Goal: Task Accomplishment & Management: Manage account settings

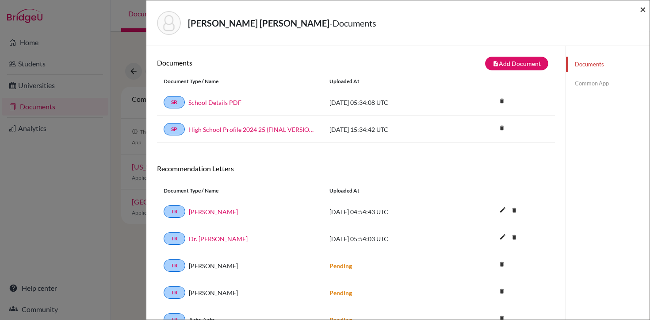
click at [641, 7] on span "×" at bounding box center [643, 9] width 6 height 13
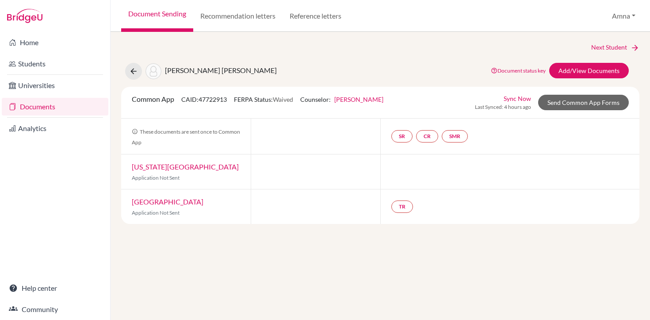
click at [361, 96] on link "Rabia Sarwar" at bounding box center [358, 99] width 49 height 8
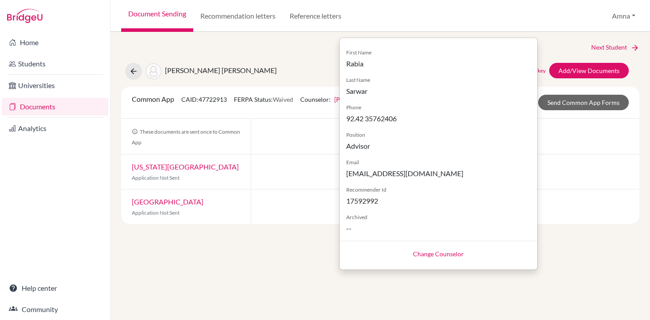
click at [426, 251] on link "Change Counselor" at bounding box center [438, 254] width 51 height 8
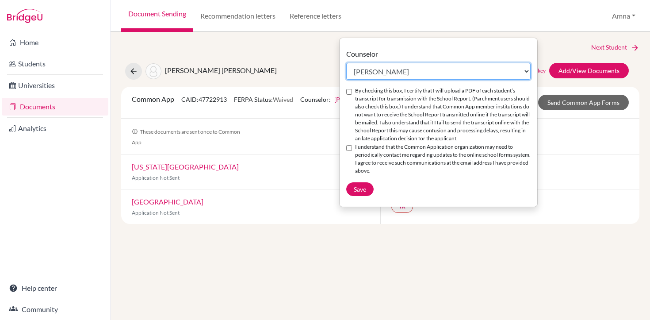
click at [383, 73] on select "Select counselor Amna Liaqat Rabia Sarwar Peter Toscano Andrew Zienchuk" at bounding box center [438, 71] width 184 height 17
select select "371825"
click at [346, 63] on select "Select counselor Amna Liaqat Rabia Sarwar Peter Toscano Andrew Zienchuk" at bounding box center [438, 71] width 184 height 17
click at [348, 94] on input "By checking this box, I certify that I will upload a PDF of each student’s tran…" at bounding box center [349, 92] width 6 height 6
checkbox input "true"
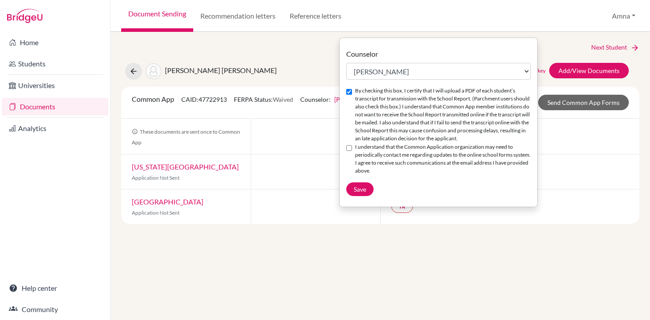
click at [350, 151] on input "I understand that the Common Application organization may need to periodically …" at bounding box center [349, 148] width 6 height 6
checkbox input "true"
click at [359, 193] on span "Save" at bounding box center [360, 189] width 12 height 8
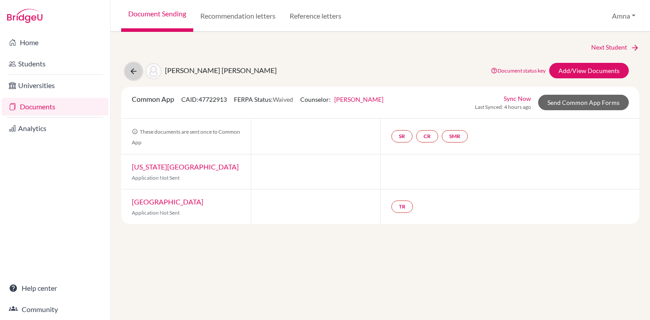
click at [136, 71] on icon at bounding box center [133, 71] width 9 height 9
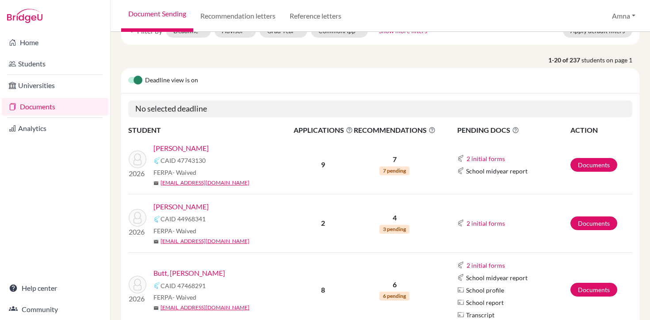
scroll to position [62, 0]
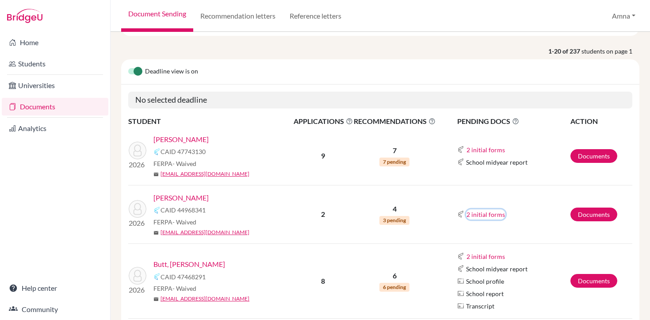
click at [487, 217] on button "2 initial forms" at bounding box center [485, 214] width 39 height 10
click at [495, 233] on div "Early decision agreement" at bounding box center [508, 230] width 69 height 9
click at [486, 214] on button "2 initial forms" at bounding box center [485, 214] width 39 height 10
click at [489, 241] on div "School report" at bounding box center [508, 241] width 69 height 9
click at [590, 216] on link "Documents" at bounding box center [593, 214] width 47 height 14
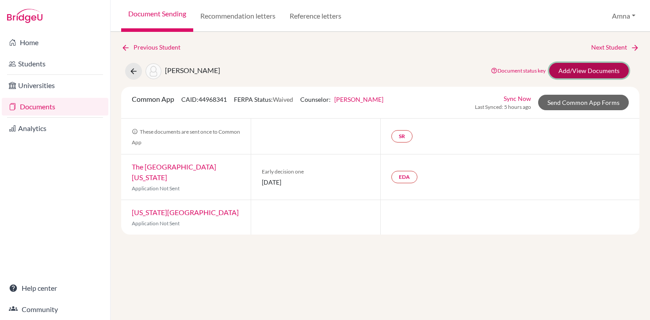
click at [580, 74] on link "Add/View Documents" at bounding box center [589, 70] width 80 height 15
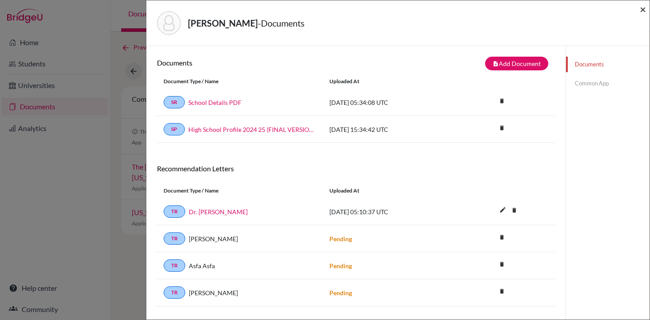
click at [641, 10] on span "×" at bounding box center [643, 9] width 6 height 13
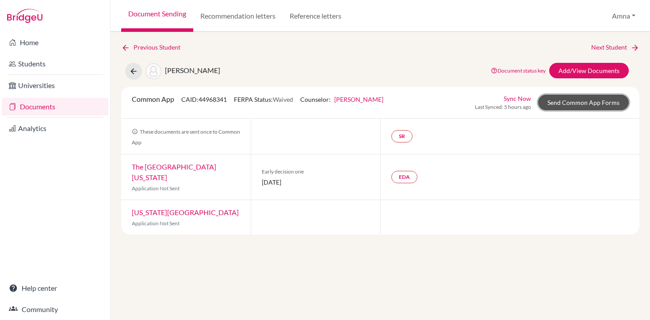
click at [598, 107] on link "Send Common App Forms" at bounding box center [583, 102] width 91 height 15
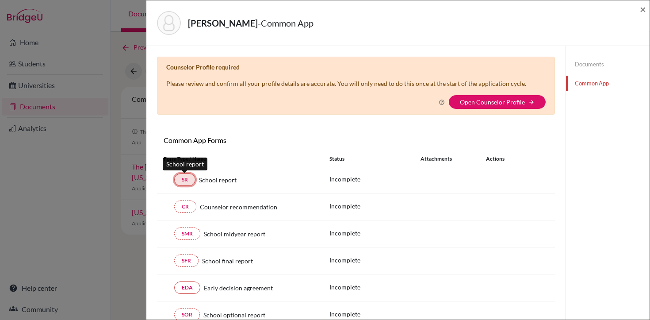
click at [180, 180] on link "SR" at bounding box center [184, 179] width 21 height 12
click at [494, 102] on link "Open Counselor Profile" at bounding box center [492, 102] width 65 height 8
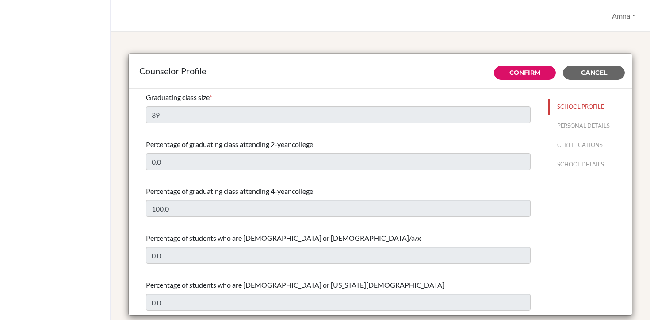
select select "0"
select select "313634"
click at [578, 126] on button "PERSONAL DETAILS" at bounding box center [590, 125] width 84 height 15
type input "Andrew"
type input "Zienchuk"
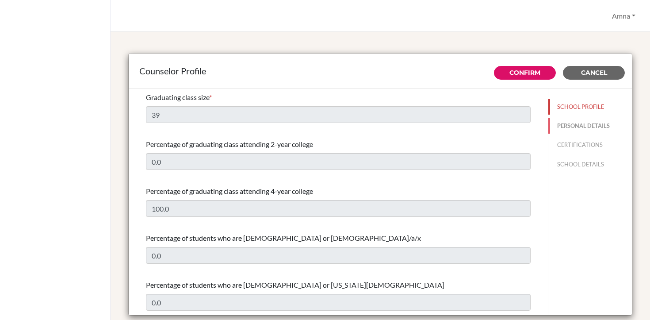
type input "Senior College Consultant"
type input "92.42 35762406"
type input "azienchuk@las.edu.pk"
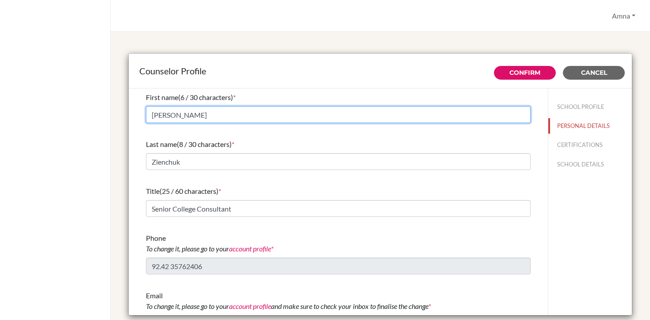
click at [441, 121] on input "[PERSON_NAME]" at bounding box center [338, 114] width 385 height 17
drag, startPoint x: 187, startPoint y: 121, endPoint x: 139, endPoint y: 120, distance: 48.6
click at [139, 120] on div "First name (6 / 30 characters) * Andrew Last name (8 / 30 characters) * Zienchu…" at bounding box center [338, 211] width 406 height 247
drag, startPoint x: 177, startPoint y: 118, endPoint x: 140, endPoint y: 117, distance: 37.6
click at [140, 117] on div "First name (6 / 30 characters) * Andrew Last name (8 / 30 characters) * Zienchu…" at bounding box center [338, 211] width 406 height 247
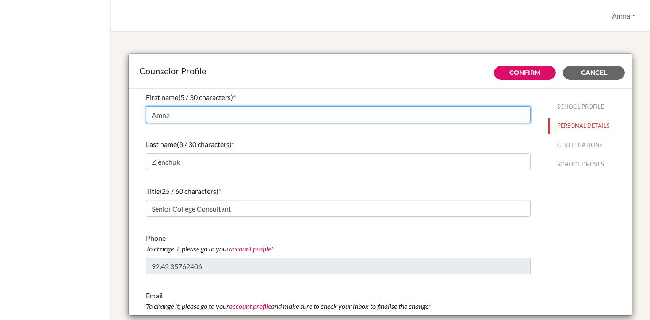
type input "Amna"
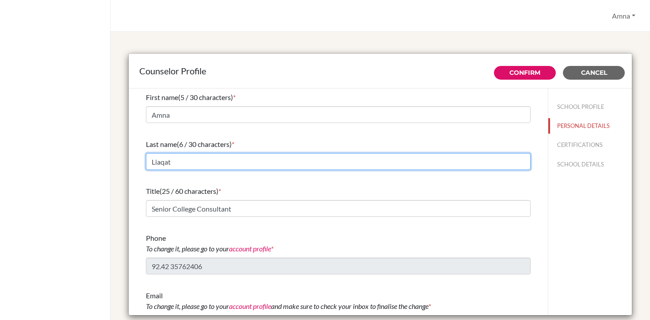
type input "Liaqat"
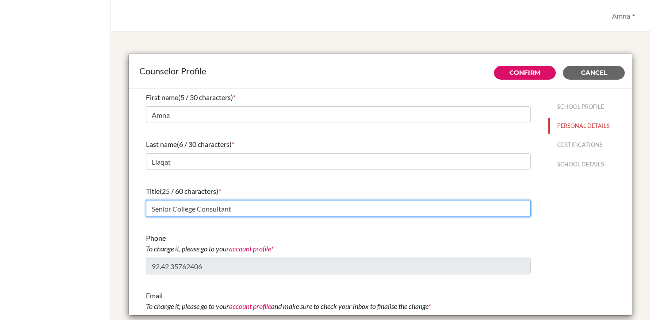
click at [181, 215] on input "Senior College Consultant" at bounding box center [338, 208] width 385 height 17
drag, startPoint x: 244, startPoint y: 213, endPoint x: 112, endPoint y: 207, distance: 131.9
click at [112, 207] on div "Counselor Profile Confirm Cancel First name (5 / 30 characters) * Amna Last nam…" at bounding box center [380, 176] width 539 height 288
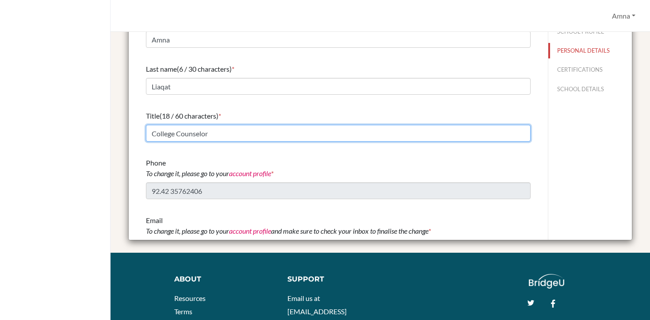
scroll to position [100, 0]
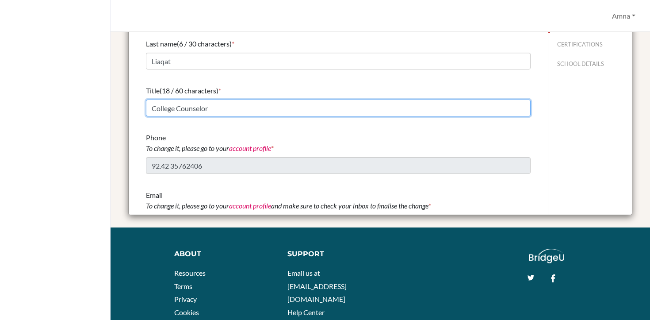
type input "College Counselor"
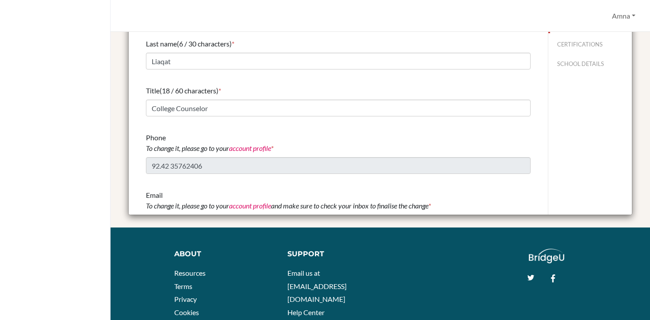
click at [210, 185] on div "First name (5 / 30 characters) * Amna Last name (6 / 30 characters) * Liaqat Ti…" at bounding box center [338, 111] width 385 height 247
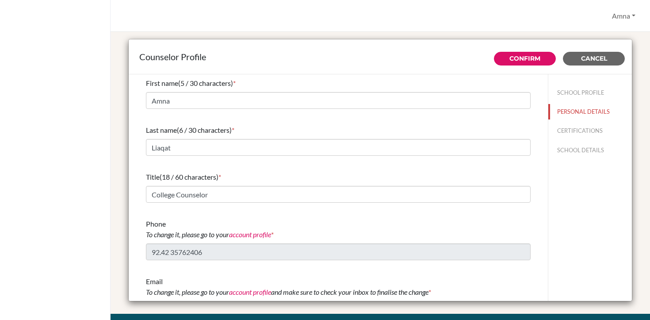
scroll to position [0, 0]
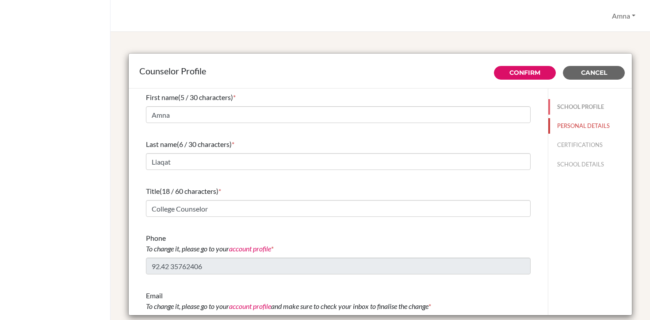
click at [588, 108] on button "SCHOOL PROFILE" at bounding box center [590, 106] width 84 height 15
type input "39"
type input "0.0"
type input "100.0"
type input "0.0"
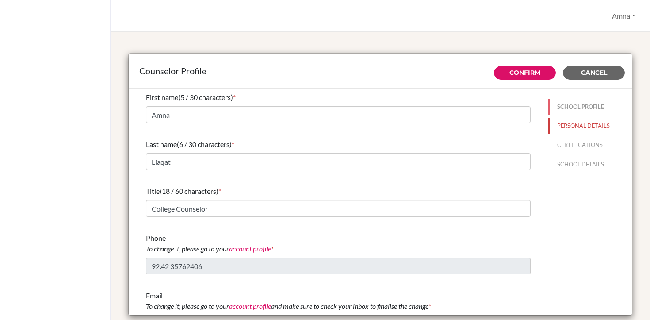
type input "0.0"
select select "0"
select select "313634"
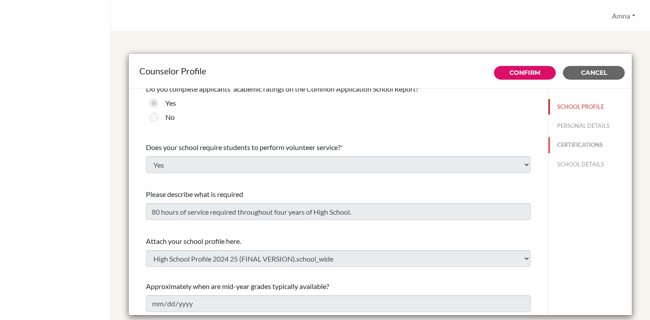
click at [584, 145] on button "CERTIFICATIONS" at bounding box center [590, 144] width 84 height 15
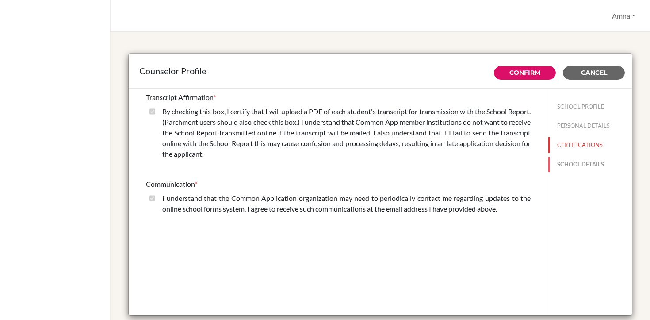
click at [586, 166] on button "SCHOOL DETAILS" at bounding box center [590, 164] width 84 height 15
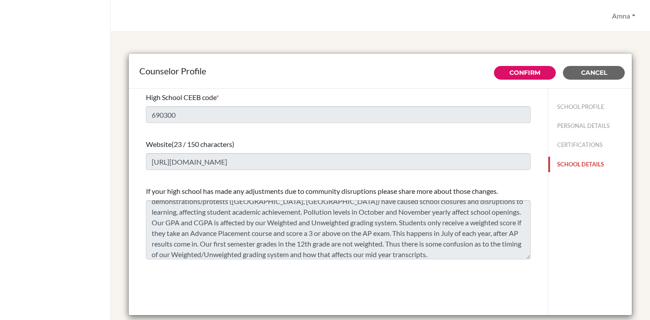
scroll to position [21, 0]
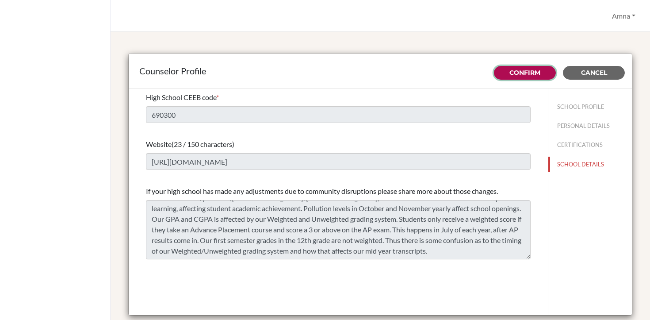
click at [531, 74] on link "Confirm" at bounding box center [524, 73] width 31 height 8
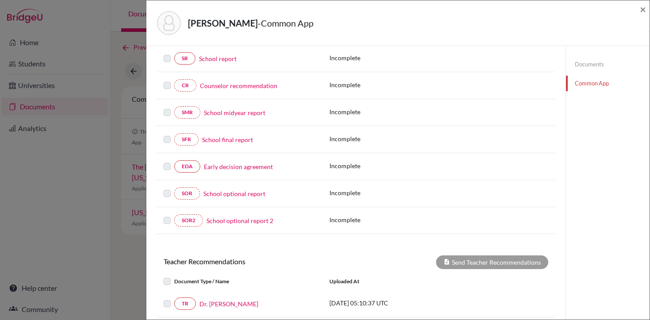
scroll to position [118, 0]
click at [645, 12] on span "×" at bounding box center [643, 9] width 6 height 13
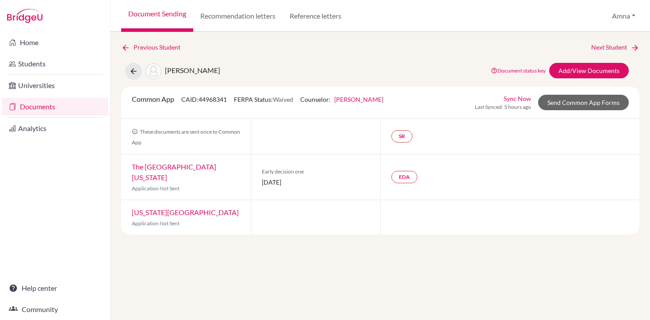
click at [529, 70] on link "Document status key" at bounding box center [518, 70] width 55 height 7
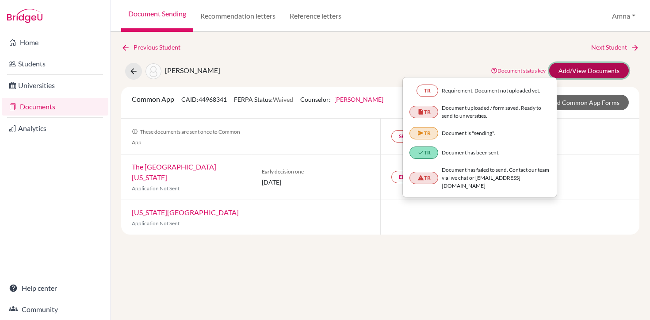
click at [592, 70] on link "Add/View Documents" at bounding box center [589, 70] width 80 height 15
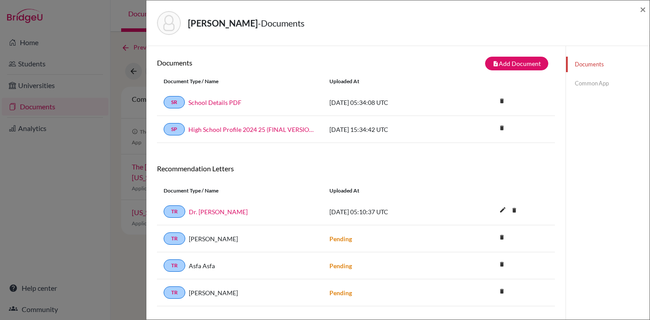
click at [592, 66] on link "Documents" at bounding box center [608, 64] width 84 height 15
click at [590, 81] on link "Common App" at bounding box center [608, 83] width 84 height 15
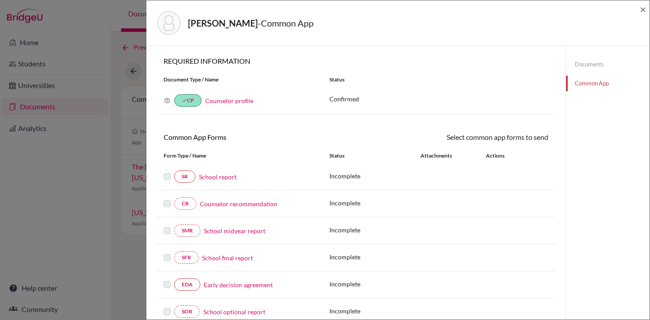
click at [223, 175] on link "School report" at bounding box center [218, 176] width 38 height 9
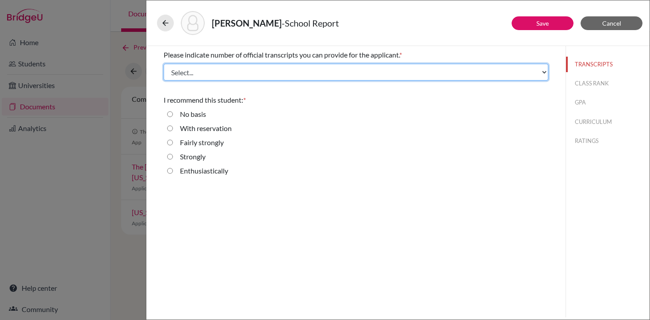
click at [269, 71] on select "Select... 1 2 3 4" at bounding box center [356, 72] width 385 height 17
select select "1"
click at [164, 64] on select "Select... 1 2 3 4" at bounding box center [356, 72] width 385 height 17
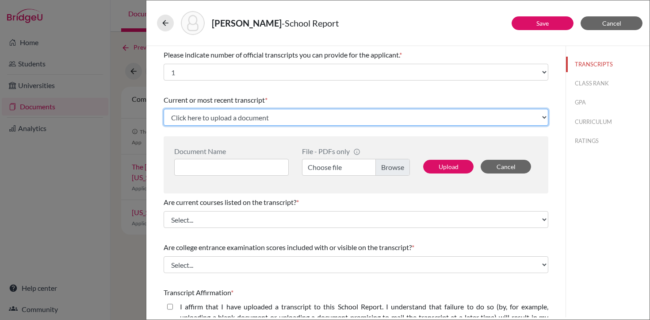
click at [277, 113] on select "Click here to upload a document Upload New File" at bounding box center [356, 117] width 385 height 17
click at [164, 109] on select "Click here to upload a document Upload New File" at bounding box center [356, 117] width 385 height 17
click at [287, 114] on select "Click here to upload a document Upload New File" at bounding box center [356, 117] width 385 height 17
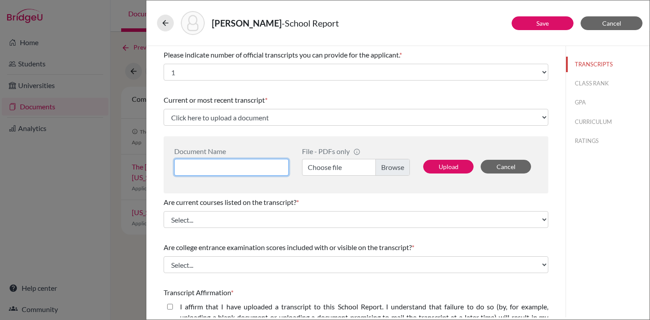
click at [255, 168] on input at bounding box center [231, 167] width 115 height 17
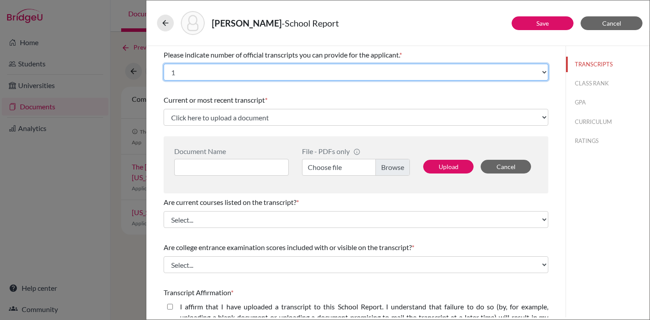
click at [375, 68] on select "Select... 1 2 3 4" at bounding box center [356, 72] width 385 height 17
click at [164, 64] on select "Select... 1 2 3 4" at bounding box center [356, 72] width 385 height 17
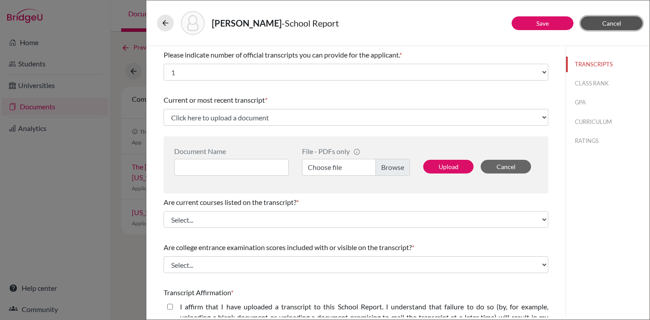
click at [622, 24] on button "Cancel" at bounding box center [612, 23] width 62 height 14
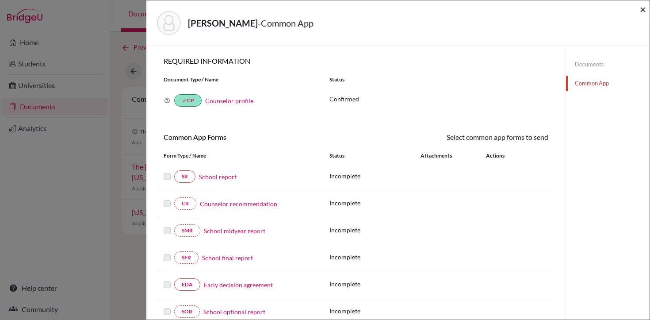
click at [644, 11] on span "×" at bounding box center [643, 9] width 6 height 13
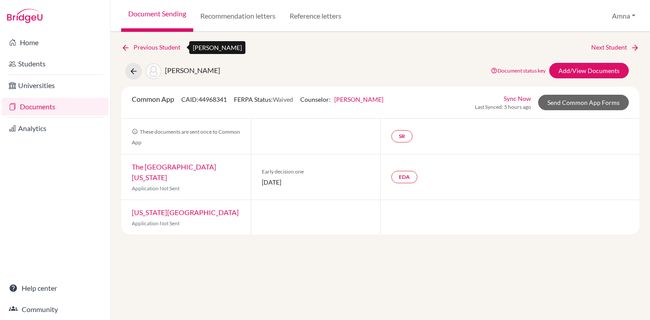
click at [126, 48] on icon at bounding box center [125, 47] width 9 height 9
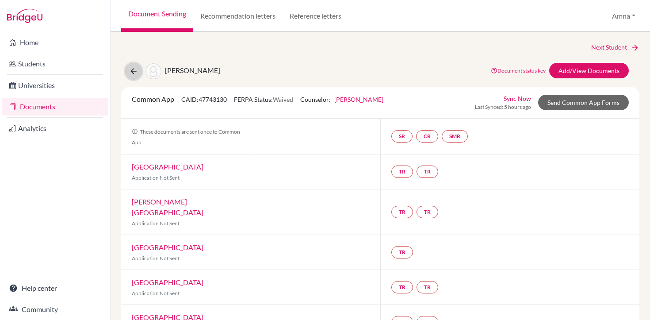
click at [131, 75] on icon at bounding box center [133, 71] width 9 height 9
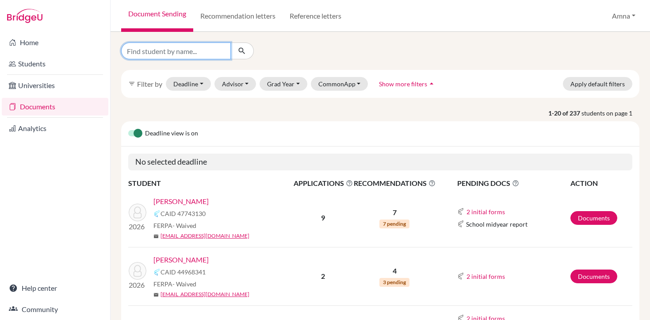
click at [204, 50] on input "Find student by name..." at bounding box center [176, 50] width 110 height 17
type input "saif"
click at [247, 50] on button "submit" at bounding box center [241, 50] width 23 height 17
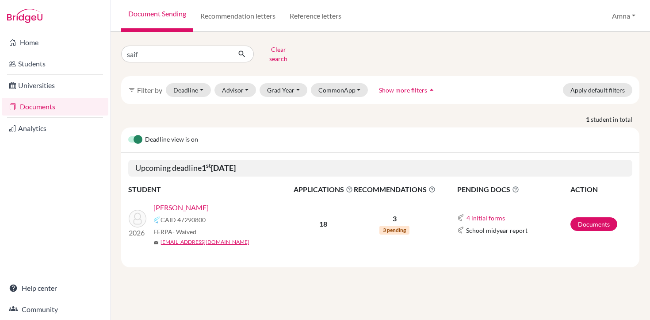
click at [177, 202] on link "[PERSON_NAME]" at bounding box center [180, 207] width 55 height 11
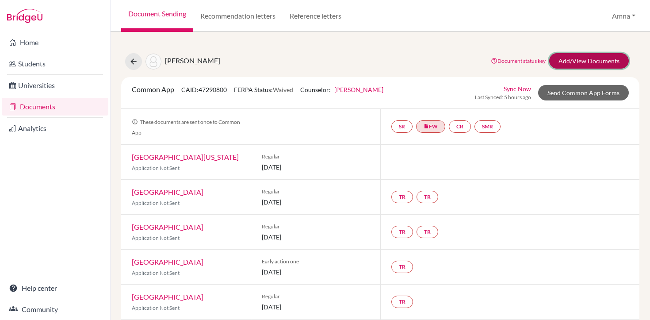
click at [592, 60] on link "Add/View Documents" at bounding box center [589, 60] width 80 height 15
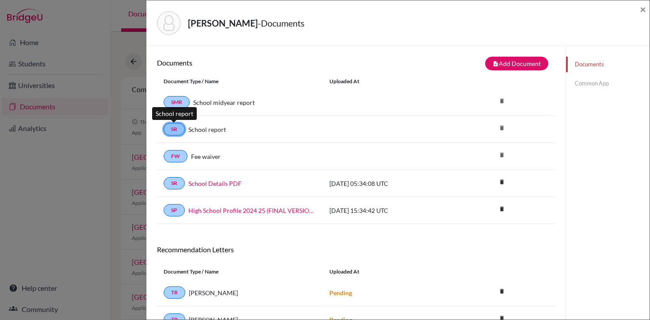
click at [174, 128] on link "SR" at bounding box center [174, 129] width 21 height 12
click at [195, 131] on link "School report" at bounding box center [207, 129] width 38 height 9
click at [586, 85] on link "Common App" at bounding box center [608, 83] width 84 height 15
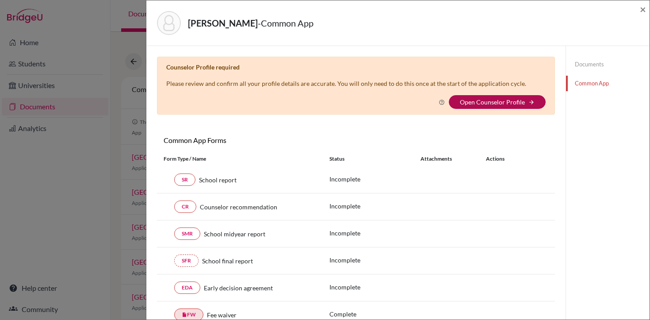
click at [496, 101] on link "Open Counselor Profile" at bounding box center [492, 102] width 65 height 8
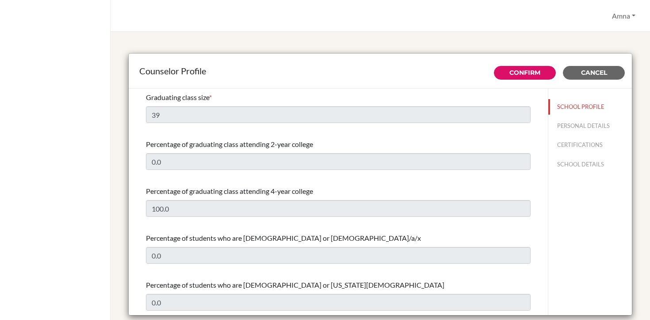
select select "0"
select select "313634"
click at [576, 126] on button "PERSONAL DETAILS" at bounding box center [590, 125] width 84 height 15
type input "Amna"
type input "Liaqat"
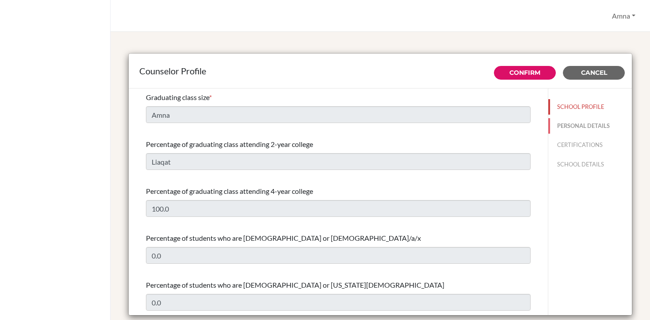
type input "Advisor"
type input "92.3008438011"
type input "amnaliaqat@las.edu.pk"
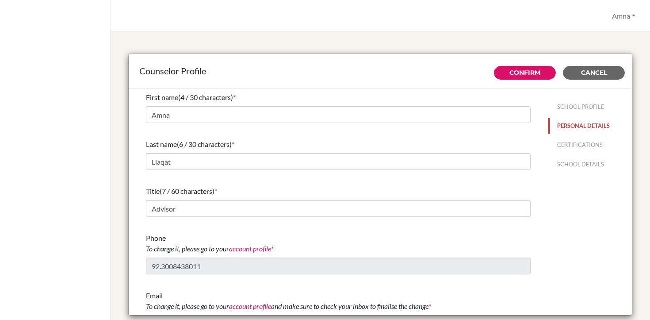
scroll to position [20, 0]
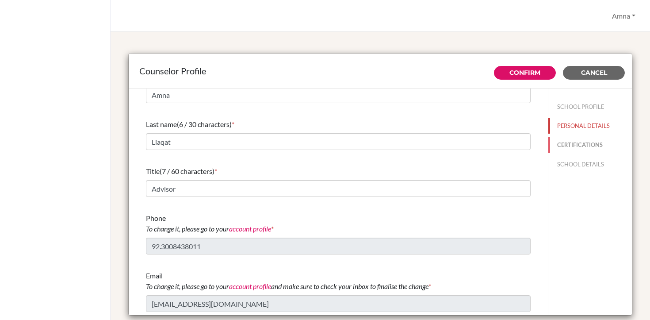
click at [579, 145] on button "CERTIFICATIONS" at bounding box center [590, 144] width 84 height 15
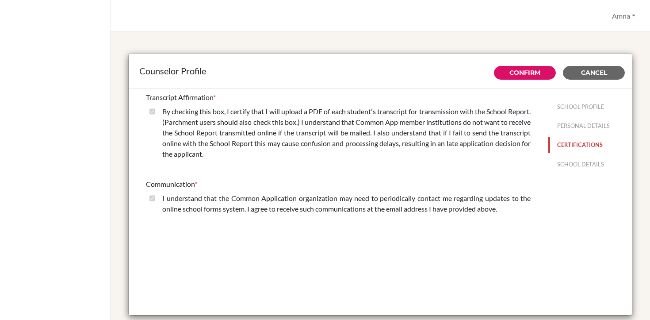
scroll to position [0, 0]
click at [580, 166] on button "SCHOOL DETAILS" at bounding box center [590, 164] width 84 height 15
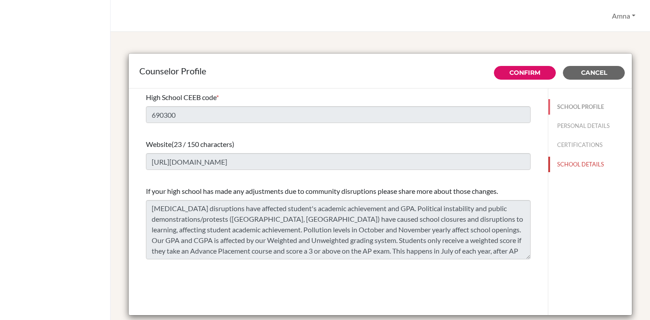
click at [566, 105] on button "SCHOOL PROFILE" at bounding box center [590, 106] width 84 height 15
type input "39"
type input "0.0"
select select "0"
select select "313634"
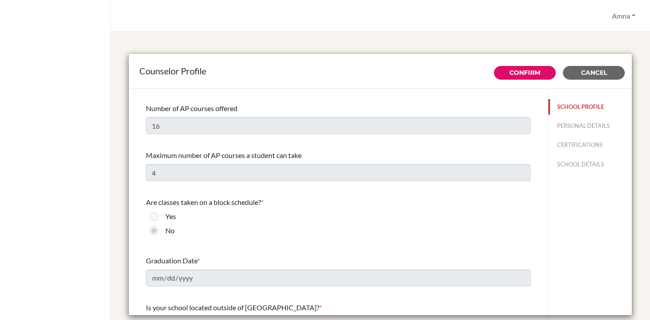
scroll to position [687, 0]
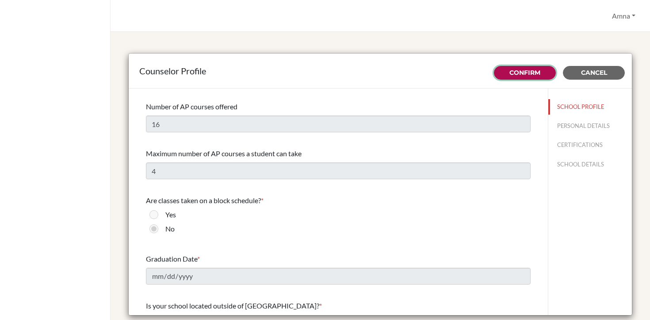
click at [538, 78] on button "Confirm" at bounding box center [525, 73] width 62 height 14
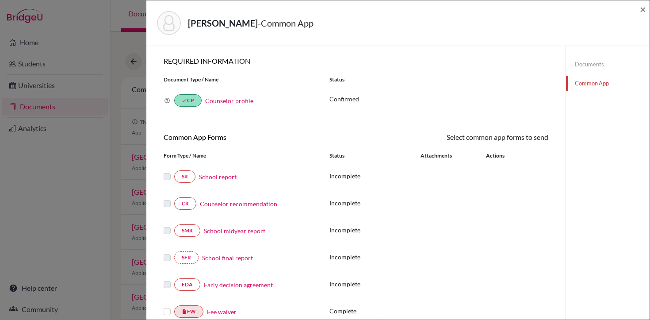
click at [225, 178] on link "School report" at bounding box center [218, 176] width 38 height 9
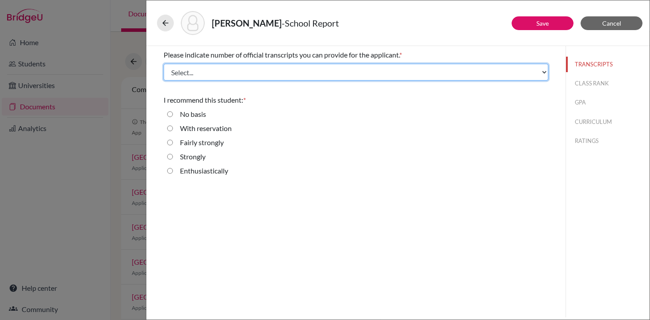
click at [336, 69] on select "Select... 1 2 3 4" at bounding box center [356, 72] width 385 height 17
click at [164, 64] on select "Select... 1 2 3 4" at bounding box center [356, 72] width 385 height 17
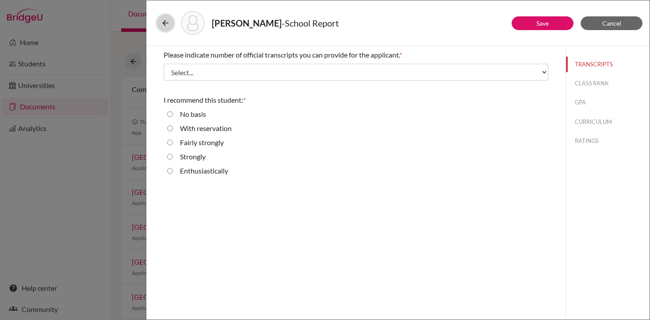
click at [165, 21] on icon at bounding box center [165, 23] width 9 height 9
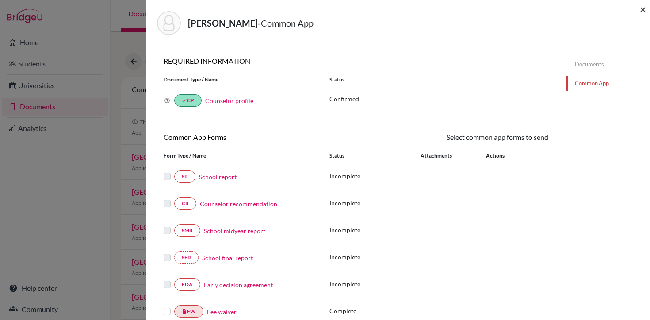
click at [645, 8] on span "×" at bounding box center [643, 9] width 6 height 13
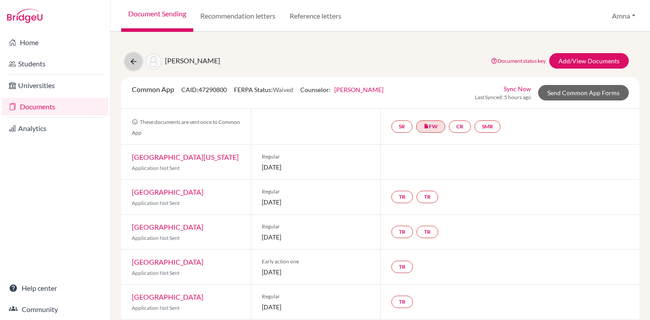
click at [134, 62] on icon at bounding box center [133, 61] width 9 height 9
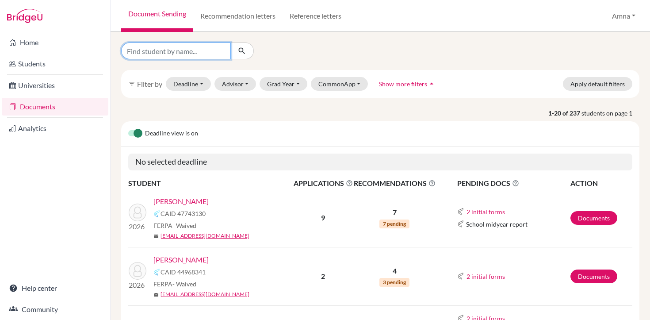
click at [172, 53] on input "Find student by name..." at bounding box center [176, 50] width 110 height 17
type input "s"
type input "haleema"
click button "submit" at bounding box center [241, 50] width 23 height 17
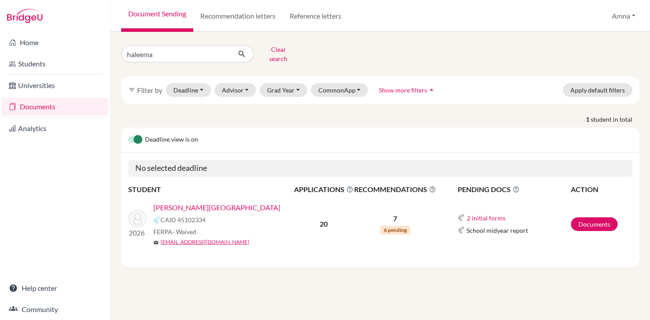
click at [186, 202] on link "[PERSON_NAME][GEOGRAPHIC_DATA]" at bounding box center [216, 207] width 127 height 11
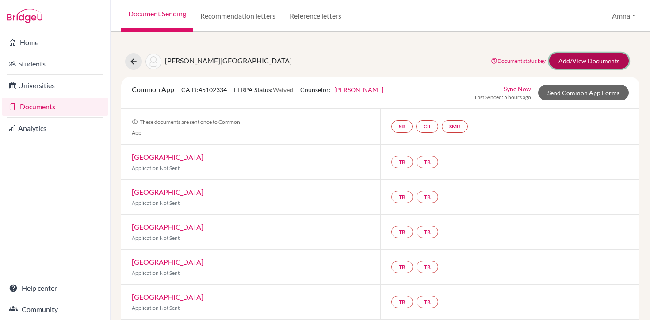
click at [573, 62] on link "Add/View Documents" at bounding box center [589, 60] width 80 height 15
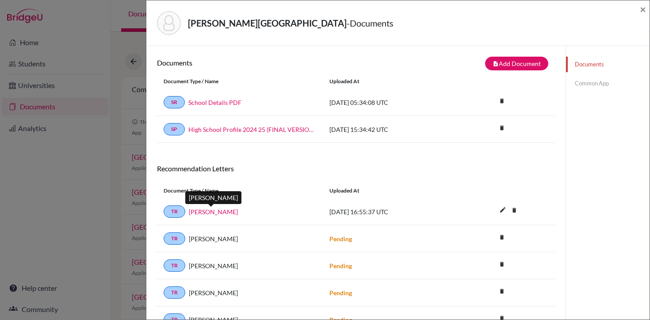
click at [219, 210] on link "[PERSON_NAME]" at bounding box center [213, 211] width 49 height 9
click at [642, 9] on span "×" at bounding box center [643, 9] width 6 height 13
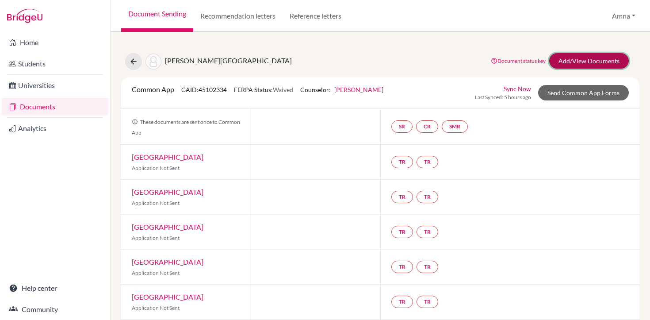
click at [584, 57] on link "Add/View Documents" at bounding box center [589, 60] width 80 height 15
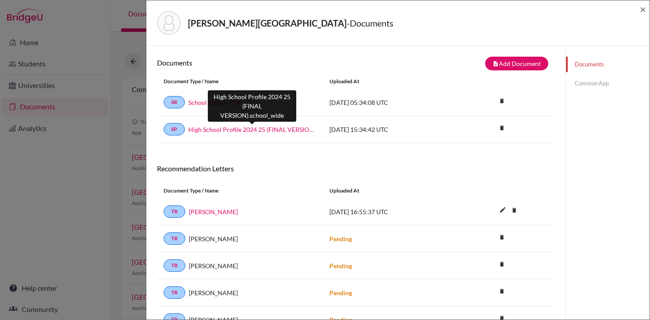
click at [229, 130] on link "High School Profile 2024 25 (FINAL VERSION).school_wide" at bounding box center [252, 129] width 128 height 9
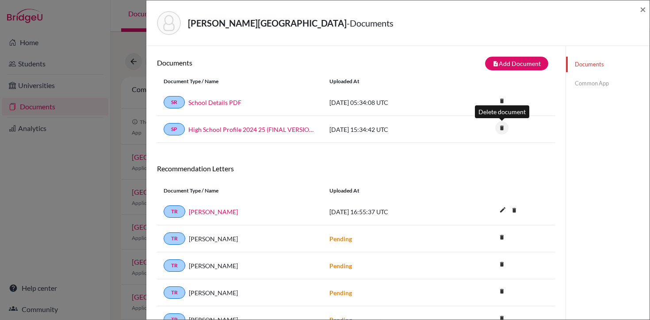
click at [496, 129] on icon "delete" at bounding box center [501, 127] width 13 height 13
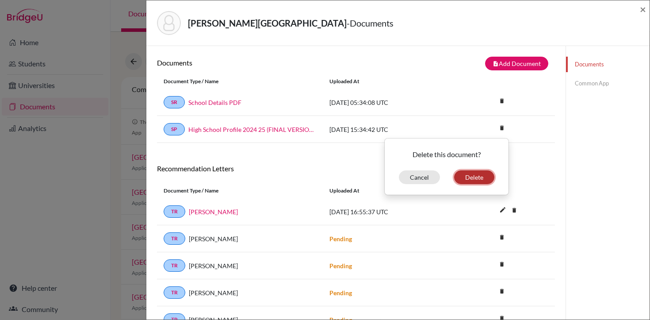
click at [472, 182] on button "Delete" at bounding box center [474, 177] width 40 height 14
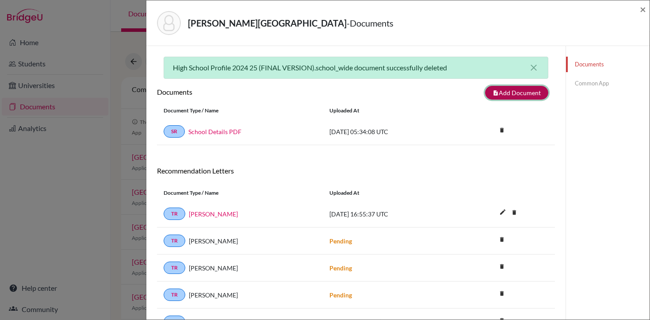
click at [515, 93] on button "note_add Add Document" at bounding box center [516, 93] width 63 height 14
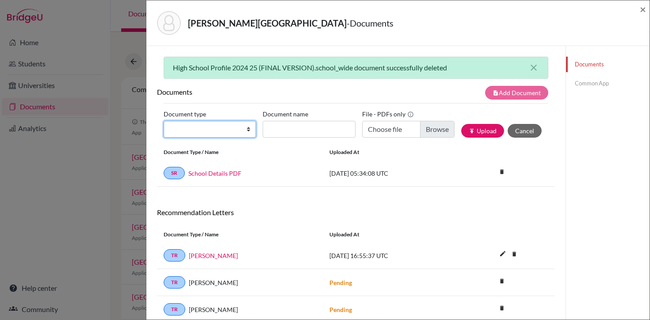
click at [244, 134] on select "Change explanation for Common App reports Counselor recommendation Internationa…" at bounding box center [210, 129] width 92 height 17
select select "1"
click at [164, 121] on select "Change explanation for Common App reports Counselor recommendation Internationa…" at bounding box center [210, 129] width 92 height 17
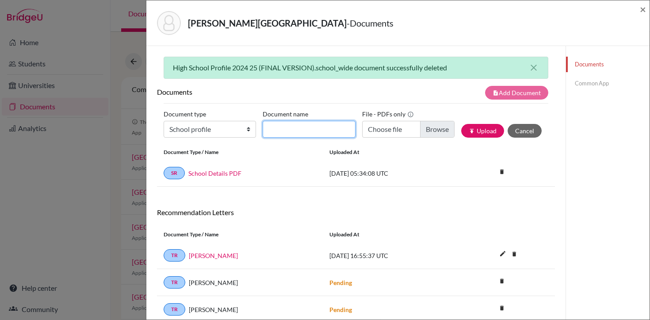
click at [302, 128] on input "Document name" at bounding box center [309, 129] width 92 height 17
type input "High School Profile 2025-26"
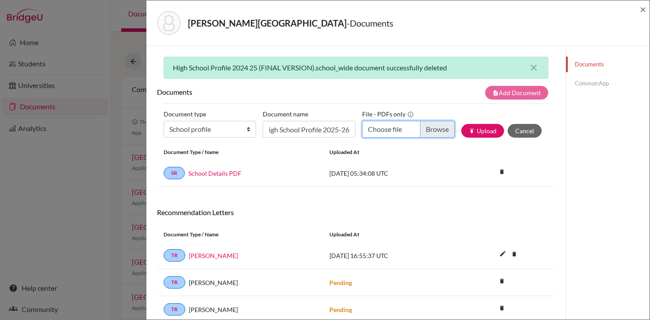
click at [435, 131] on input "Choose file" at bounding box center [408, 129] width 92 height 17
click at [432, 126] on input "Choose file" at bounding box center [408, 129] width 92 height 17
type input "C:\fakepath\LAS HS PROFILE [DATE]-[DATE].pdf"
click at [487, 133] on button "publish Upload" at bounding box center [482, 131] width 43 height 14
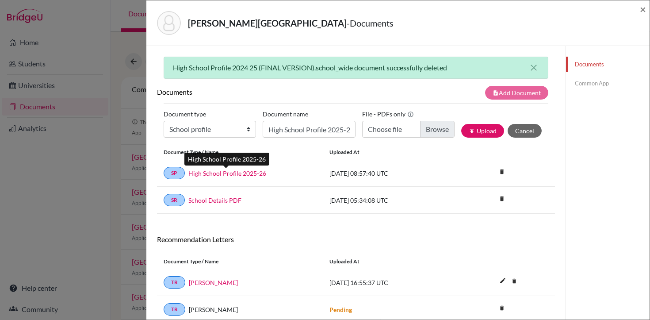
click at [240, 173] on link "High School Profile 2025-26" at bounding box center [227, 172] width 78 height 9
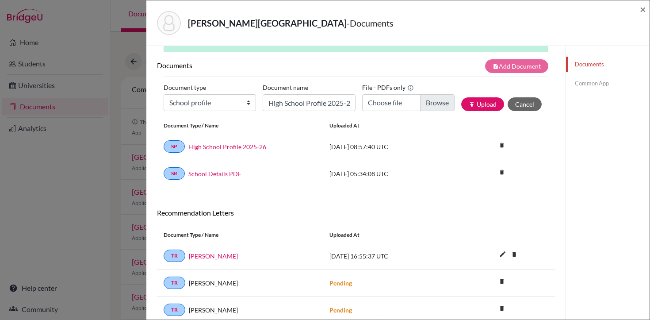
scroll to position [27, 0]
click at [535, 242] on div "TR [PERSON_NAME] [DATE] 16:55:37 UTC edit delete Delete this document? Cancel D…" at bounding box center [356, 255] width 398 height 27
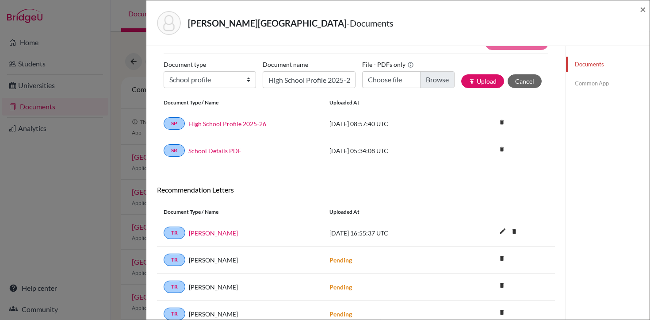
scroll to position [0, 0]
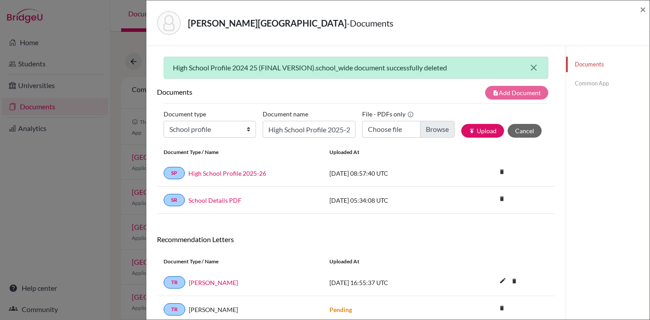
click at [534, 67] on icon "close" at bounding box center [533, 67] width 11 height 11
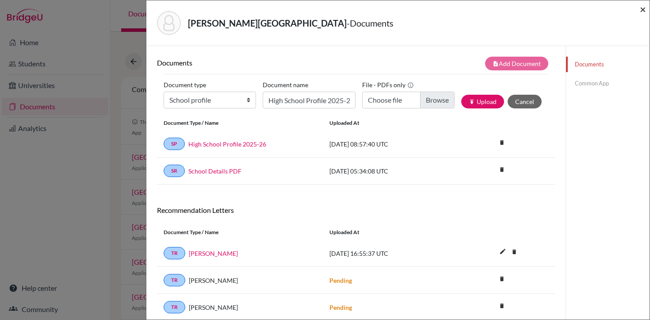
click at [642, 13] on span "×" at bounding box center [643, 9] width 6 height 13
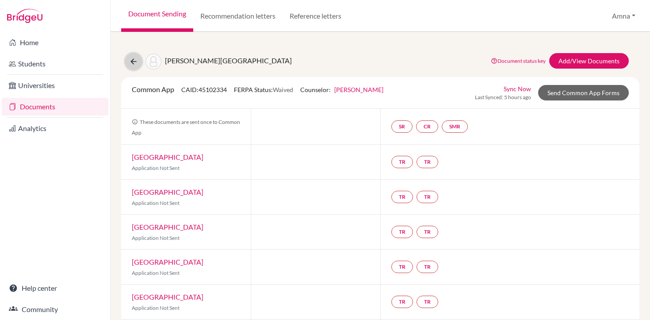
click at [133, 64] on icon at bounding box center [133, 61] width 9 height 9
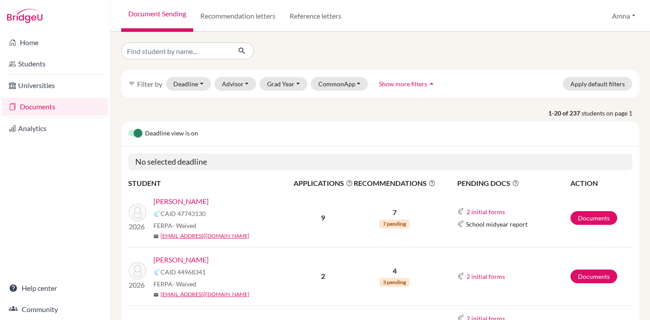
click at [186, 202] on link "[PERSON_NAME]" at bounding box center [180, 201] width 55 height 11
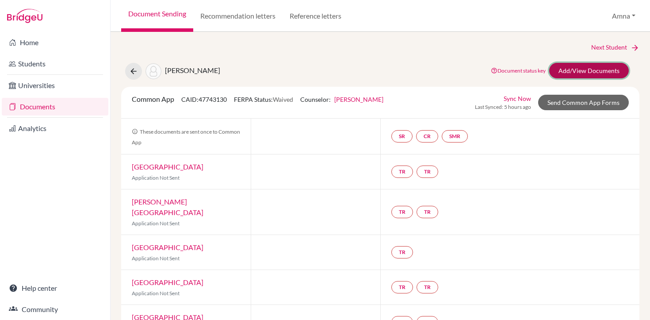
click at [583, 74] on link "Add/View Documents" at bounding box center [589, 70] width 80 height 15
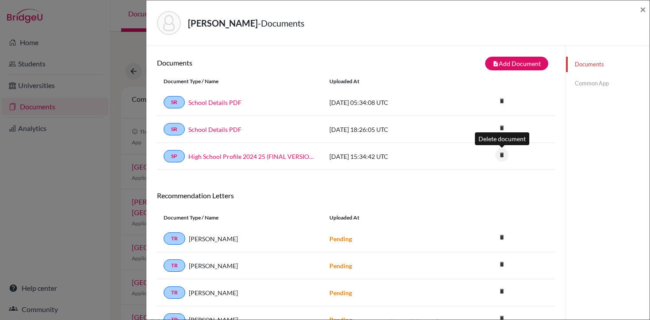
click at [501, 153] on icon "delete" at bounding box center [501, 154] width 13 height 13
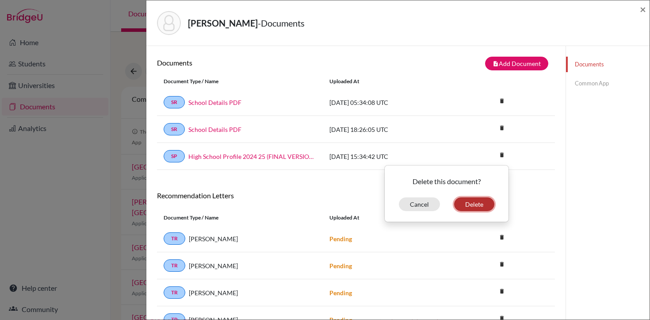
click at [481, 203] on button "Delete" at bounding box center [474, 204] width 40 height 14
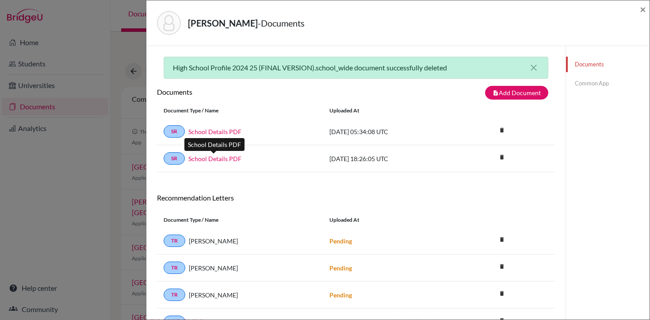
click at [219, 157] on link "School Details PDF" at bounding box center [214, 158] width 53 height 9
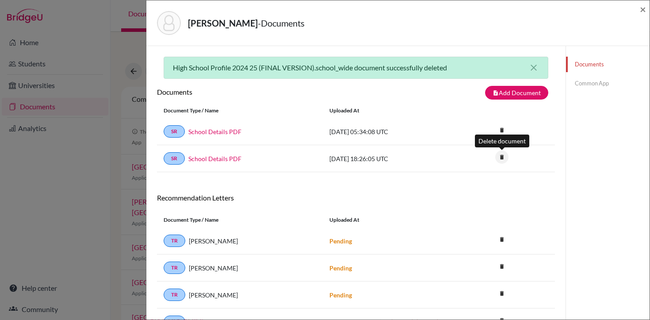
click at [503, 156] on icon "delete" at bounding box center [501, 156] width 13 height 13
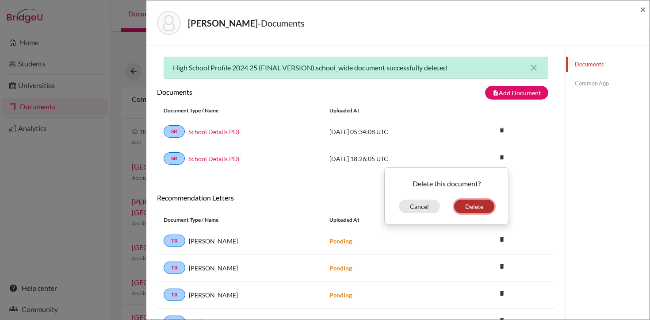
click at [485, 205] on button "Delete" at bounding box center [474, 206] width 40 height 14
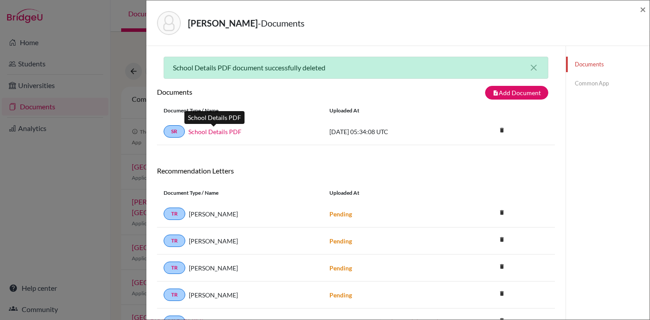
click at [229, 132] on link "School Details PDF" at bounding box center [214, 131] width 53 height 9
click at [526, 91] on button "note_add Add Document" at bounding box center [516, 93] width 63 height 14
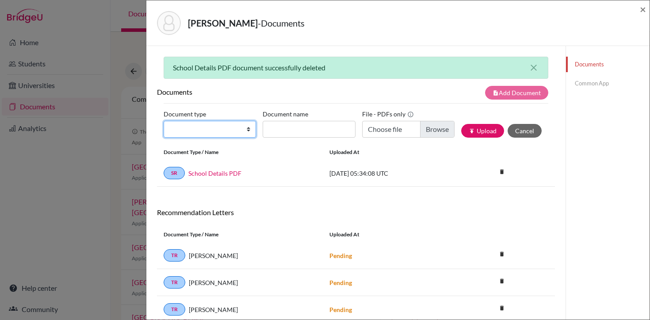
click at [188, 131] on select "Change explanation for Common App reports Counselor recommendation Internationa…" at bounding box center [210, 129] width 92 height 17
select select "1"
click at [164, 121] on select "Change explanation for Common App reports Counselor recommendation Internationa…" at bounding box center [210, 129] width 92 height 17
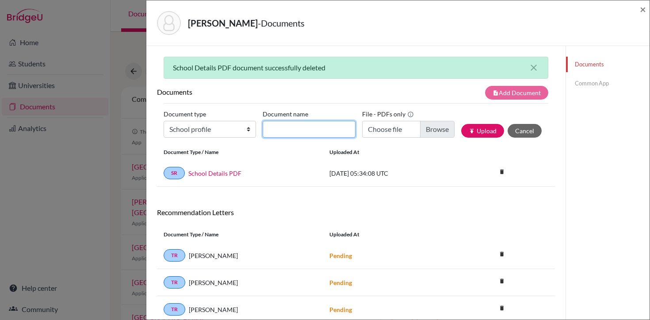
click at [307, 127] on input "Document name" at bounding box center [309, 129] width 92 height 17
type input "High School Profile 2025-26"
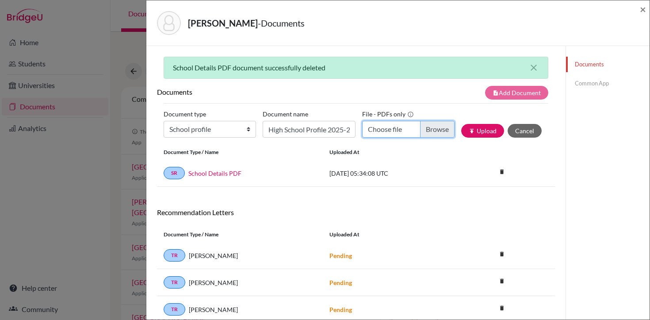
click at [405, 128] on input "Choose file" at bounding box center [408, 129] width 92 height 17
type input "C:\fakepath\LAS HS PROFILE 2025-2026.pdf"
click at [484, 131] on button "publish Upload" at bounding box center [482, 131] width 43 height 14
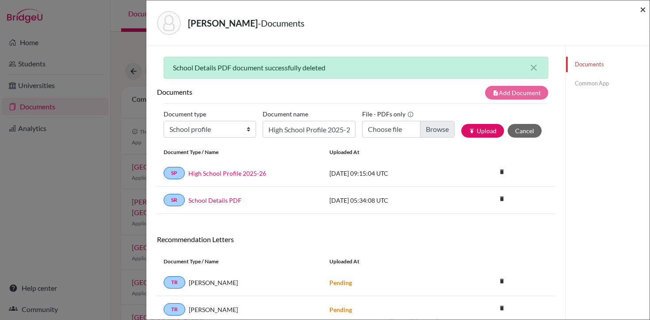
click at [643, 11] on span "×" at bounding box center [643, 9] width 6 height 13
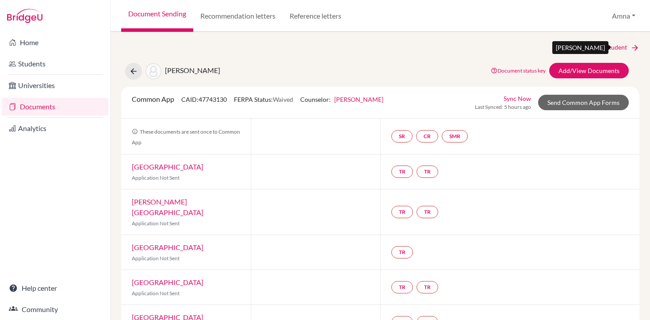
click at [593, 47] on link "Next Student" at bounding box center [615, 47] width 48 height 10
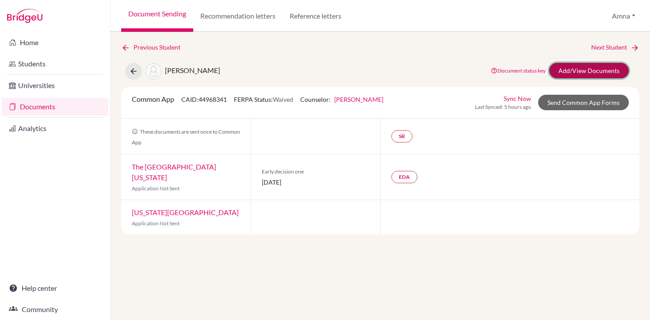
click at [579, 71] on link "Add/View Documents" at bounding box center [589, 70] width 80 height 15
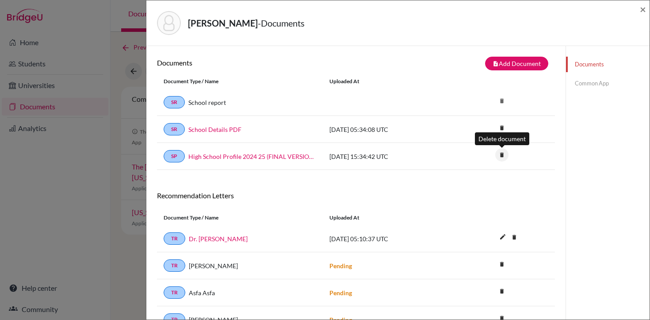
click at [503, 157] on icon "delete" at bounding box center [501, 154] width 13 height 13
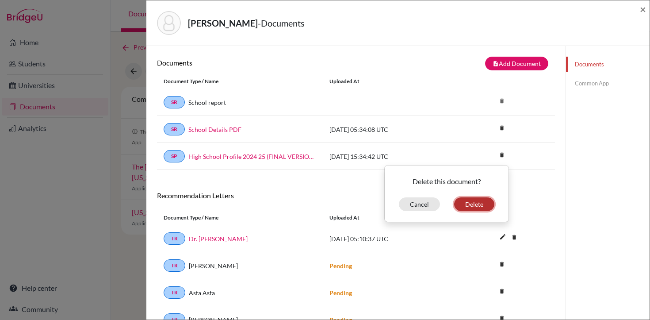
click at [468, 204] on button "Delete" at bounding box center [474, 204] width 40 height 14
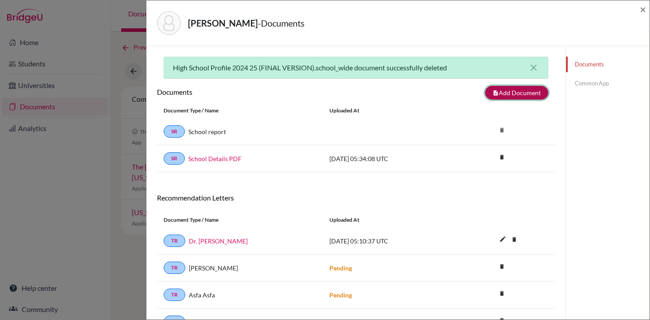
click at [521, 92] on button "note_add Add Document" at bounding box center [516, 93] width 63 height 14
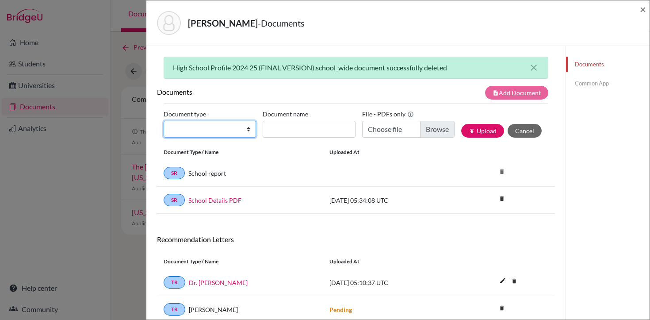
click at [237, 126] on select "Change explanation for Common App reports Counselor recommendation Internationa…" at bounding box center [210, 129] width 92 height 17
select select "1"
click at [164, 121] on select "Change explanation for Common App reports Counselor recommendation Internationa…" at bounding box center [210, 129] width 92 height 17
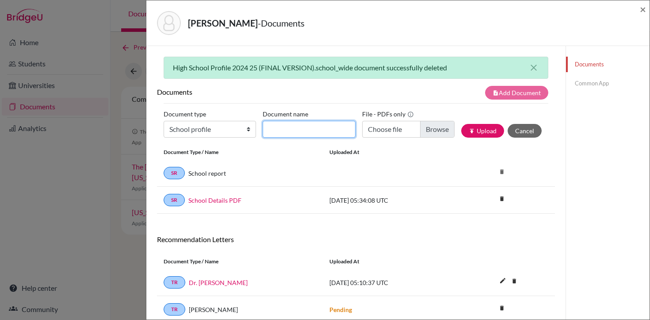
click at [329, 127] on input "Document name" at bounding box center [309, 129] width 92 height 17
type input "High School Profile 2025-26"
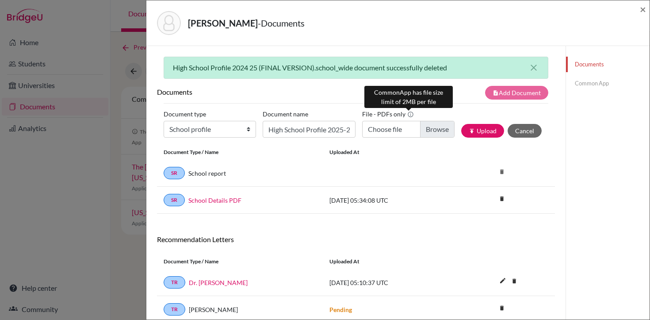
click at [409, 118] on icon at bounding box center [410, 114] width 7 height 7
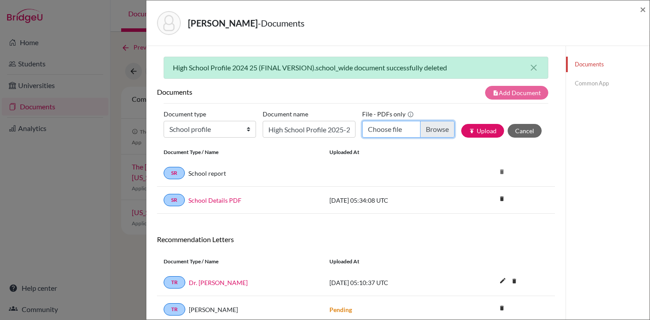
click at [402, 128] on input "Choose file" at bounding box center [408, 129] width 92 height 17
type input "C:\fakepath\LAS HS PROFILE 2025-2026.pdf"
click at [481, 131] on button "publish Upload" at bounding box center [482, 131] width 43 height 14
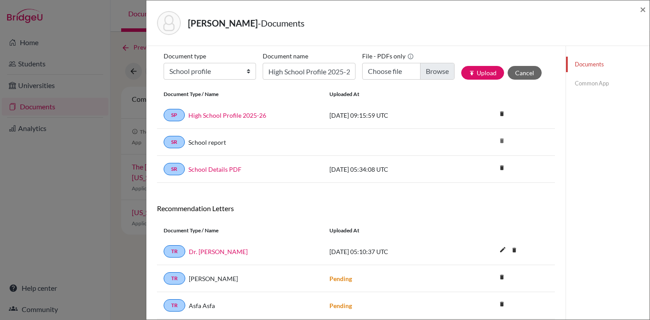
scroll to position [60, 0]
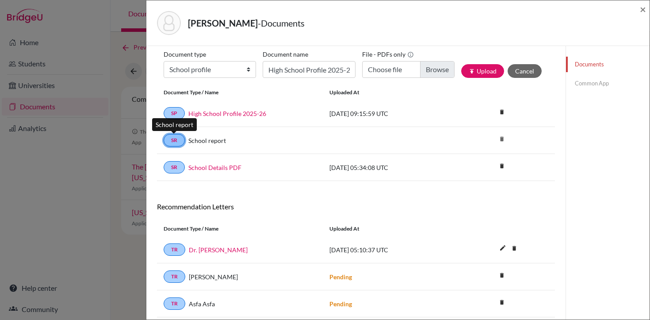
click at [170, 144] on link "SR" at bounding box center [174, 140] width 21 height 12
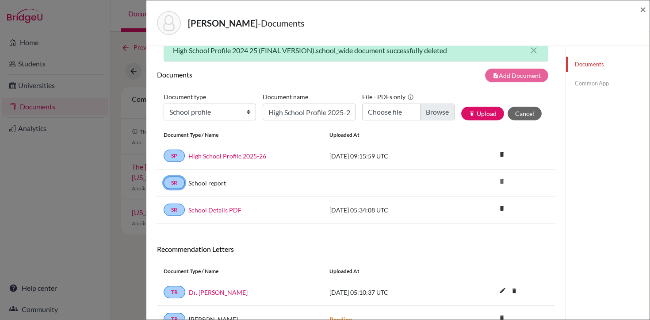
scroll to position [4, 0]
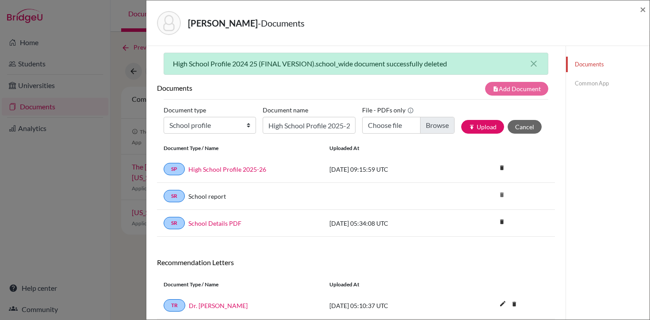
click at [594, 83] on link "Common App" at bounding box center [608, 83] width 84 height 15
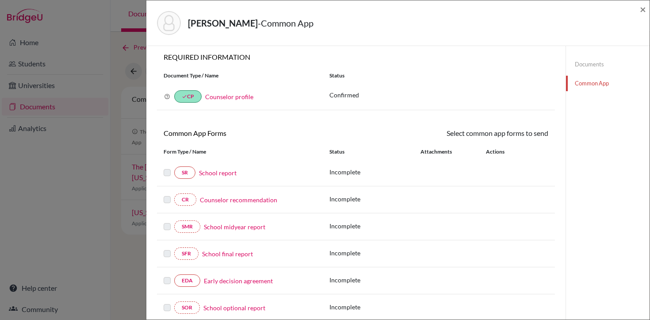
click at [222, 174] on link "School report" at bounding box center [218, 172] width 38 height 9
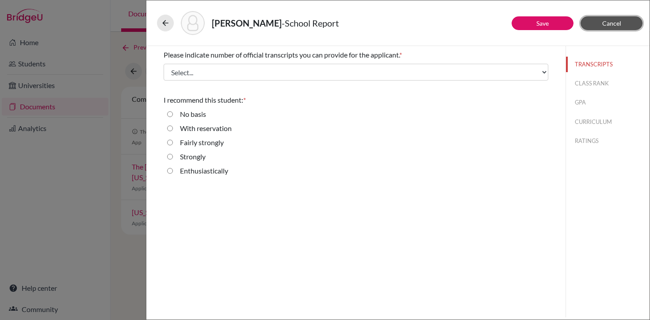
click at [610, 22] on span "Cancel" at bounding box center [611, 23] width 19 height 8
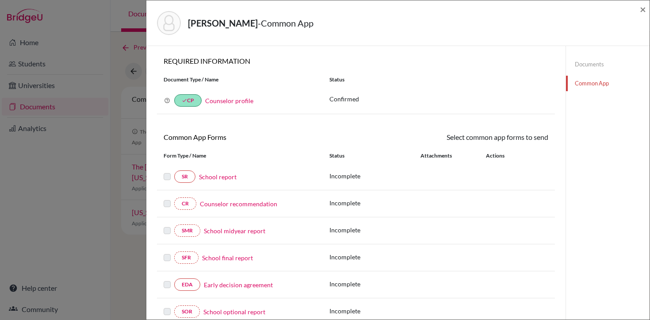
click at [580, 63] on link "Documents" at bounding box center [608, 64] width 84 height 15
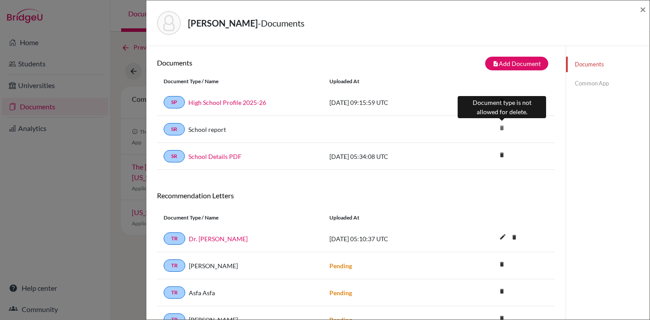
click at [501, 126] on icon "delete" at bounding box center [501, 127] width 13 height 13
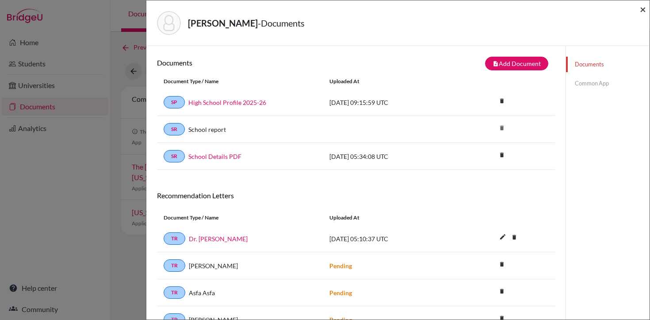
click at [642, 11] on span "×" at bounding box center [643, 9] width 6 height 13
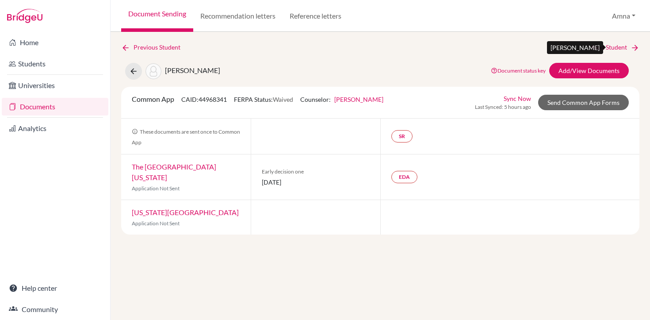
click at [610, 48] on link "Next Student" at bounding box center [615, 47] width 48 height 10
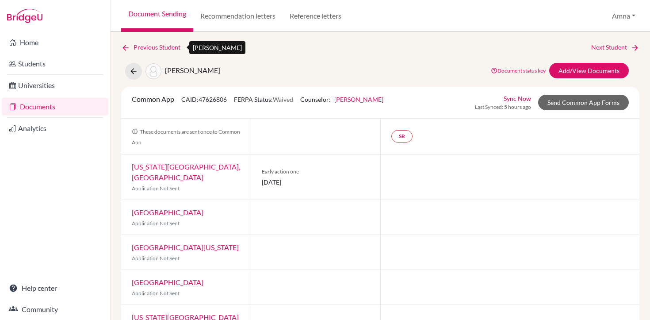
click at [165, 47] on link "Previous Student" at bounding box center [154, 47] width 66 height 10
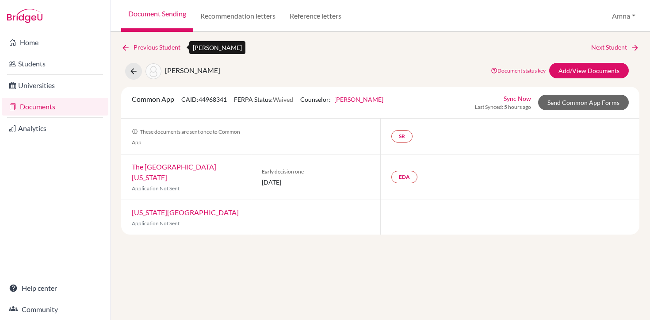
click at [165, 47] on link "Previous Student" at bounding box center [154, 47] width 66 height 10
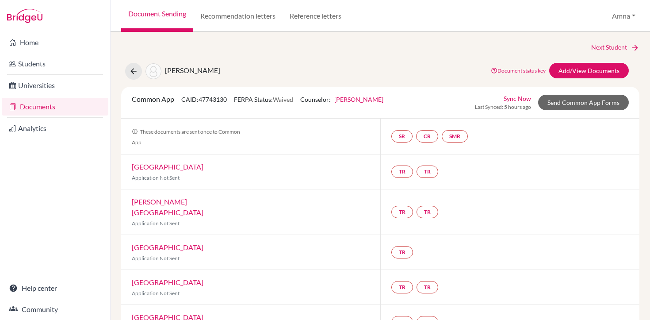
click at [352, 99] on link "[PERSON_NAME]" at bounding box center [358, 99] width 49 height 8
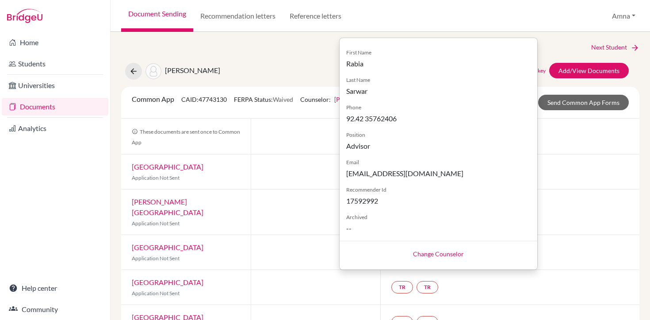
click at [437, 252] on link "Change Counselor" at bounding box center [438, 254] width 51 height 8
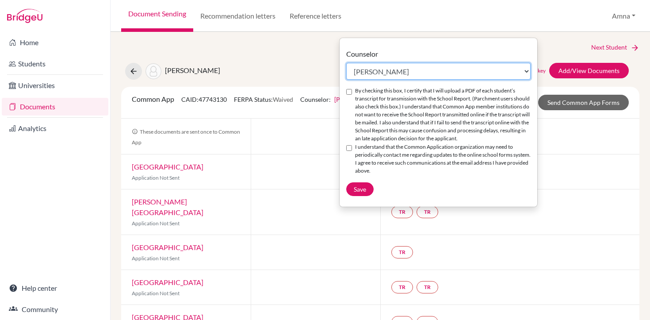
click at [393, 70] on select "Select counselor [PERSON_NAME] [PERSON_NAME] [PERSON_NAME] [PERSON_NAME]" at bounding box center [438, 71] width 184 height 17
select select "371825"
click at [346, 63] on select "Select counselor [PERSON_NAME] [PERSON_NAME] [PERSON_NAME] [PERSON_NAME]" at bounding box center [438, 71] width 184 height 17
click at [348, 91] on input "By checking this box, I certify that I will upload a PDF of each student’s tran…" at bounding box center [349, 92] width 6 height 6
checkbox input "true"
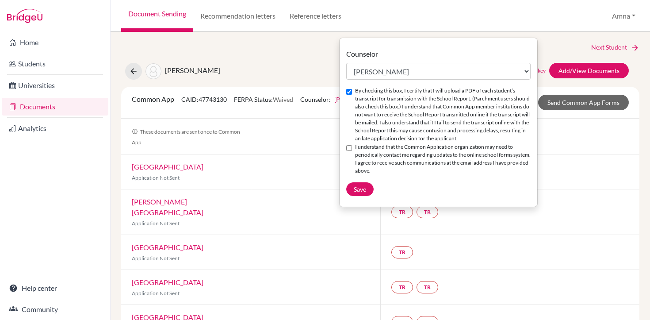
click at [349, 151] on input "I understand that the Common Application organization may need to periodically …" at bounding box center [349, 148] width 6 height 6
checkbox input "true"
click at [363, 192] on button "Save" at bounding box center [359, 189] width 27 height 14
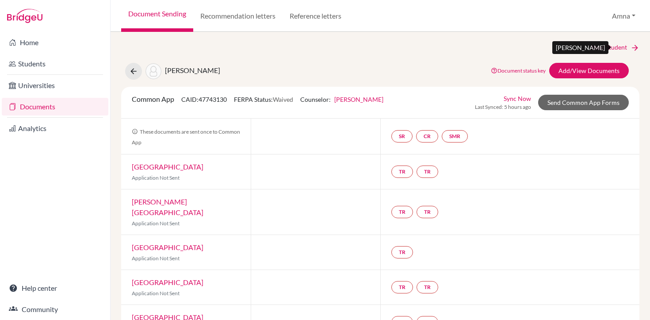
click at [608, 45] on link "Next Student" at bounding box center [615, 47] width 48 height 10
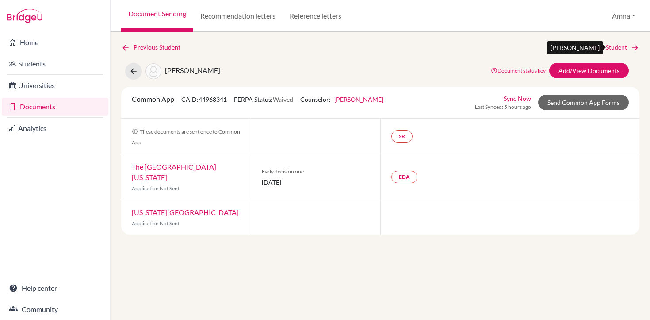
click at [608, 45] on link "Next Student" at bounding box center [615, 47] width 48 height 10
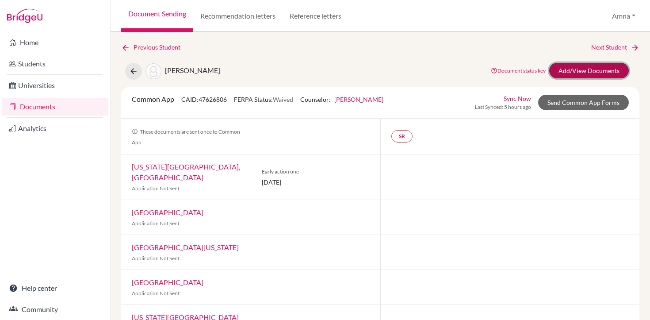
click at [573, 70] on link "Add/View Documents" at bounding box center [589, 70] width 80 height 15
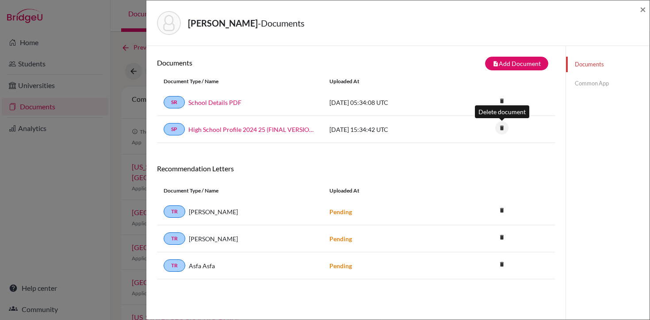
click at [500, 130] on icon "delete" at bounding box center [501, 127] width 13 height 13
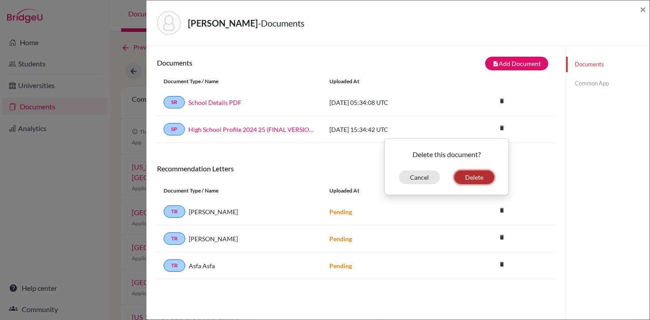
click at [471, 173] on button "Delete" at bounding box center [474, 177] width 40 height 14
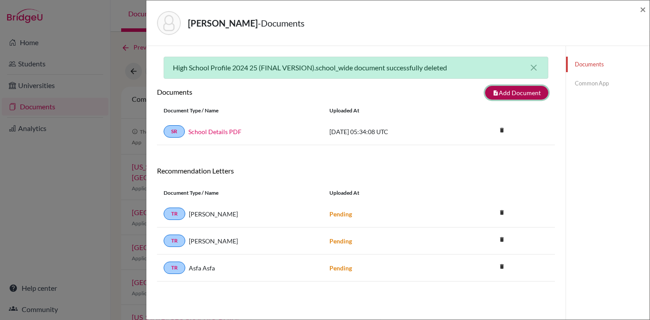
click at [508, 90] on button "note_add Add Document" at bounding box center [516, 93] width 63 height 14
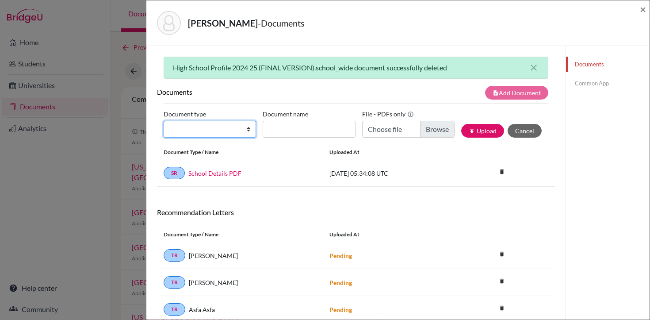
click at [206, 126] on select "Change explanation for Common App reports Counselor recommendation Internationa…" at bounding box center [210, 129] width 92 height 17
select select "1"
click at [164, 121] on select "Change explanation for Common App reports Counselor recommendation Internationa…" at bounding box center [210, 129] width 92 height 17
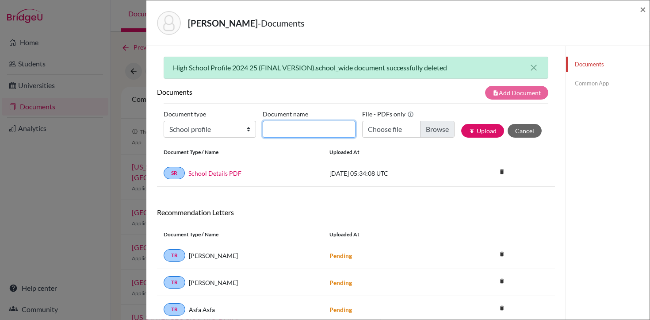
click at [315, 127] on input "Document name" at bounding box center [309, 129] width 92 height 17
type input "High School Profile 2025-26"
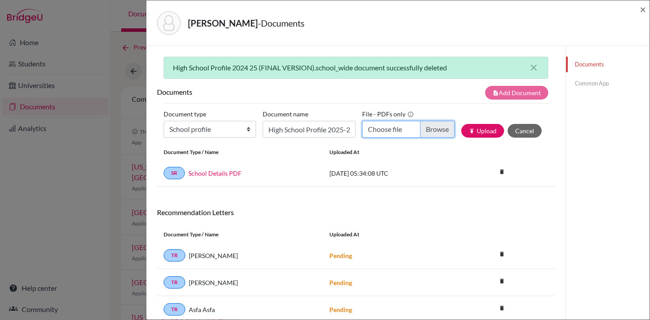
click at [405, 126] on input "Choose file" at bounding box center [408, 129] width 92 height 17
type input "C:\fakepath\LAS HS PROFILE [DATE]-[DATE].pdf"
click at [479, 132] on button "publish Upload" at bounding box center [482, 131] width 43 height 14
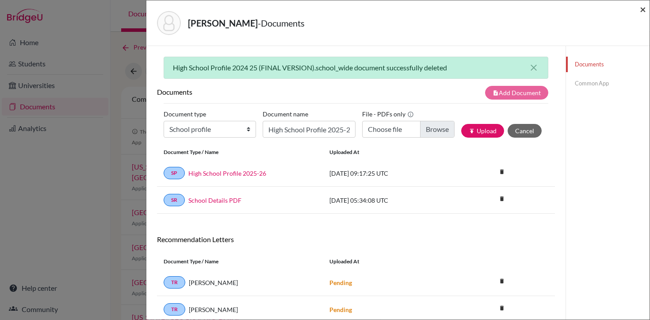
click at [642, 10] on span "×" at bounding box center [643, 9] width 6 height 13
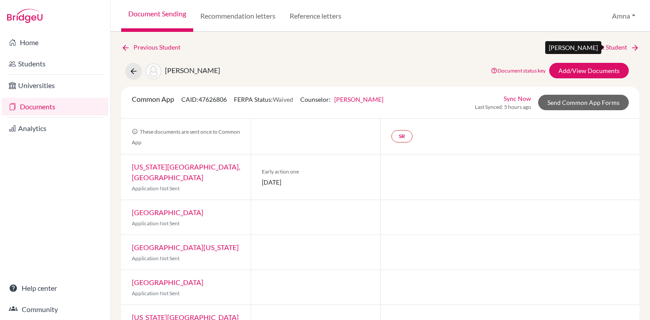
click at [615, 46] on link "Next Student" at bounding box center [615, 47] width 48 height 10
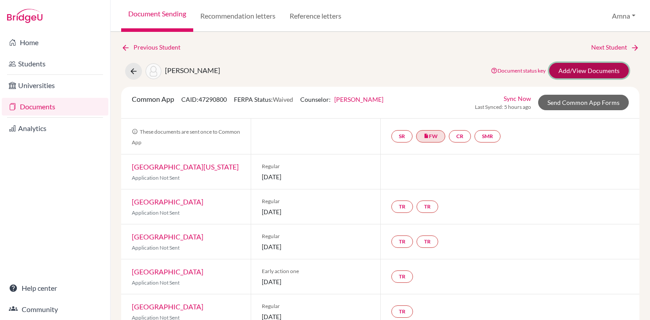
click at [588, 73] on link "Add/View Documents" at bounding box center [589, 70] width 80 height 15
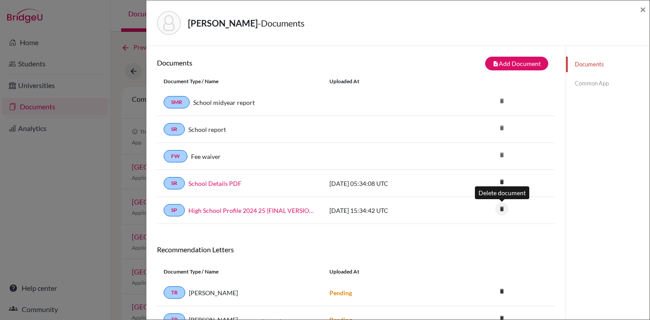
click at [500, 213] on icon "delete" at bounding box center [501, 208] width 13 height 13
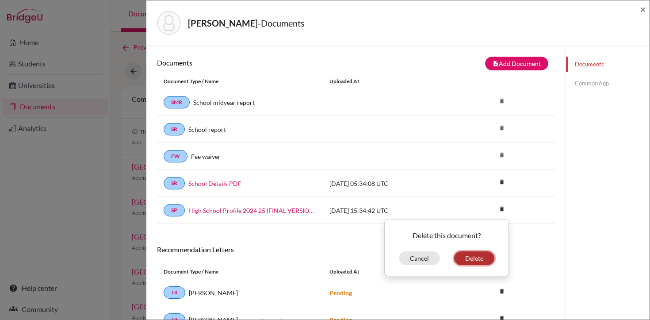
click at [475, 257] on button "Delete" at bounding box center [474, 258] width 40 height 14
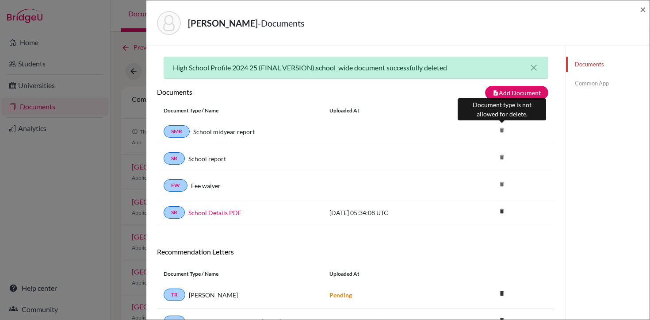
click at [502, 130] on icon "delete" at bounding box center [501, 129] width 13 height 13
drag, startPoint x: 496, startPoint y: 130, endPoint x: 445, endPoint y: 130, distance: 50.8
click at [493, 130] on div "delete" at bounding box center [522, 131] width 66 height 11
click at [595, 82] on link "Common App" at bounding box center [608, 83] width 84 height 15
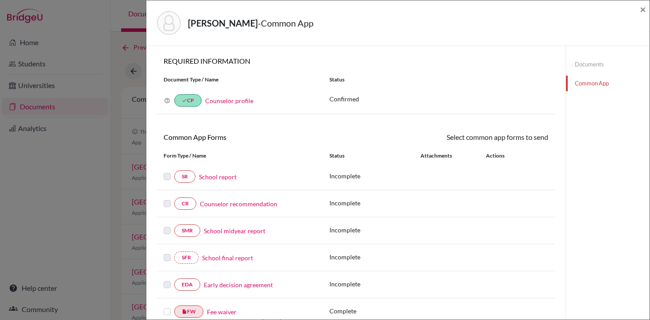
click at [591, 65] on link "Documents" at bounding box center [608, 64] width 84 height 15
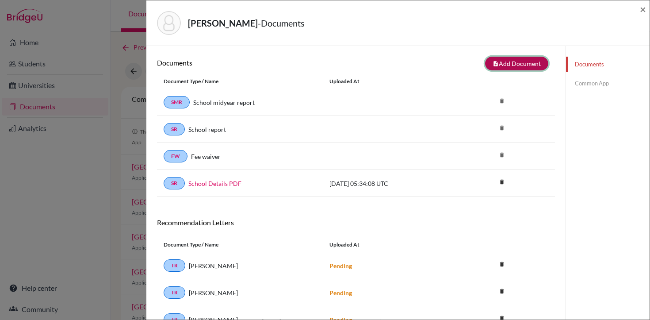
click at [537, 62] on button "note_add Add Document" at bounding box center [516, 64] width 63 height 14
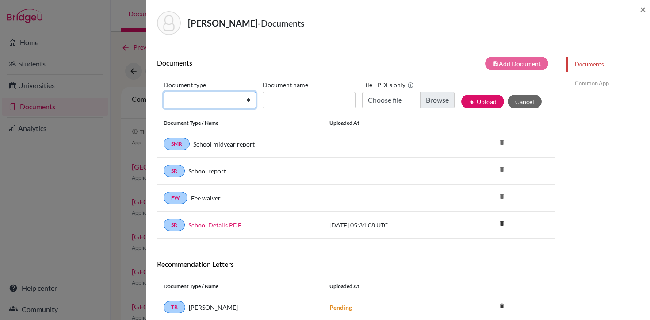
click at [244, 103] on select "Change explanation for Common App reports Counselor recommendation Internationa…" at bounding box center [210, 100] width 92 height 17
select select "1"
click at [164, 92] on select "Change explanation for Common App reports Counselor recommendation Internationa…" at bounding box center [210, 100] width 92 height 17
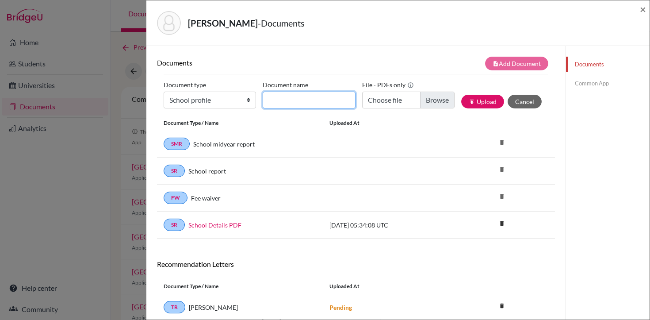
click at [322, 99] on input "Document name" at bounding box center [309, 100] width 92 height 17
type input "High School Profile 2025-26"
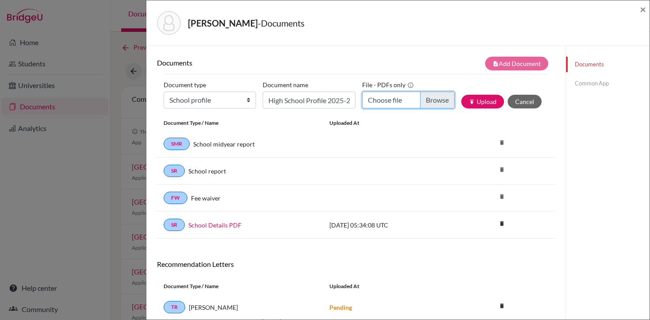
click at [434, 104] on input "Choose file" at bounding box center [408, 100] width 92 height 17
type input "C:\fakepath\LAS HS PROFILE [DATE]-[DATE].pdf"
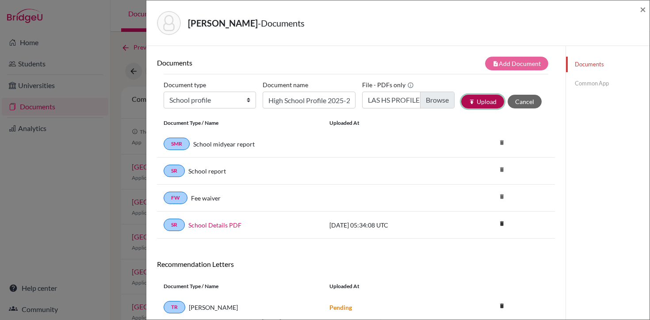
click at [488, 101] on button "publish Upload" at bounding box center [482, 102] width 43 height 14
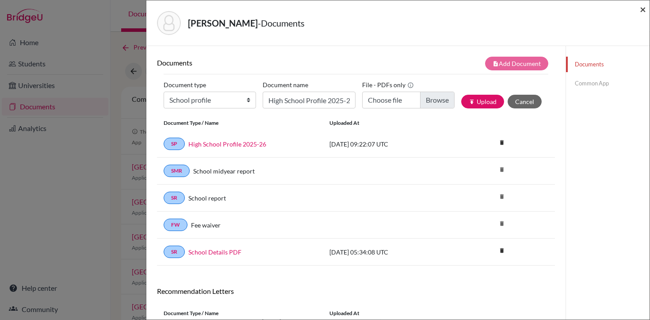
click at [645, 6] on span "×" at bounding box center [643, 9] width 6 height 13
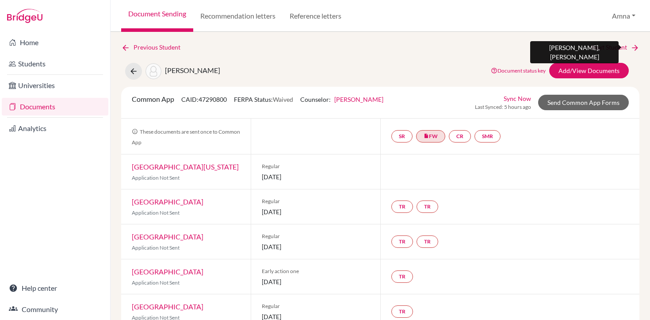
click at [610, 47] on link "Next Student" at bounding box center [615, 47] width 48 height 10
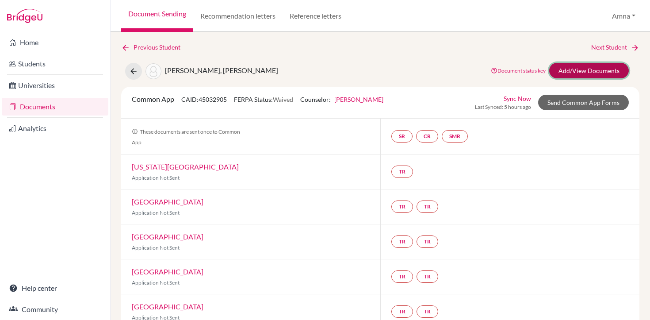
click at [574, 66] on link "Add/View Documents" at bounding box center [589, 70] width 80 height 15
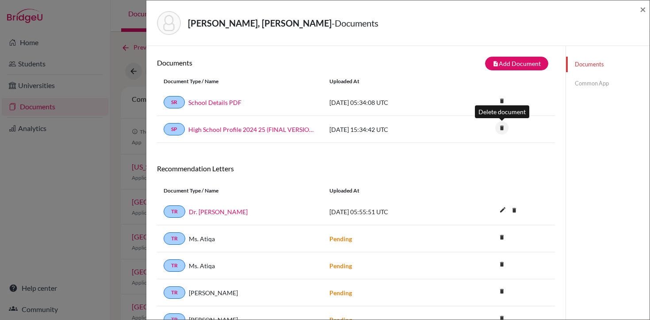
click at [502, 128] on icon "delete" at bounding box center [501, 127] width 13 height 13
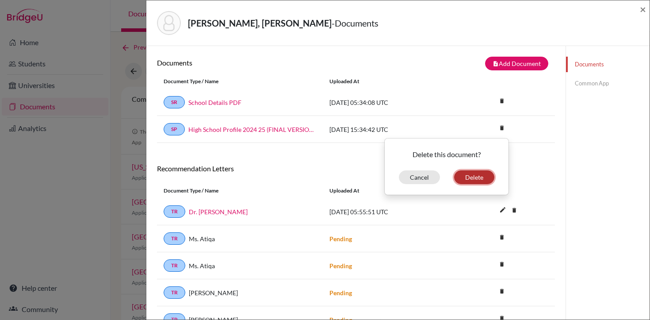
click at [467, 177] on button "Delete" at bounding box center [474, 177] width 40 height 14
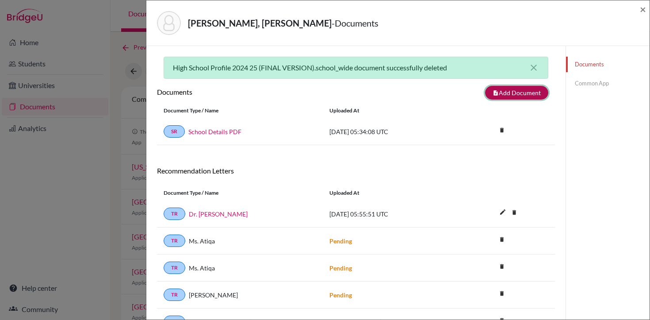
click at [503, 95] on button "note_add Add Document" at bounding box center [516, 93] width 63 height 14
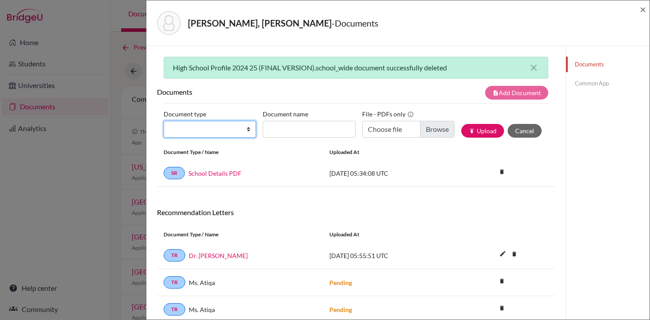
click at [225, 131] on select "Change explanation for Common App reports Counselor recommendation Internationa…" at bounding box center [210, 129] width 92 height 17
select select "1"
click at [164, 121] on select "Change explanation for Common App reports Counselor recommendation Internationa…" at bounding box center [210, 129] width 92 height 17
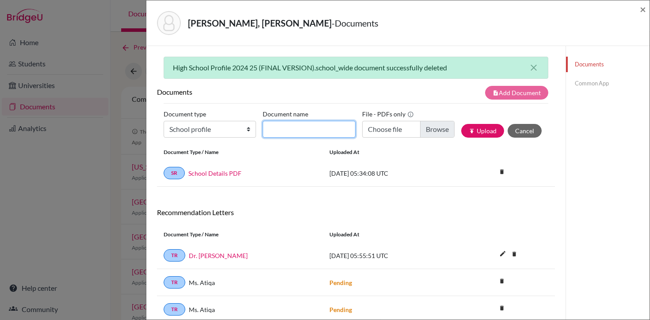
click at [303, 126] on input "Document name" at bounding box center [309, 129] width 92 height 17
type input "High School Profile 2025-26"
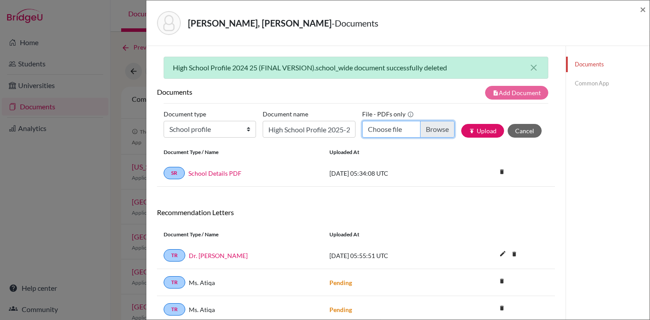
click at [380, 134] on input "Choose file" at bounding box center [408, 129] width 92 height 17
type input "C:\fakepath\LAS HS PROFILE [DATE]-[DATE].pdf"
click at [490, 130] on button "publish Upload" at bounding box center [482, 131] width 43 height 14
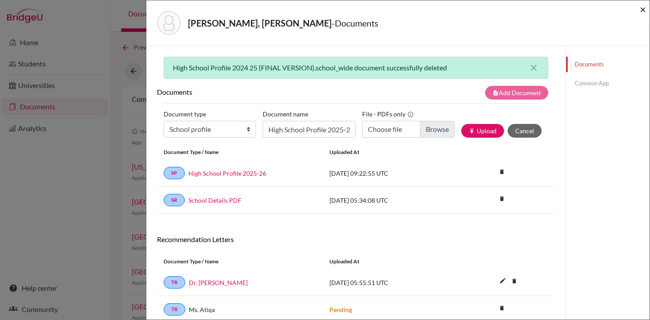
click at [644, 6] on span "×" at bounding box center [643, 9] width 6 height 13
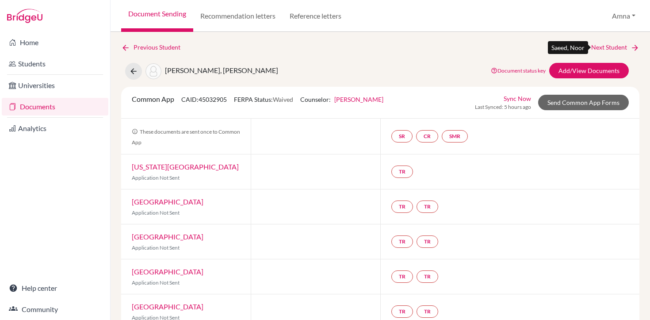
click at [621, 47] on link "Next Student" at bounding box center [615, 47] width 48 height 10
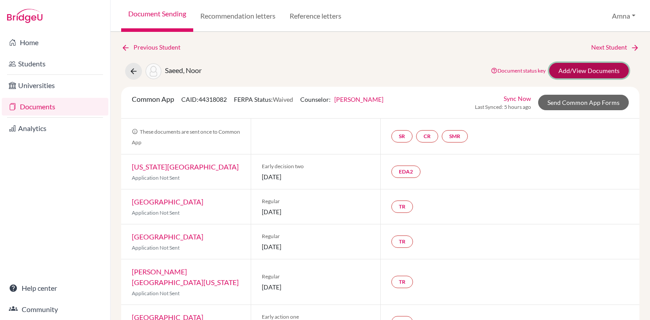
click at [574, 68] on link "Add/View Documents" at bounding box center [589, 70] width 80 height 15
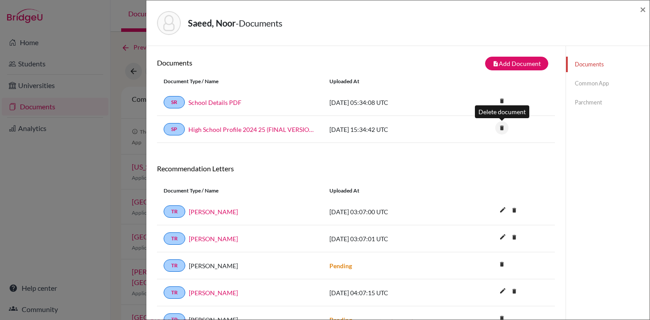
click at [501, 126] on icon "delete" at bounding box center [501, 127] width 13 height 13
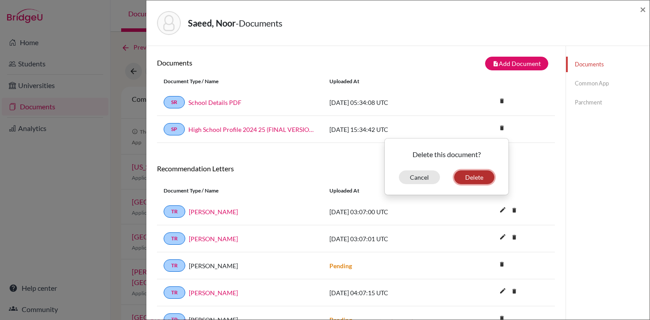
click at [473, 181] on button "Delete" at bounding box center [474, 177] width 40 height 14
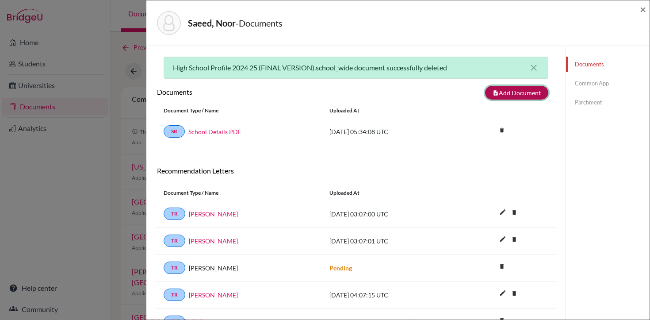
click at [507, 95] on button "note_add Add Document" at bounding box center [516, 93] width 63 height 14
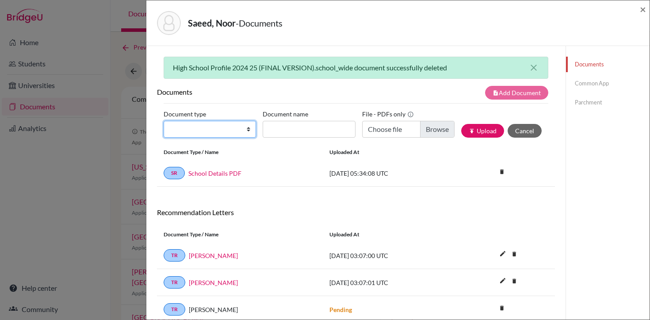
click at [249, 126] on select "Change explanation for Common App reports Counselor recommendation Internationa…" at bounding box center [210, 129] width 92 height 17
select select "1"
click at [164, 121] on select "Change explanation for Common App reports Counselor recommendation Internationa…" at bounding box center [210, 129] width 92 height 17
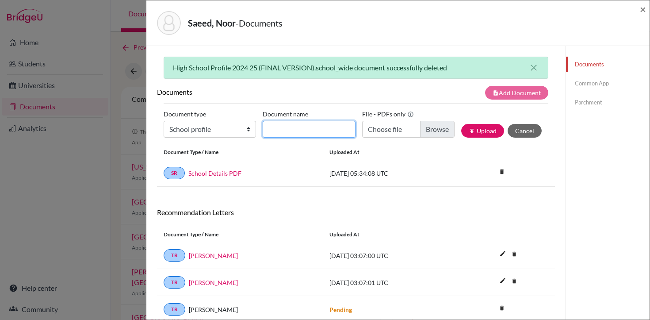
click at [306, 131] on input "Document name" at bounding box center [309, 129] width 92 height 17
type input "High School Profile 2025-26"
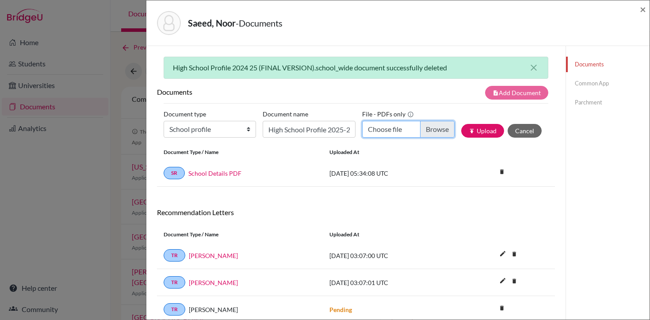
click at [376, 126] on input "Choose file" at bounding box center [408, 129] width 92 height 17
type input "C:\fakepath\LAS HS PROFILE [DATE]-[DATE].pdf"
click at [490, 132] on button "publish Upload" at bounding box center [482, 131] width 43 height 14
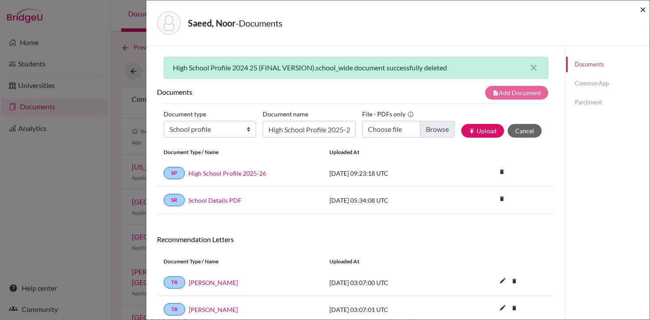
click at [642, 11] on span "×" at bounding box center [643, 9] width 6 height 13
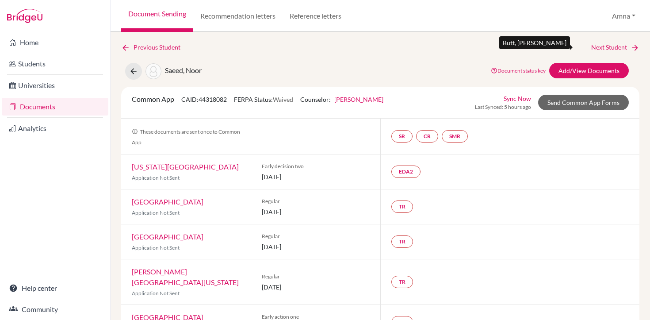
click at [629, 47] on link "Next Student" at bounding box center [615, 47] width 48 height 10
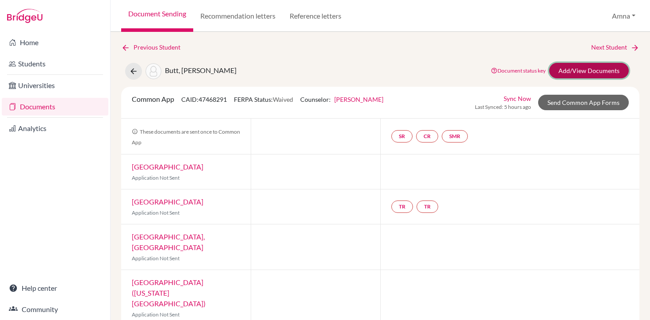
click at [562, 72] on link "Add/View Documents" at bounding box center [589, 70] width 80 height 15
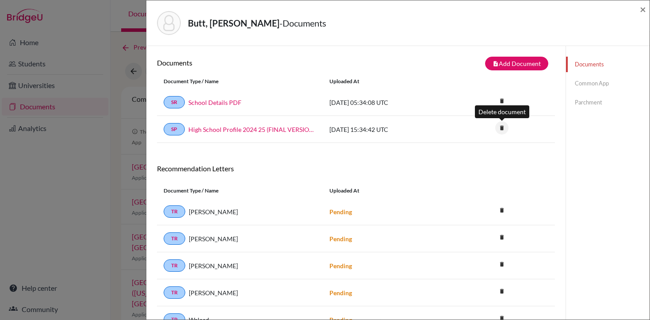
click at [504, 131] on icon "delete" at bounding box center [501, 127] width 13 height 13
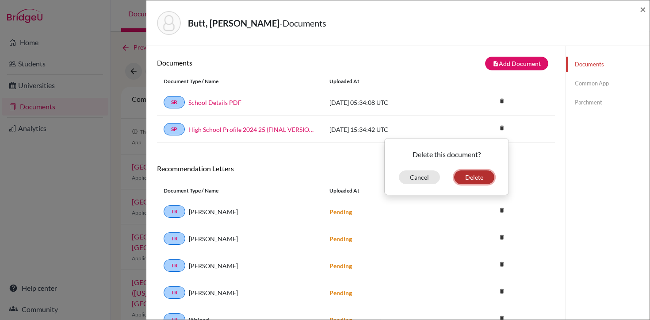
click at [481, 181] on button "Delete" at bounding box center [474, 177] width 40 height 14
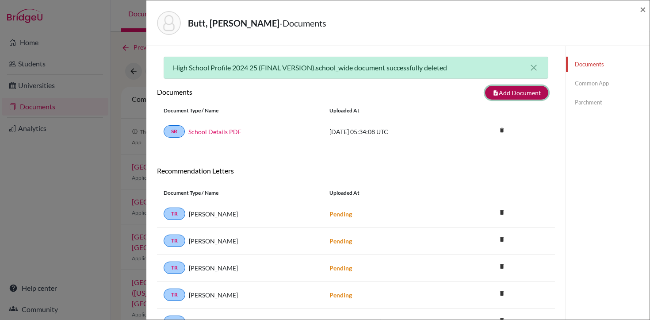
click at [512, 92] on button "note_add Add Document" at bounding box center [516, 93] width 63 height 14
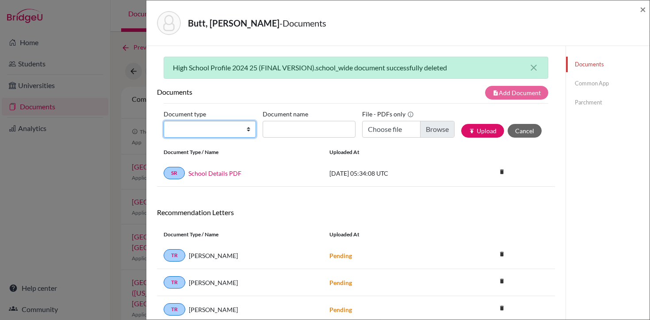
click at [248, 127] on select "Change explanation for Common App reports Counselor recommendation Internationa…" at bounding box center [210, 129] width 92 height 17
select select "1"
click at [164, 121] on select "Change explanation for Common App reports Counselor recommendation Internationa…" at bounding box center [210, 129] width 92 height 17
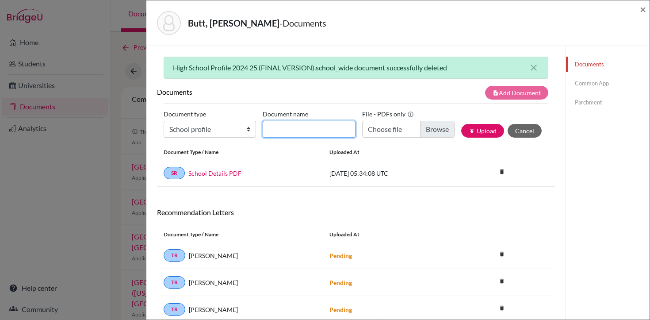
click at [330, 127] on input "Document name" at bounding box center [309, 129] width 92 height 17
type input "High School Profile 2025-26"
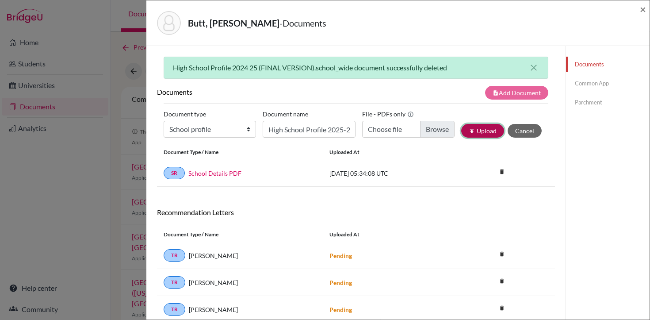
click at [486, 130] on button "publish Upload" at bounding box center [482, 131] width 43 height 14
click at [438, 125] on input "Choose file" at bounding box center [408, 129] width 92 height 17
type input "C:\fakepath\LAS HS PROFILE [DATE]-[DATE].pdf"
click at [488, 132] on button "publish Upload" at bounding box center [482, 131] width 43 height 14
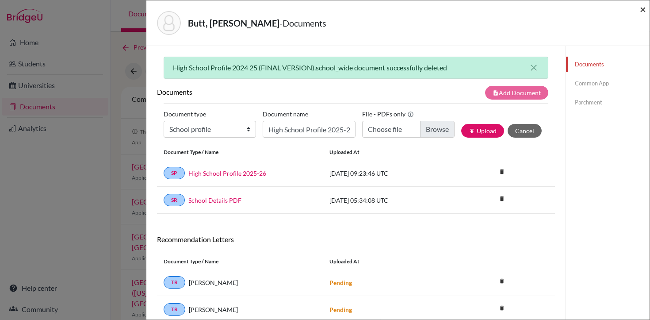
click at [641, 10] on span "×" at bounding box center [643, 9] width 6 height 13
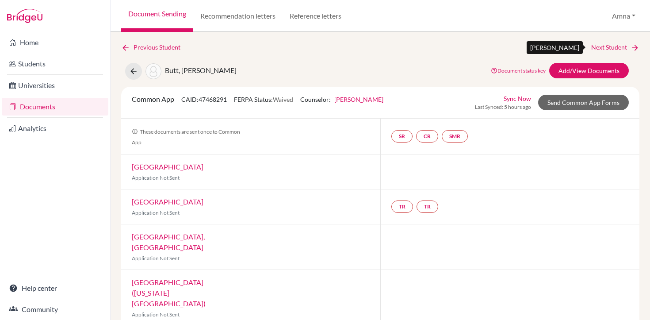
click at [623, 47] on link "Next Student" at bounding box center [615, 47] width 48 height 10
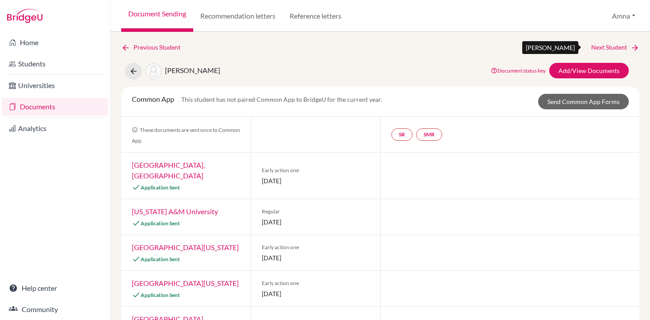
click at [605, 47] on link "Next Student" at bounding box center [615, 47] width 48 height 10
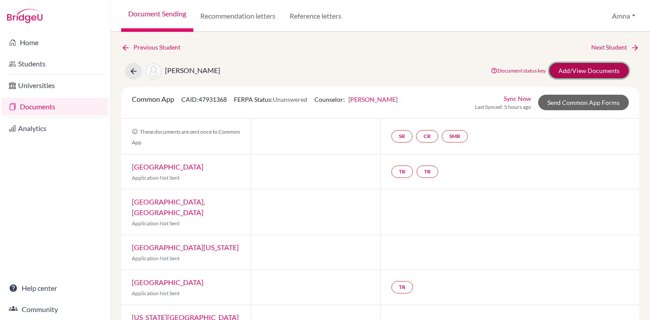
click at [592, 66] on link "Add/View Documents" at bounding box center [589, 70] width 80 height 15
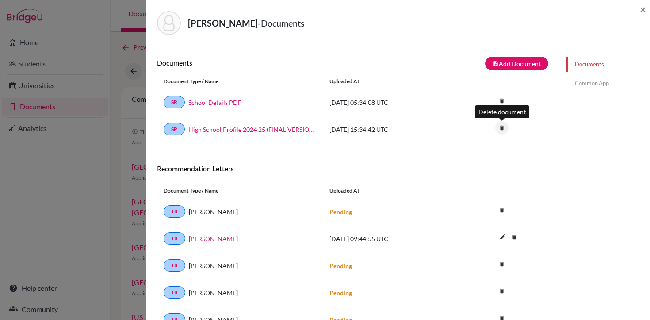
click at [502, 129] on icon "delete" at bounding box center [501, 127] width 13 height 13
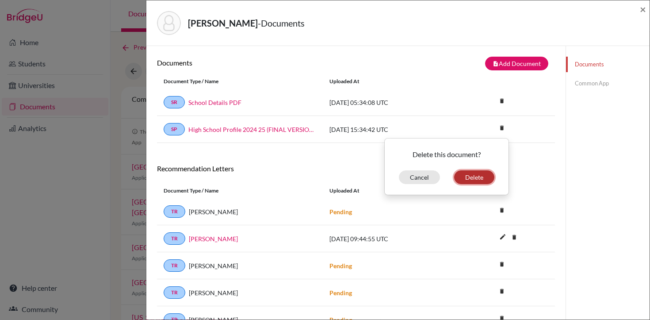
click at [476, 174] on button "Delete" at bounding box center [474, 177] width 40 height 14
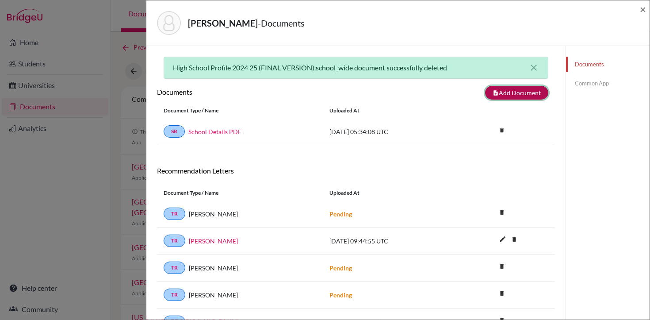
click at [516, 92] on button "note_add Add Document" at bounding box center [516, 93] width 63 height 14
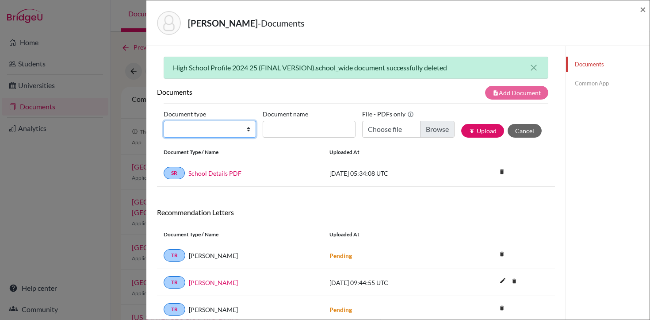
click at [235, 131] on select "Change explanation for Common App reports Counselor recommendation Internationa…" at bounding box center [210, 129] width 92 height 17
select select "1"
click at [164, 121] on select "Change explanation for Common App reports Counselor recommendation Internationa…" at bounding box center [210, 129] width 92 height 17
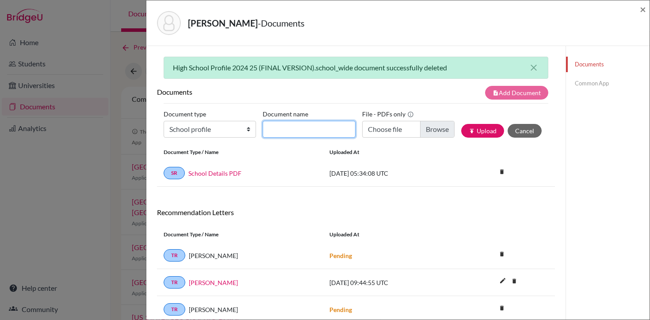
click at [314, 133] on input "Document name" at bounding box center [309, 129] width 92 height 17
type input "High School Profile 2025-26"
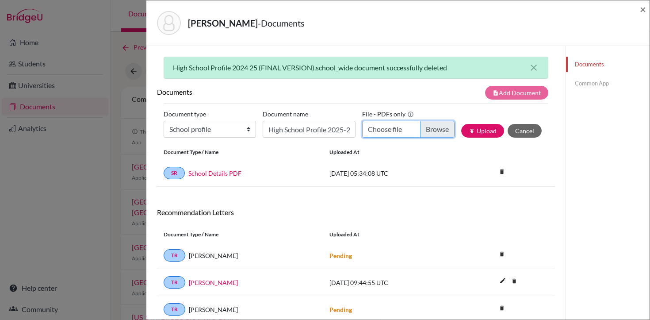
click at [440, 125] on input "Choose file" at bounding box center [408, 129] width 92 height 17
type input "C:\fakepath\LAS HS PROFILE [DATE]-[DATE].pdf"
click at [483, 134] on button "publish Upload" at bounding box center [482, 131] width 43 height 14
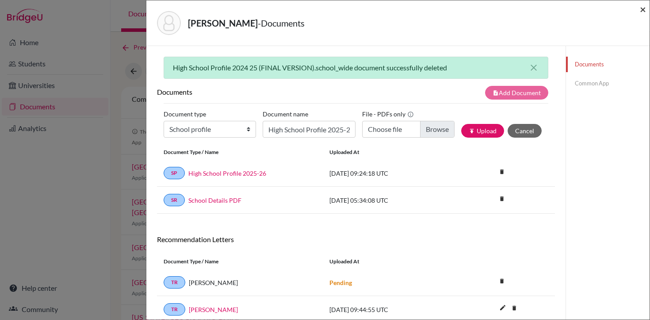
click at [642, 9] on span "×" at bounding box center [643, 9] width 6 height 13
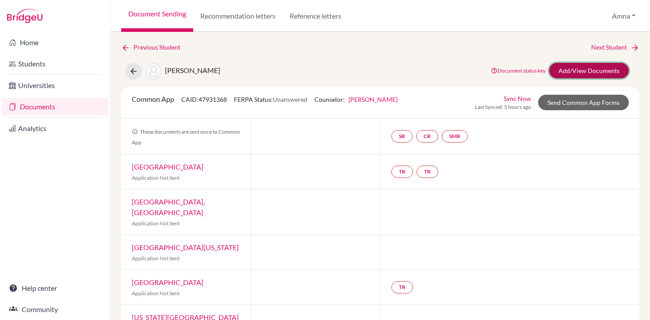
click at [588, 73] on link "Add/View Documents" at bounding box center [589, 70] width 80 height 15
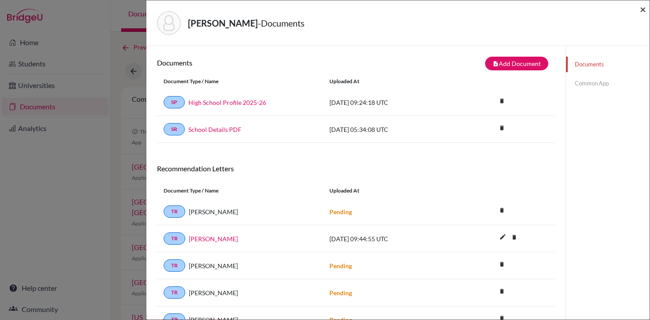
click at [643, 11] on span "×" at bounding box center [643, 9] width 6 height 13
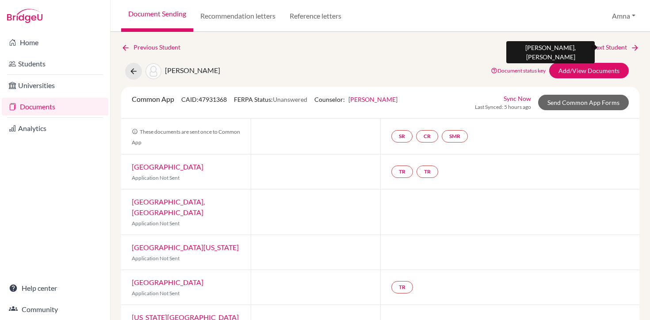
click at [613, 42] on link "Next Student" at bounding box center [615, 47] width 48 height 10
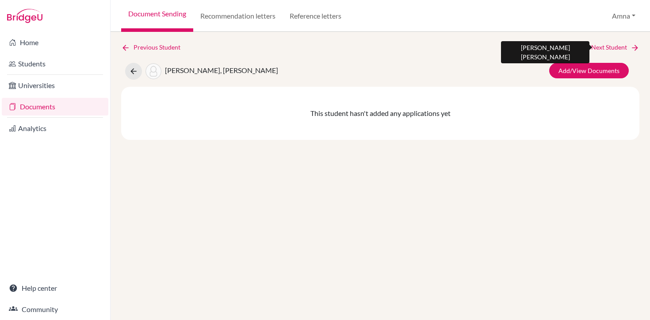
click at [620, 47] on link "Next Student" at bounding box center [615, 47] width 48 height 10
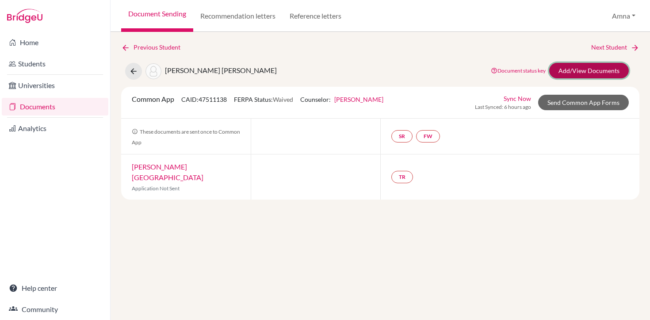
click at [600, 70] on link "Add/View Documents" at bounding box center [589, 70] width 80 height 15
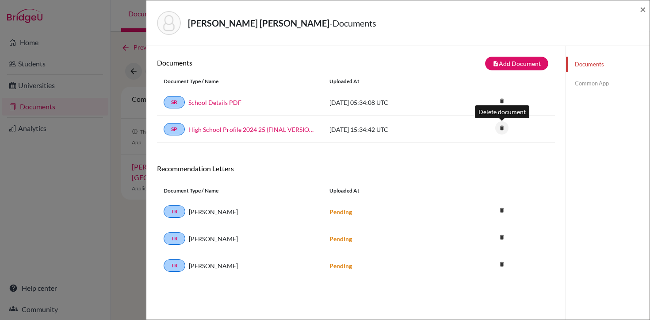
click at [503, 126] on icon "delete" at bounding box center [501, 127] width 13 height 13
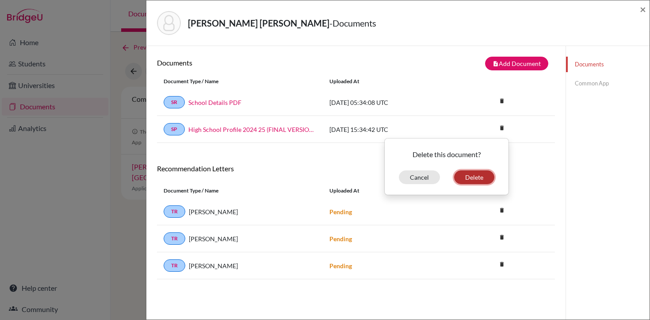
click at [474, 177] on button "Delete" at bounding box center [474, 177] width 40 height 14
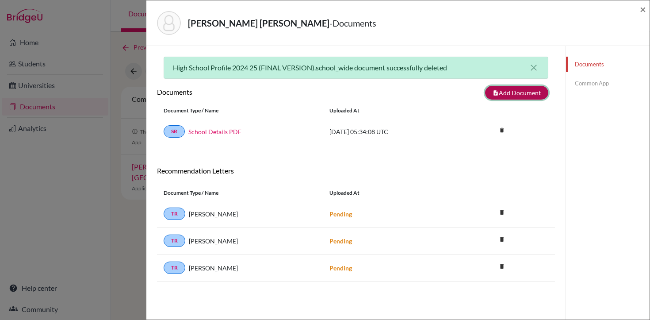
click at [517, 91] on button "note_add Add Document" at bounding box center [516, 93] width 63 height 14
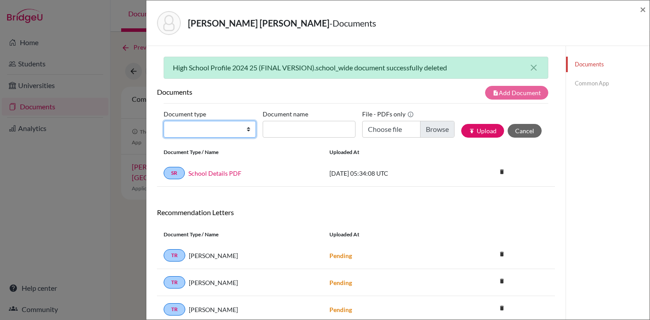
click at [241, 130] on select "Change explanation for Common App reports Counselor recommendation Internationa…" at bounding box center [210, 129] width 92 height 17
select select "1"
click at [164, 121] on select "Change explanation for Common App reports Counselor recommendation Internationa…" at bounding box center [210, 129] width 92 height 17
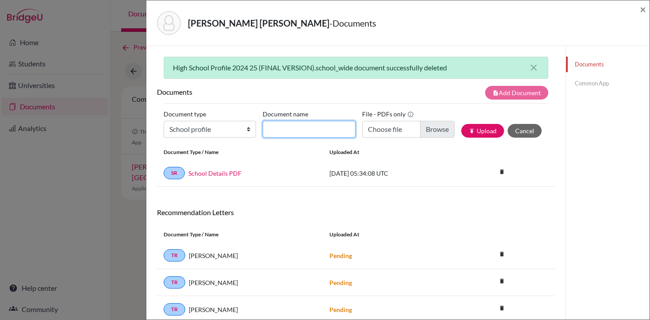
click at [312, 121] on input "Document name" at bounding box center [309, 129] width 92 height 17
type input "High School Profile 2025-26"
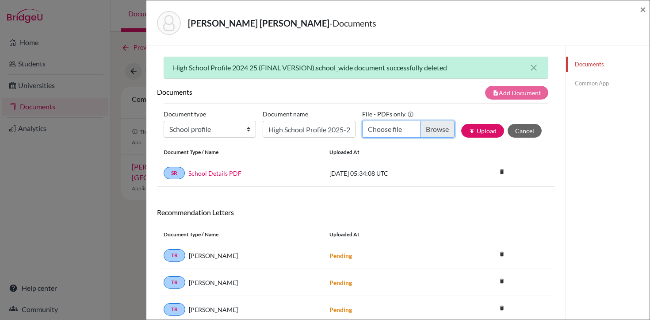
click at [397, 123] on input "Choose file" at bounding box center [408, 129] width 92 height 17
type input "C:\fakepath\LAS HS PROFILE [DATE]-[DATE].pdf"
click at [481, 132] on button "publish Upload" at bounding box center [482, 131] width 43 height 14
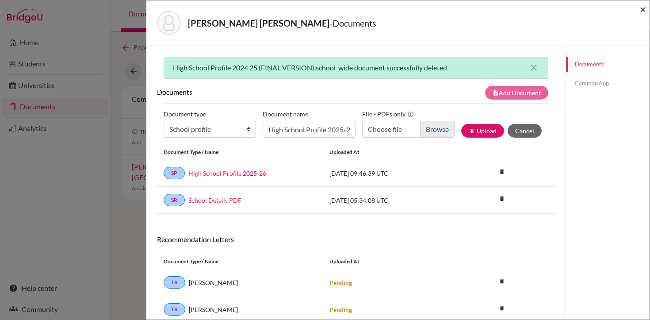
click at [644, 7] on span "×" at bounding box center [643, 9] width 6 height 13
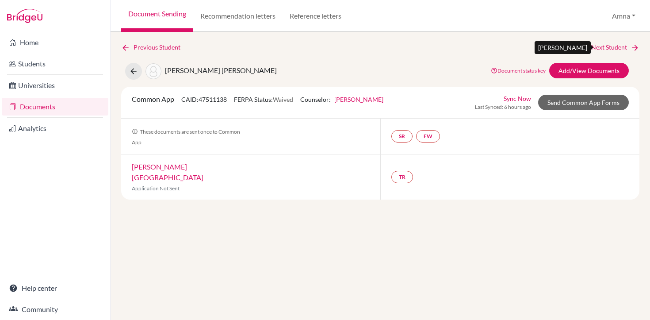
click at [604, 46] on link "Next Student" at bounding box center [615, 47] width 48 height 10
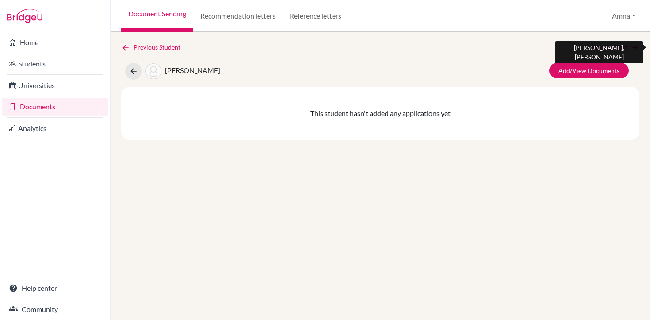
click at [621, 48] on link "Next Student" at bounding box center [615, 47] width 48 height 10
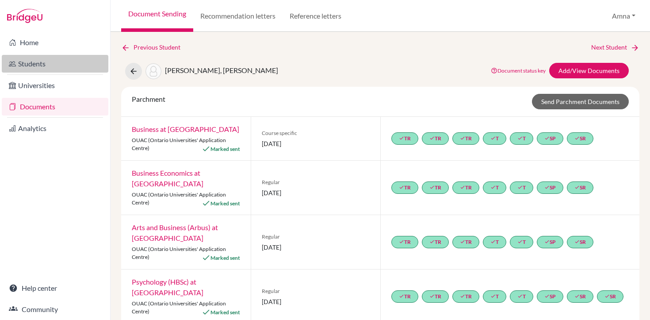
click at [39, 65] on link "Students" at bounding box center [55, 64] width 107 height 18
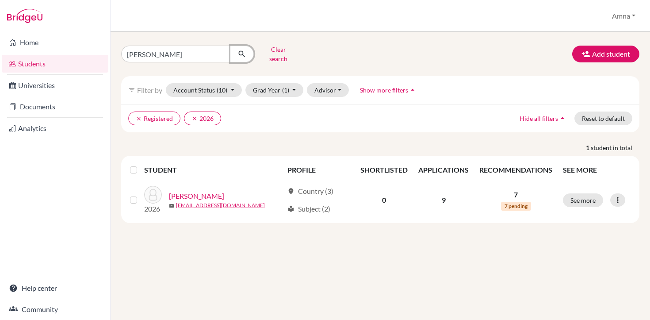
click at [243, 52] on icon "submit" at bounding box center [241, 54] width 9 height 9
click at [274, 51] on button "Clear search" at bounding box center [278, 53] width 49 height 23
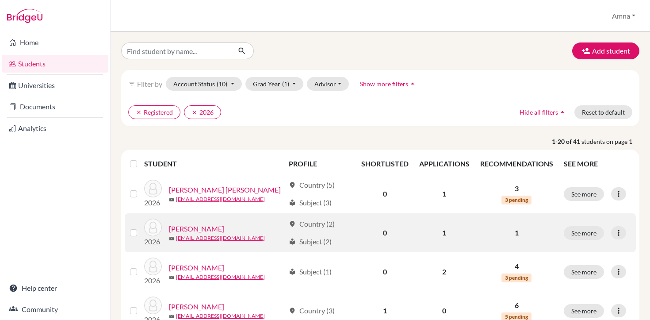
click at [202, 227] on link "[PERSON_NAME]" at bounding box center [196, 228] width 55 height 11
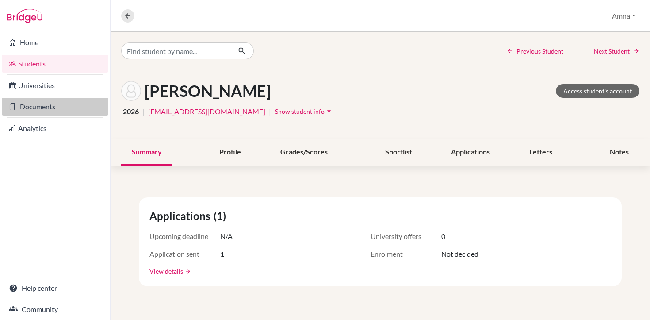
click at [53, 105] on link "Documents" at bounding box center [55, 107] width 107 height 18
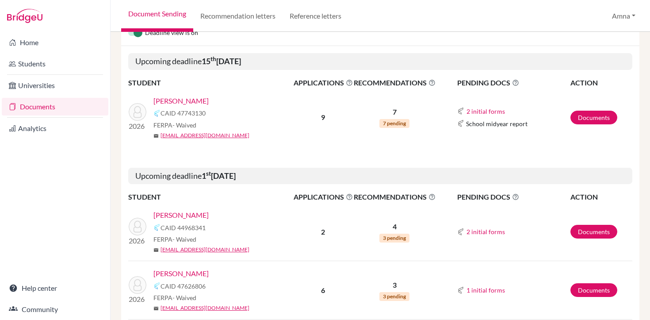
scroll to position [105, 0]
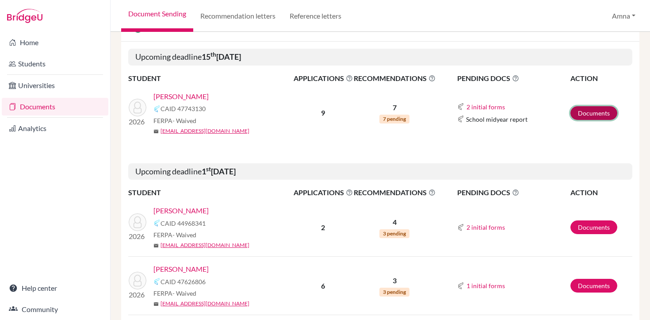
click at [591, 117] on link "Documents" at bounding box center [593, 113] width 47 height 14
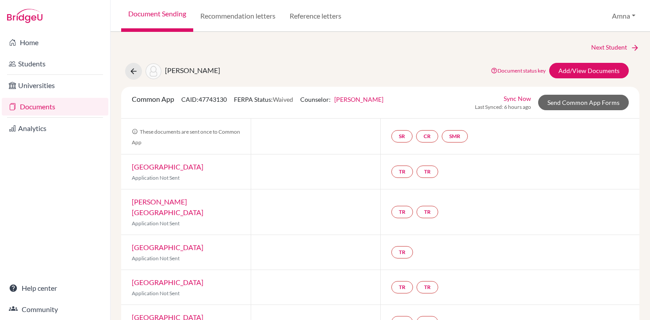
click at [49, 109] on link "Documents" at bounding box center [55, 107] width 107 height 18
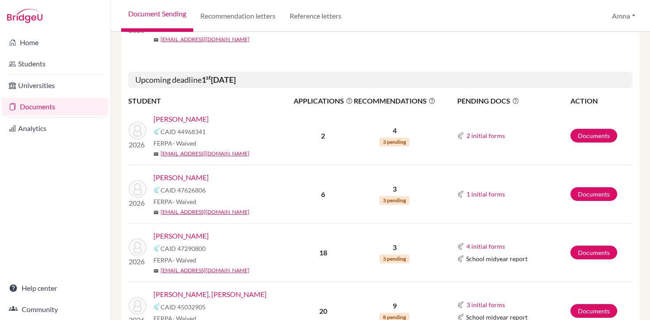
scroll to position [198, 0]
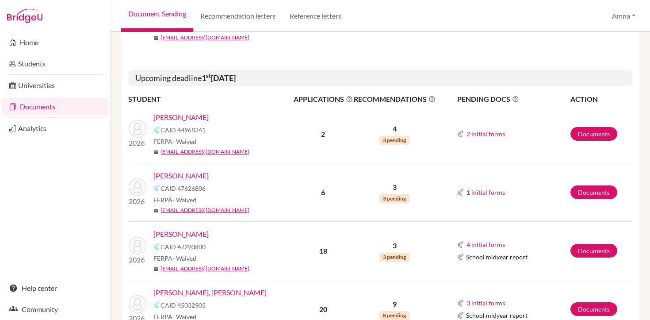
click at [180, 176] on link "[PERSON_NAME]" at bounding box center [180, 175] width 55 height 11
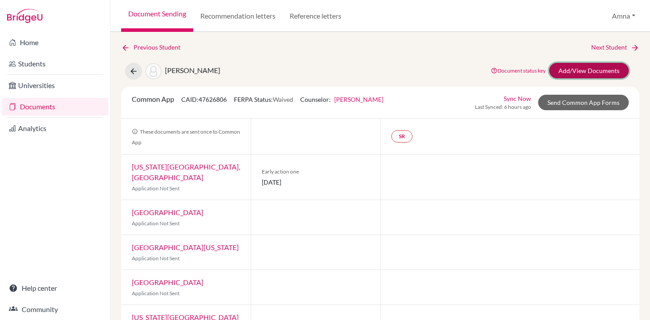
click at [596, 71] on link "Add/View Documents" at bounding box center [589, 70] width 80 height 15
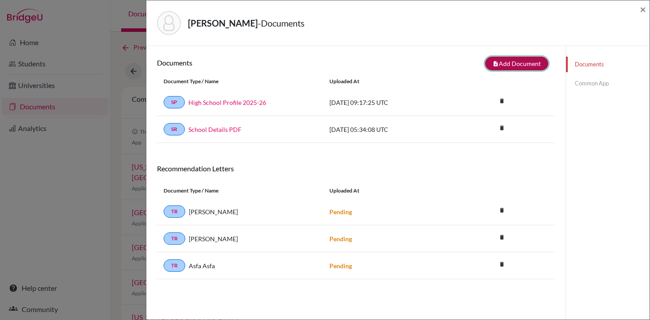
click at [518, 66] on button "note_add Add Document" at bounding box center [516, 64] width 63 height 14
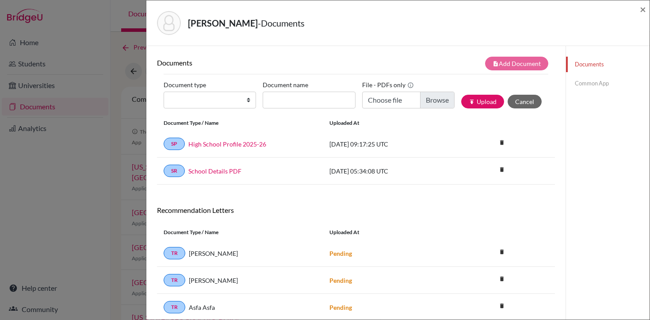
click at [639, 10] on div "Haider, Iman - Documents ×" at bounding box center [398, 23] width 496 height 38
click at [645, 11] on span "×" at bounding box center [643, 9] width 6 height 13
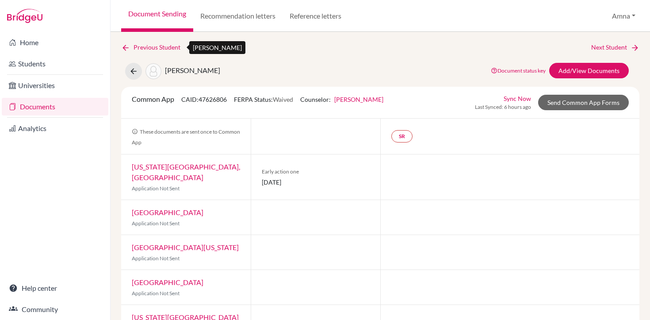
click at [145, 43] on link "Previous Student" at bounding box center [154, 47] width 66 height 10
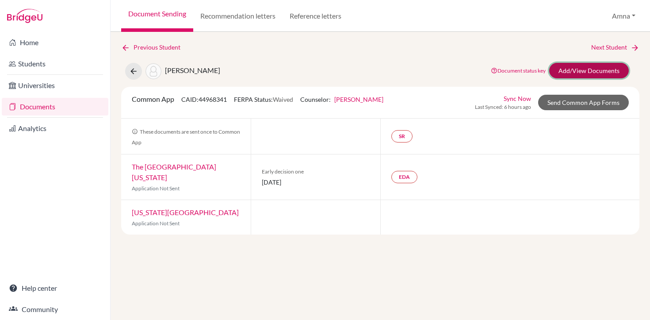
click at [582, 75] on link "Add/View Documents" at bounding box center [589, 70] width 80 height 15
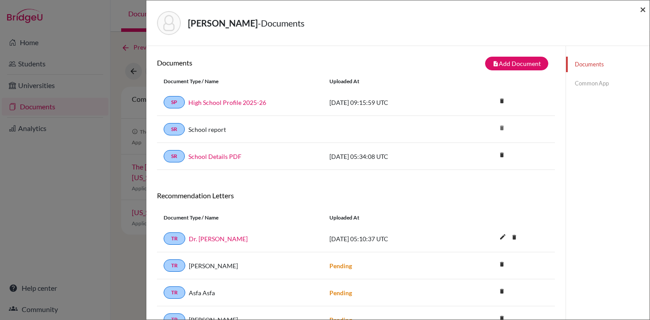
click at [643, 11] on span "×" at bounding box center [643, 9] width 6 height 13
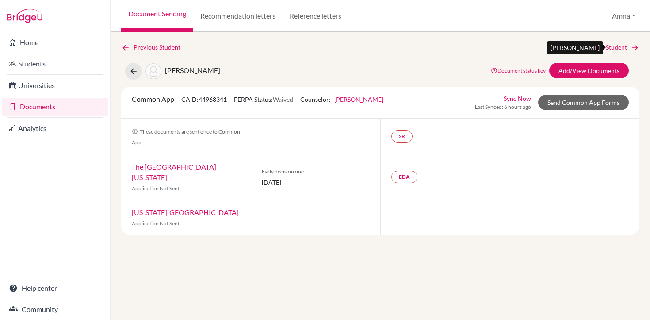
click at [625, 43] on link "Next Student" at bounding box center [615, 47] width 48 height 10
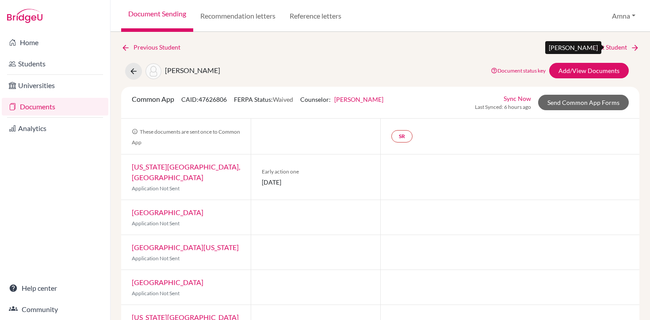
click at [623, 48] on link "Next Student" at bounding box center [615, 47] width 48 height 10
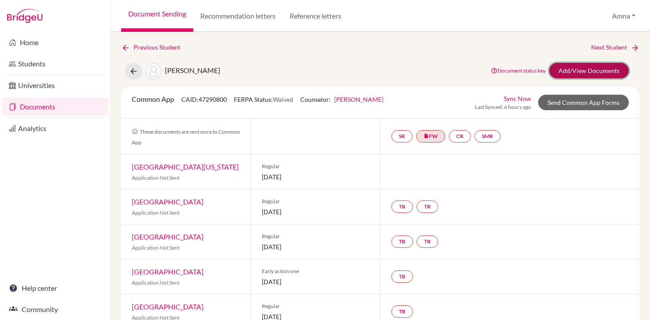
click at [592, 69] on link "Add/View Documents" at bounding box center [589, 70] width 80 height 15
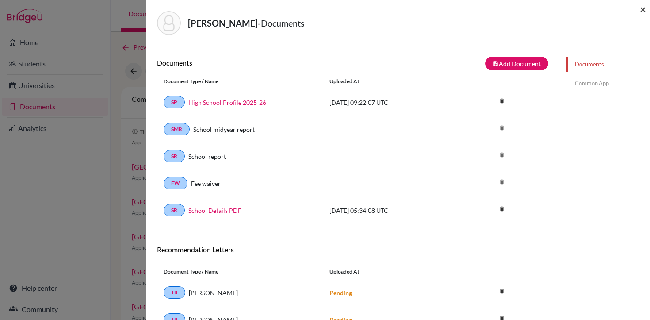
click at [642, 11] on span "×" at bounding box center [643, 9] width 6 height 13
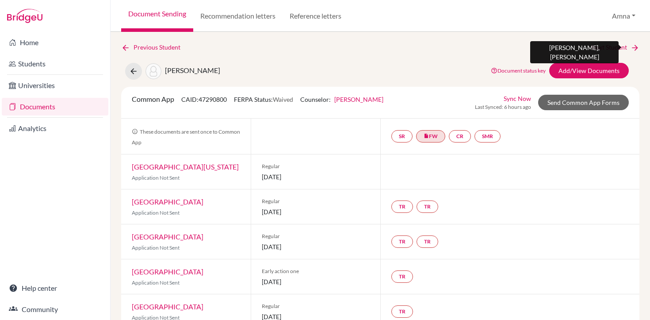
click at [624, 48] on link "Next Student" at bounding box center [615, 47] width 48 height 10
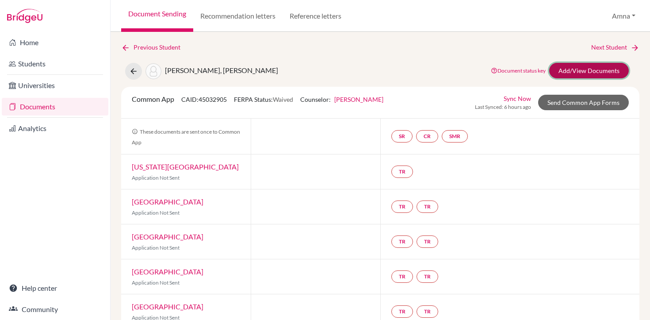
click at [598, 63] on link "Add/View Documents" at bounding box center [589, 70] width 80 height 15
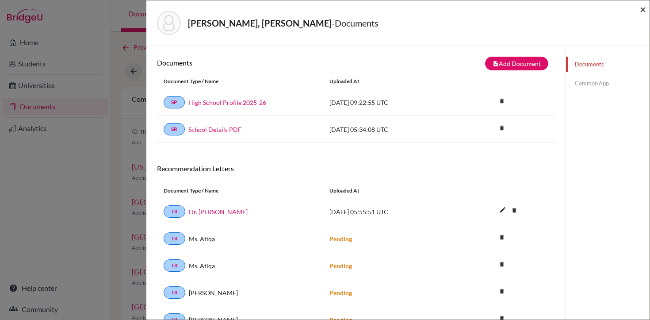
click at [642, 12] on span "×" at bounding box center [643, 9] width 6 height 13
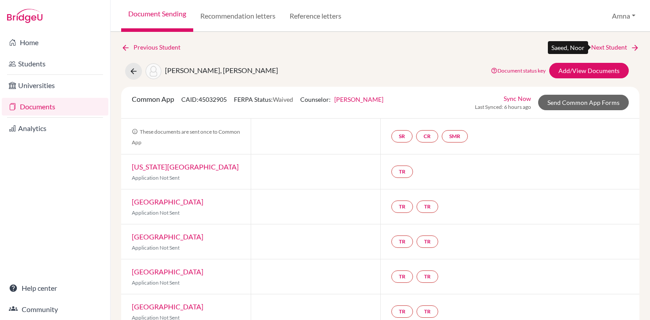
click at [618, 49] on link "Next Student" at bounding box center [615, 47] width 48 height 10
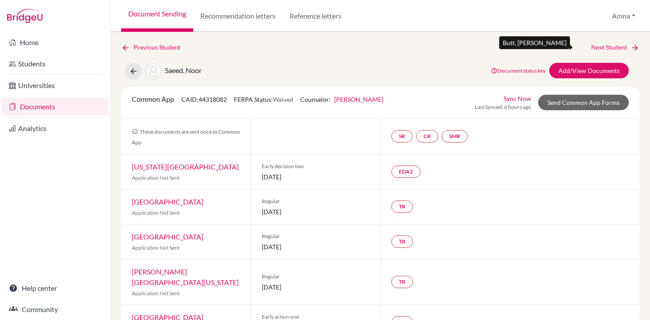
click at [618, 49] on link "Next Student" at bounding box center [615, 47] width 48 height 10
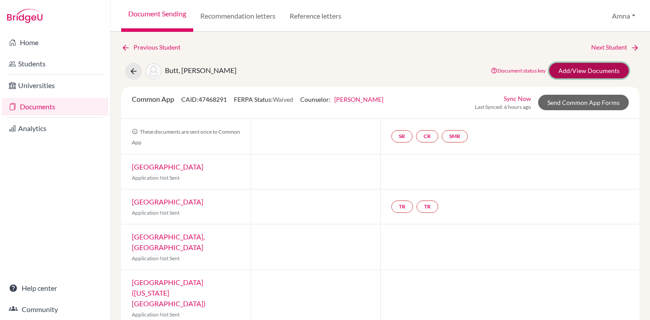
click at [580, 70] on link "Add/View Documents" at bounding box center [589, 70] width 80 height 15
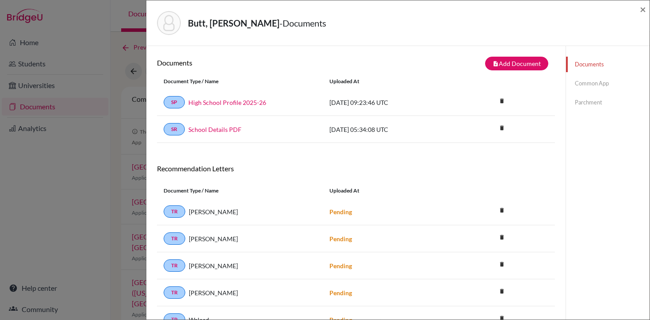
click at [639, 11] on div "Butt, Muhammad Yousha Talib - Documents ×" at bounding box center [398, 23] width 496 height 38
click at [644, 9] on span "×" at bounding box center [643, 9] width 6 height 13
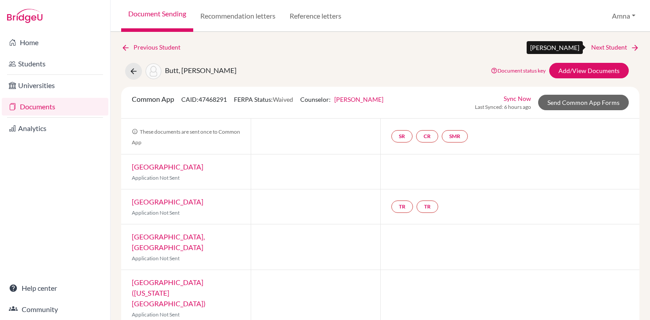
click at [629, 50] on link "Next Student" at bounding box center [615, 47] width 48 height 10
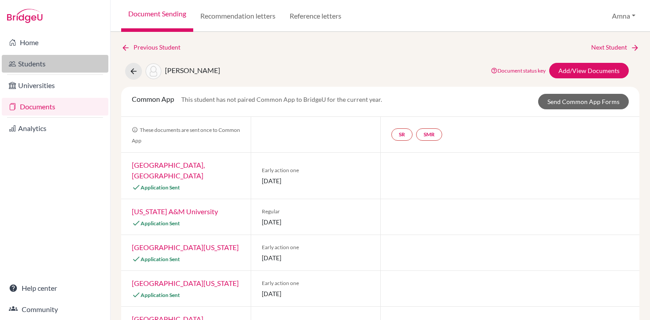
click at [48, 62] on link "Students" at bounding box center [55, 64] width 107 height 18
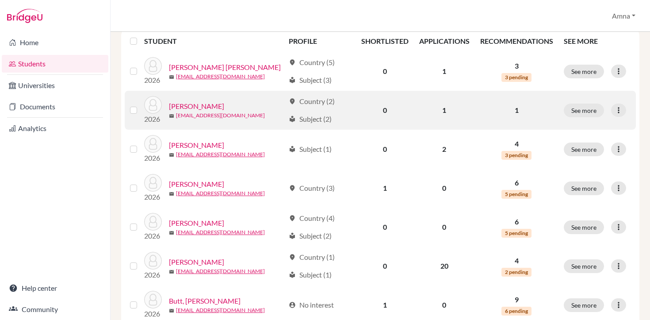
scroll to position [130, 0]
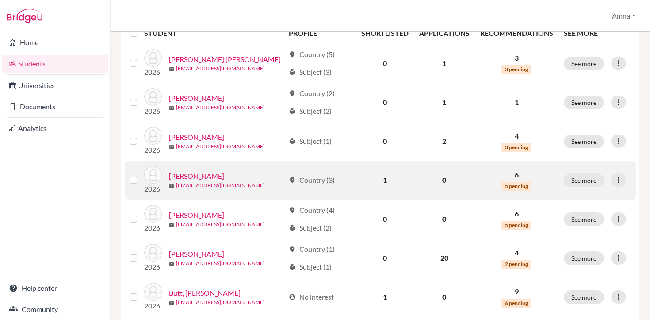
click at [206, 175] on link "[PERSON_NAME]" at bounding box center [196, 176] width 55 height 11
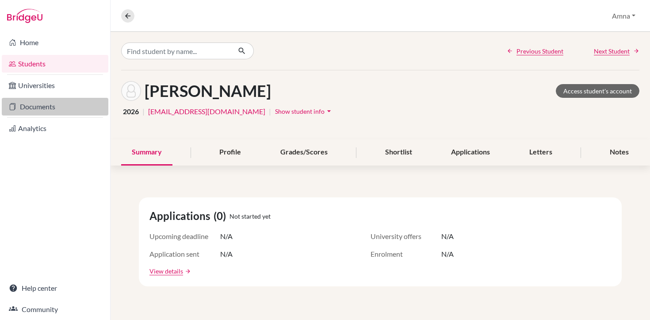
click at [53, 109] on link "Documents" at bounding box center [55, 107] width 107 height 18
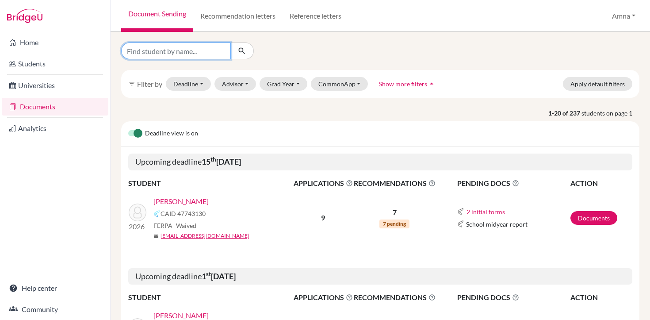
click at [197, 50] on input "Find student by name..." at bounding box center [176, 50] width 110 height 17
type input "s"
type input "2026"
click at [243, 55] on button "submit" at bounding box center [241, 50] width 23 height 17
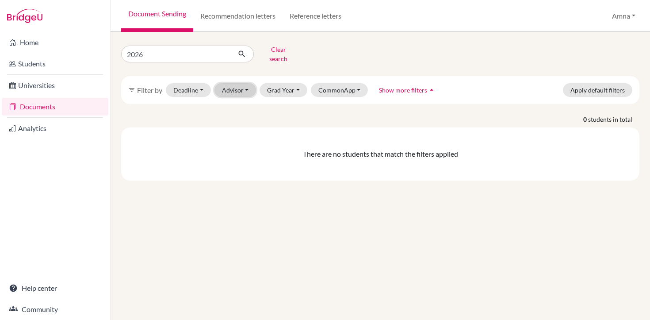
click at [244, 84] on button "Advisor" at bounding box center [235, 90] width 42 height 14
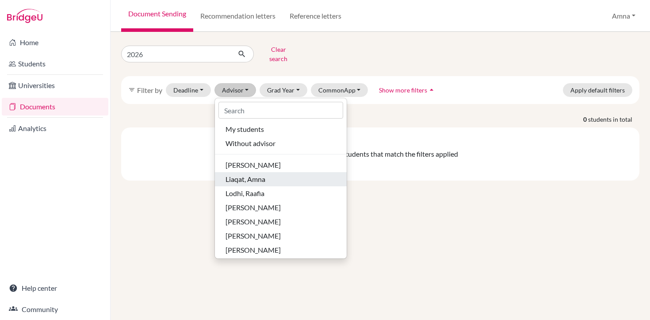
click at [249, 174] on span "Liaqat, Amna" at bounding box center [245, 179] width 40 height 11
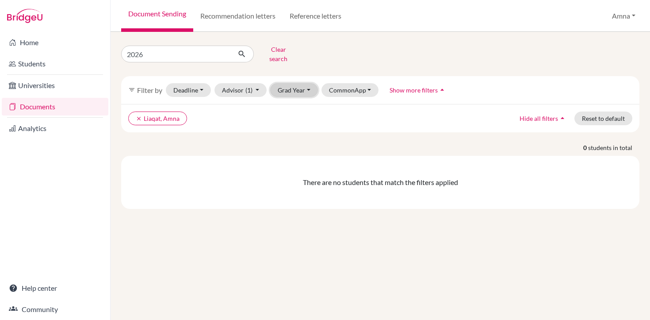
click at [291, 85] on button "Grad Year" at bounding box center [294, 90] width 48 height 14
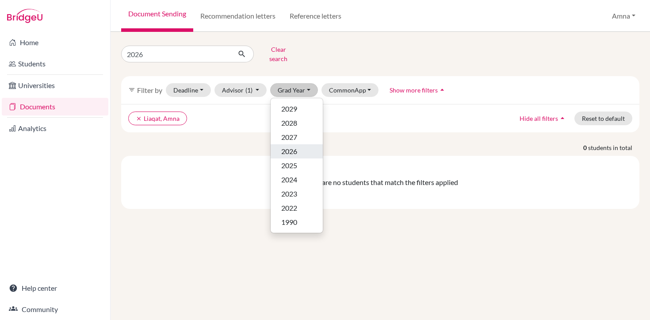
click at [290, 146] on span "2026" at bounding box center [289, 151] width 16 height 11
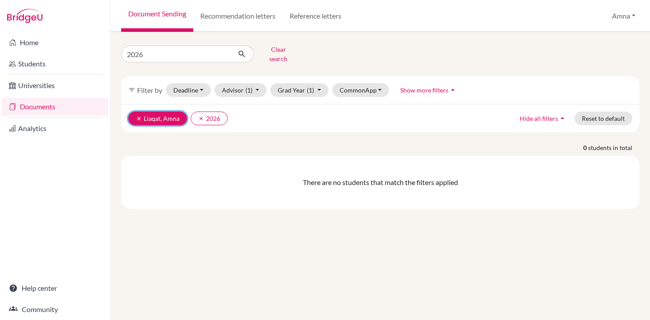
click at [137, 115] on icon "clear" at bounding box center [139, 118] width 6 height 6
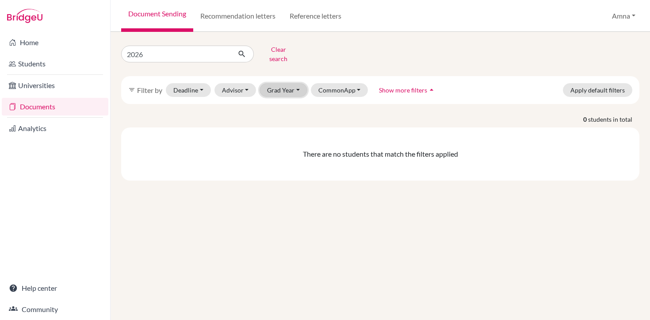
click at [297, 86] on button "Grad Year" at bounding box center [284, 90] width 48 height 14
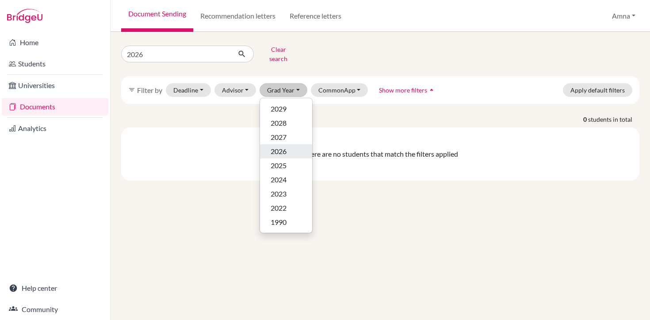
click at [284, 146] on span "2026" at bounding box center [279, 151] width 16 height 11
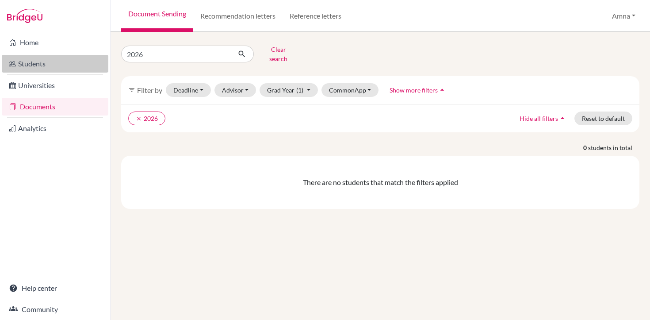
click at [48, 65] on link "Students" at bounding box center [55, 64] width 107 height 18
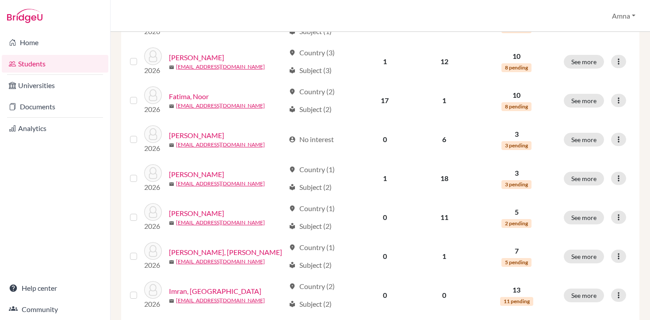
scroll to position [227, 0]
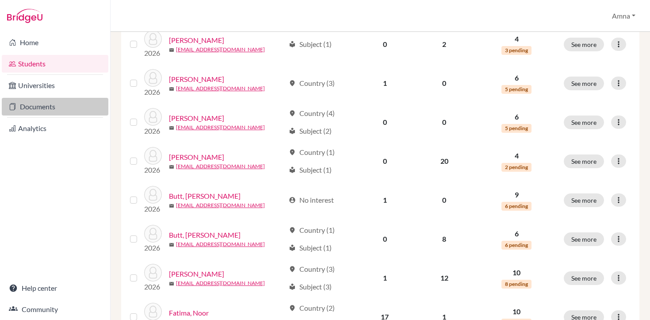
click at [50, 112] on link "Documents" at bounding box center [55, 107] width 107 height 18
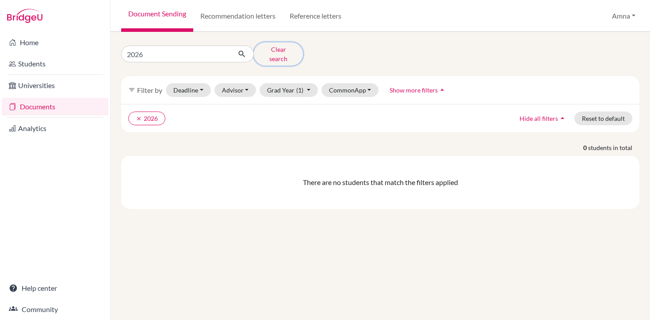
click at [278, 46] on button "Clear search" at bounding box center [278, 53] width 49 height 23
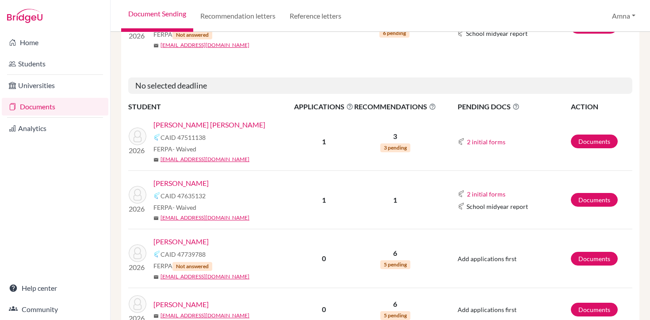
scroll to position [824, 0]
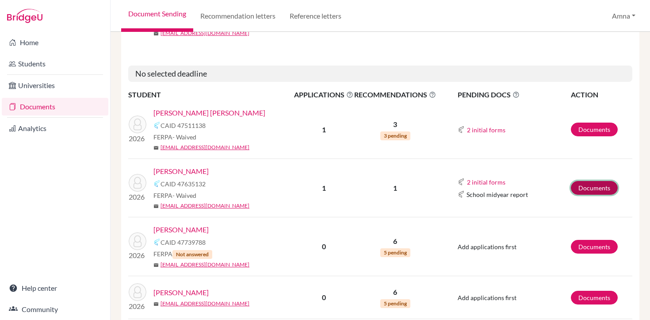
click at [588, 191] on link "Documents" at bounding box center [594, 188] width 47 height 14
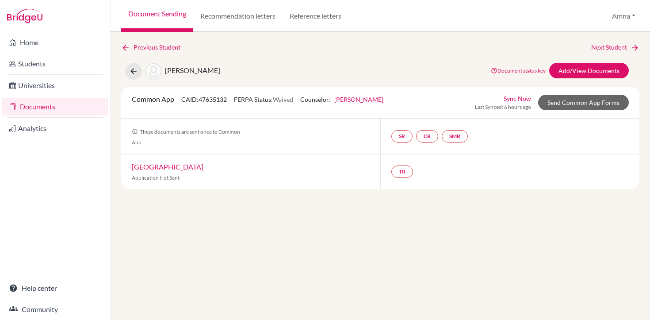
click at [360, 101] on link "[PERSON_NAME]" at bounding box center [358, 99] width 49 height 8
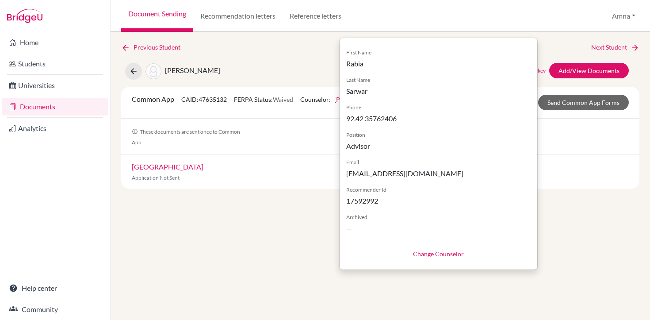
click at [365, 53] on span "First Name" at bounding box center [438, 53] width 184 height 8
click at [432, 256] on link "Change Counselor" at bounding box center [438, 254] width 51 height 8
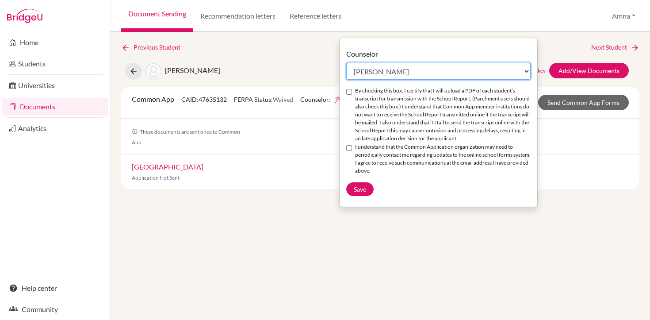
click at [389, 69] on select "Select counselor [PERSON_NAME] [PERSON_NAME] [PERSON_NAME] [PERSON_NAME]" at bounding box center [438, 71] width 184 height 17
select select "371825"
click at [346, 63] on select "Select counselor [PERSON_NAME] [PERSON_NAME] [PERSON_NAME] [PERSON_NAME]" at bounding box center [438, 71] width 184 height 17
click at [349, 92] on input "By checking this box, I certify that I will upload a PDF of each student’s tran…" at bounding box center [349, 92] width 6 height 6
checkbox input "true"
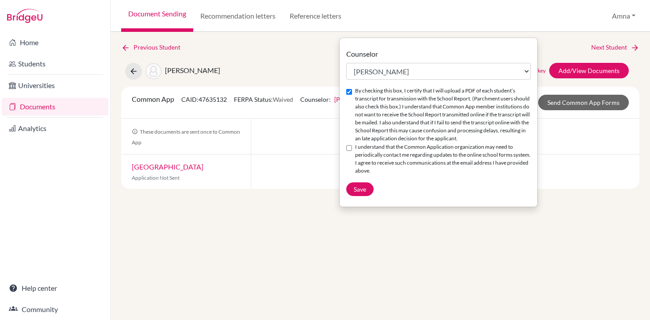
click at [348, 151] on input "I understand that the Common Application organization may need to periodically …" at bounding box center [349, 148] width 6 height 6
checkbox input "true"
click at [358, 196] on button "Save" at bounding box center [359, 189] width 27 height 14
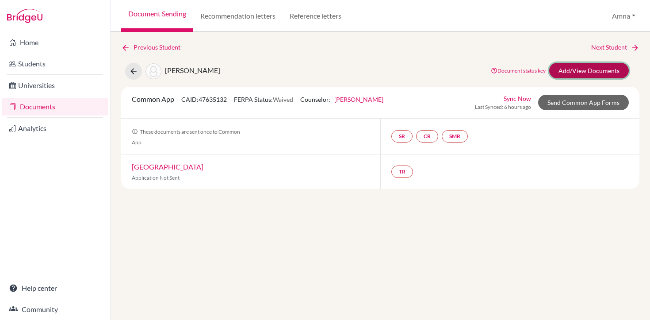
click at [564, 71] on link "Add/View Documents" at bounding box center [589, 70] width 80 height 15
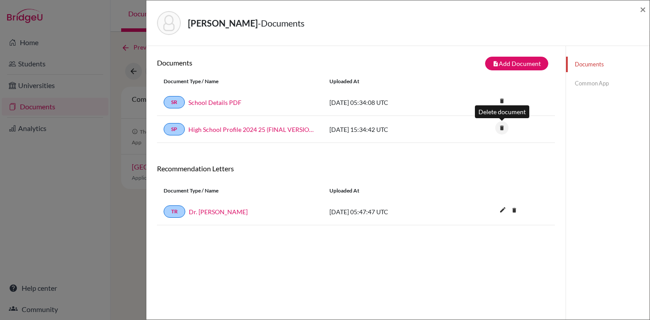
click at [505, 132] on icon "delete" at bounding box center [501, 127] width 13 height 13
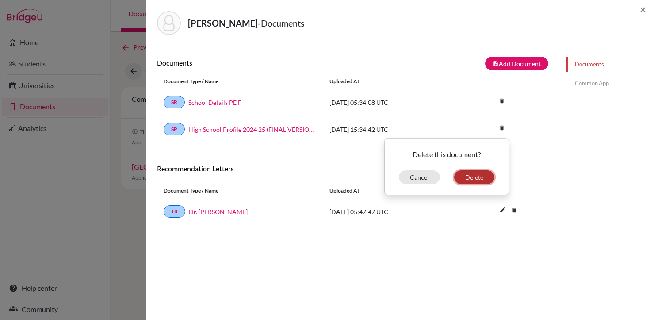
click at [463, 177] on button "Delete" at bounding box center [474, 177] width 40 height 14
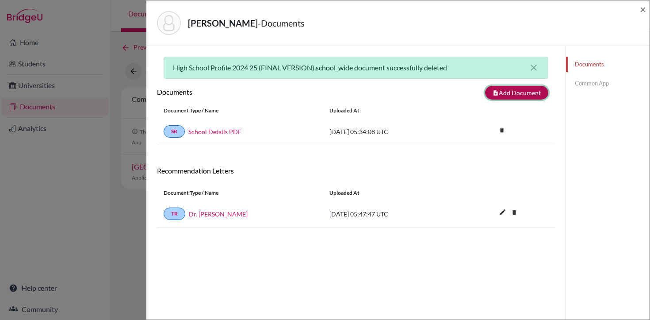
click at [502, 95] on button "note_add Add Document" at bounding box center [516, 93] width 63 height 14
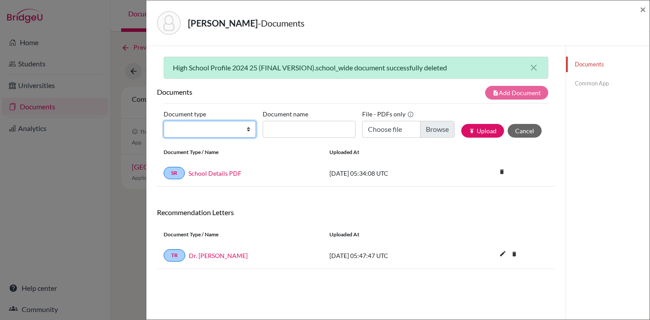
click at [213, 131] on select "Change explanation for Common App reports Counselor recommendation Internationa…" at bounding box center [210, 129] width 92 height 17
select select "1"
click at [164, 121] on select "Change explanation for Common App reports Counselor recommendation Internationa…" at bounding box center [210, 129] width 92 height 17
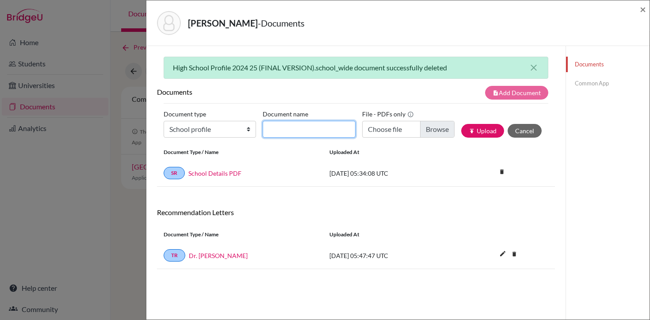
click at [289, 131] on input "Document name" at bounding box center [309, 129] width 92 height 17
type input "High School Profile 2025-26"
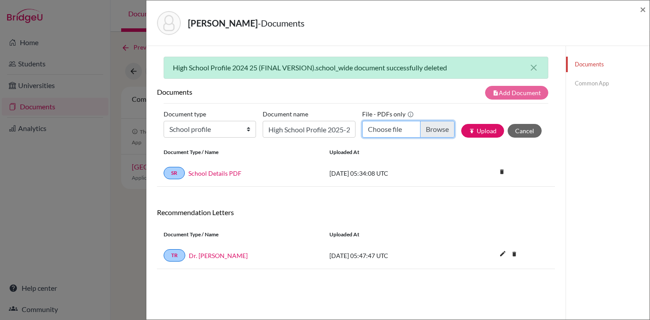
click at [421, 130] on input "Choose file" at bounding box center [408, 129] width 92 height 17
type input "C:\fakepath\LAS HS PROFILE [DATE]-[DATE].pdf"
click at [484, 130] on button "publish Upload" at bounding box center [482, 131] width 43 height 14
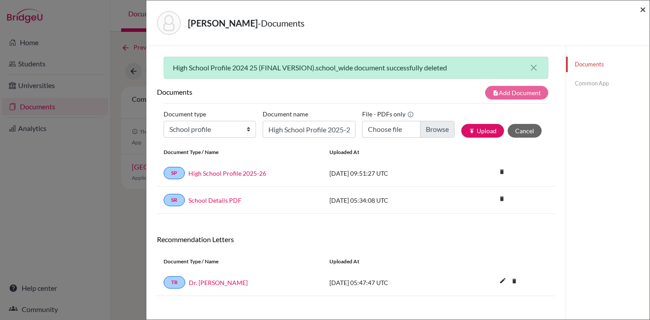
click at [643, 9] on span "×" at bounding box center [643, 9] width 6 height 13
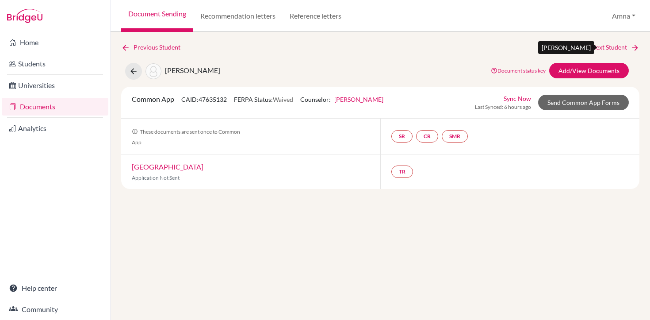
click at [617, 46] on link "Next Student" at bounding box center [615, 47] width 48 height 10
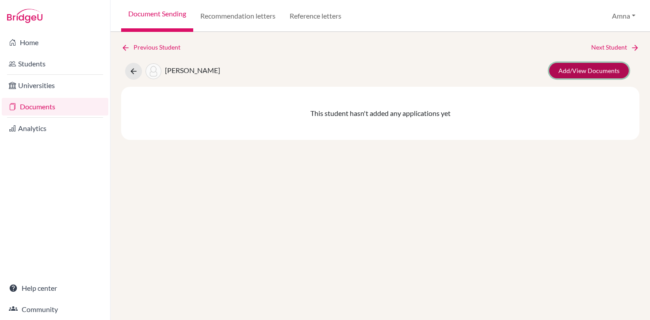
click at [599, 70] on link "Add/View Documents" at bounding box center [589, 70] width 80 height 15
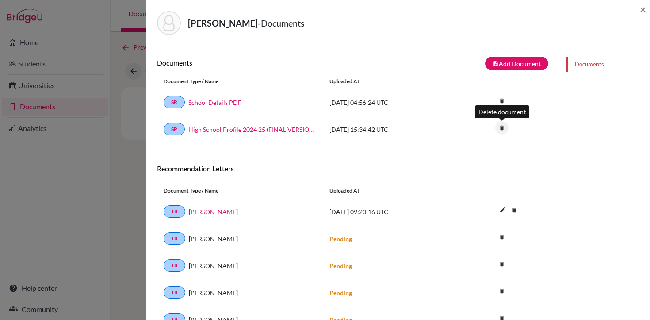
click at [504, 125] on icon "delete" at bounding box center [501, 127] width 13 height 13
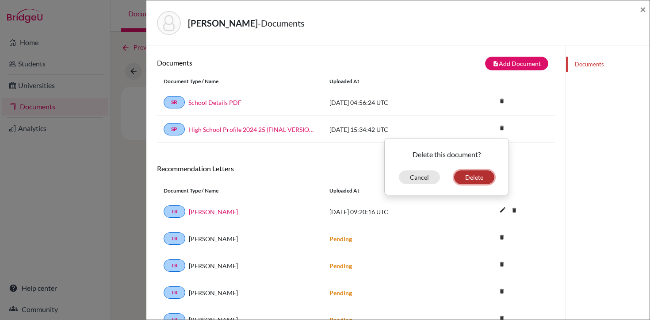
click at [474, 171] on button "Delete" at bounding box center [474, 177] width 40 height 14
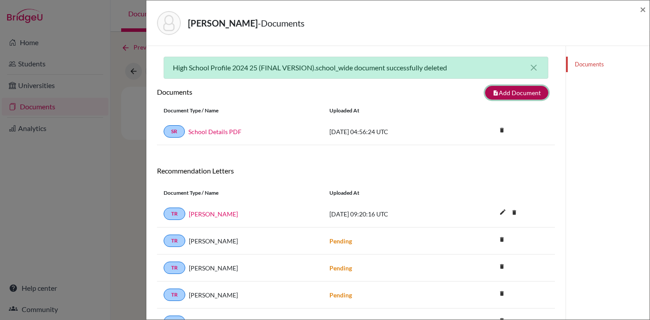
click at [507, 92] on button "note_add Add Document" at bounding box center [516, 93] width 63 height 14
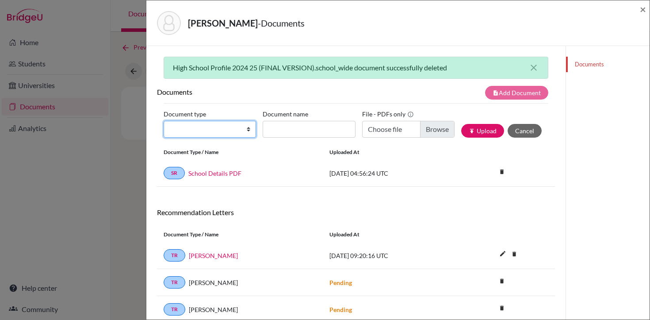
click at [248, 130] on select "Change explanation for Common App reports Counselor recommendation Internationa…" at bounding box center [210, 129] width 92 height 17
select select "1"
click at [164, 121] on select "Change explanation for Common App reports Counselor recommendation Internationa…" at bounding box center [210, 129] width 92 height 17
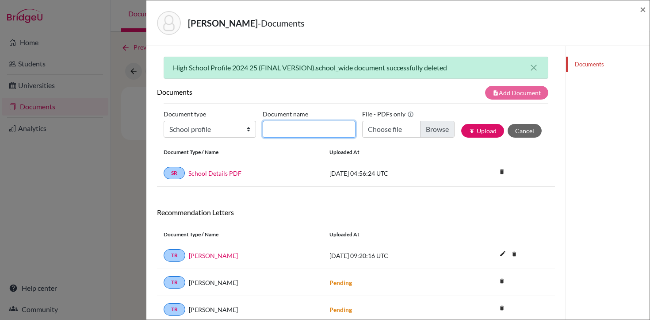
click at [305, 128] on input "Document name" at bounding box center [309, 129] width 92 height 17
type input "High School Profile 2025-26"
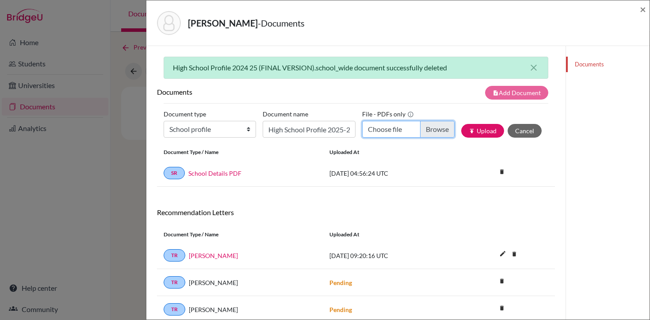
click at [408, 130] on input "Choose file" at bounding box center [408, 129] width 92 height 17
type input "C:\fakepath\LAS HS PROFILE [DATE]-[DATE].pdf"
click at [493, 132] on button "publish Upload" at bounding box center [482, 131] width 43 height 14
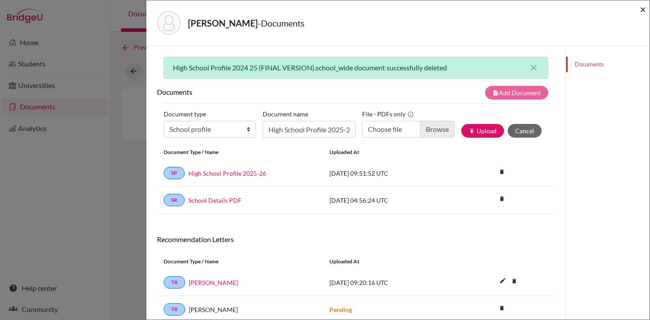
click at [645, 10] on span "×" at bounding box center [643, 9] width 6 height 13
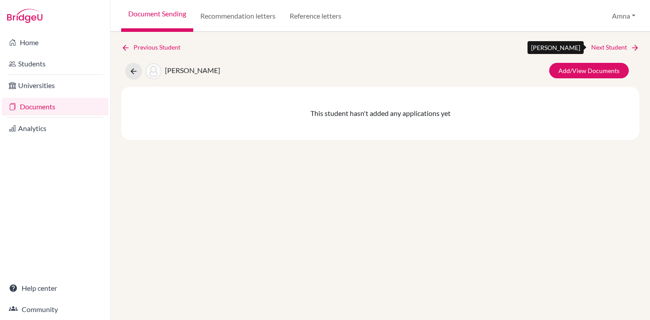
click at [615, 45] on link "Next Student" at bounding box center [615, 47] width 48 height 10
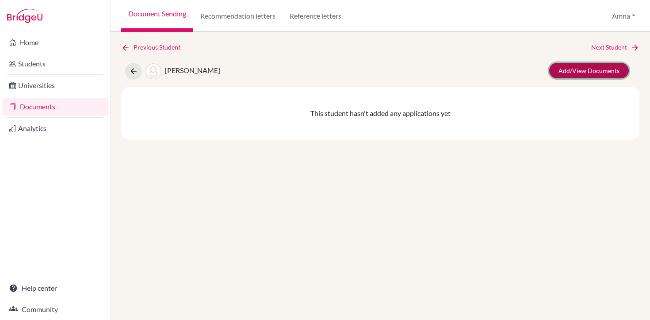
click at [582, 68] on link "Add/View Documents" at bounding box center [589, 70] width 80 height 15
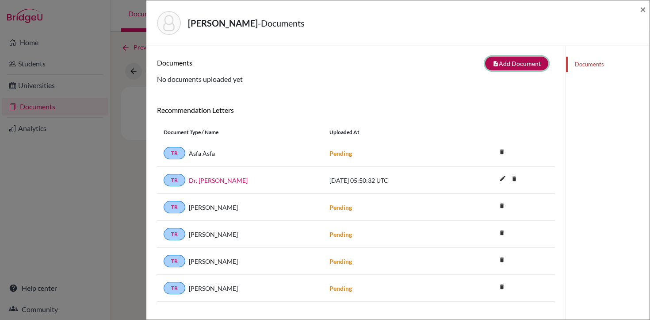
click at [521, 61] on button "note_add Add Document" at bounding box center [516, 64] width 63 height 14
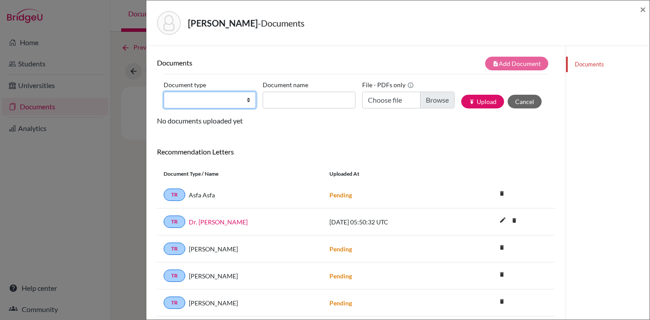
click at [250, 100] on select "Change explanation for Common App reports Counselor recommendation Internationa…" at bounding box center [210, 100] width 92 height 17
select select "1"
click at [164, 92] on select "Change explanation for Common App reports Counselor recommendation Internationa…" at bounding box center [210, 100] width 92 height 17
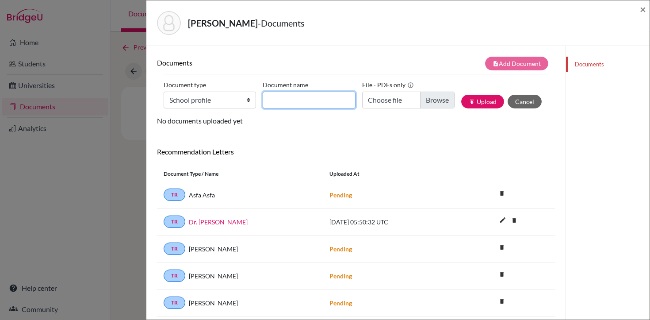
click at [305, 107] on input "Document name" at bounding box center [309, 100] width 92 height 17
type input "High School Profile 2025-26"
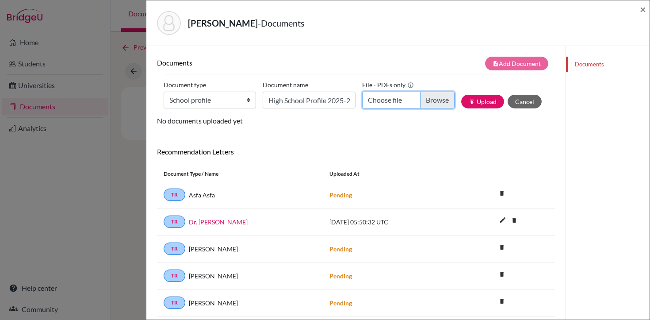
click at [385, 99] on input "Choose file" at bounding box center [408, 100] width 92 height 17
type input "C:\fakepath\LAS HS PROFILE [DATE]-[DATE].pdf"
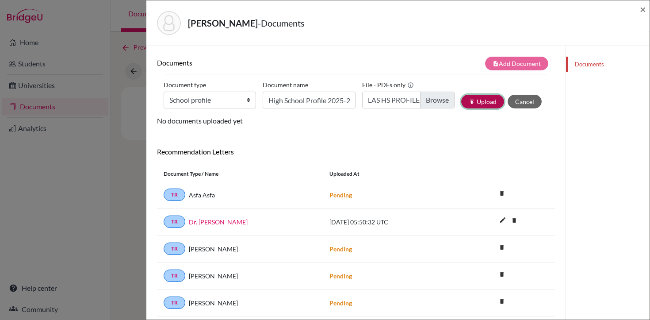
click at [485, 102] on button "publish Upload" at bounding box center [482, 102] width 43 height 14
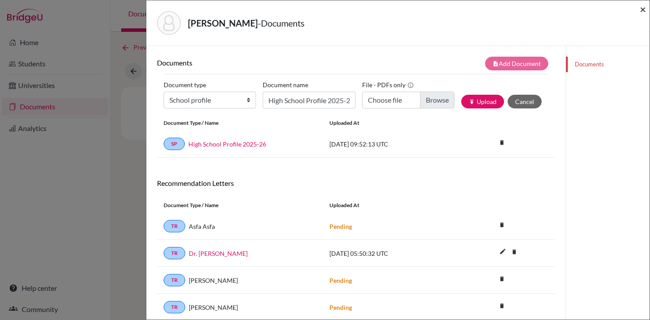
click at [642, 8] on span "×" at bounding box center [643, 9] width 6 height 13
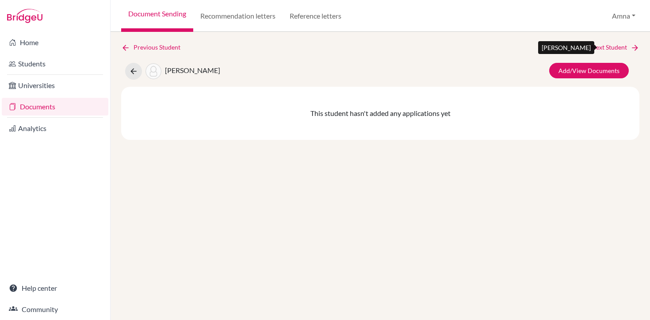
click at [624, 46] on link "Next Student" at bounding box center [615, 47] width 48 height 10
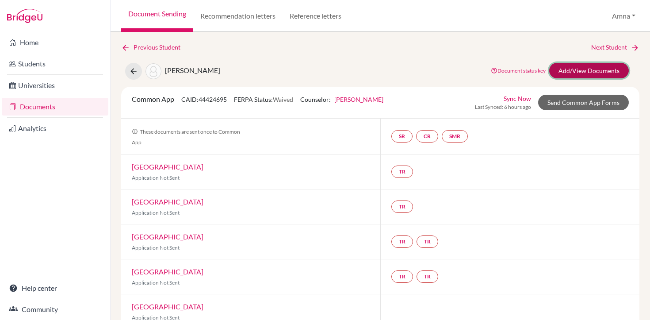
click at [589, 72] on link "Add/View Documents" at bounding box center [589, 70] width 80 height 15
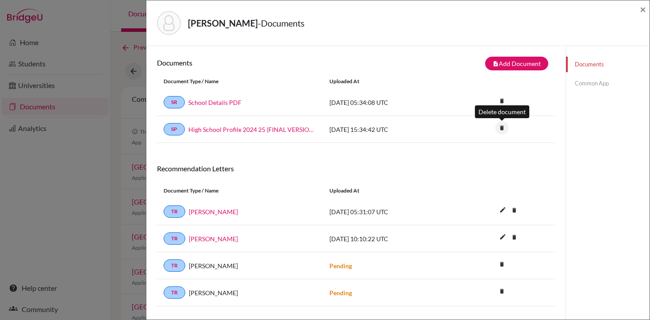
click at [498, 127] on icon "delete" at bounding box center [501, 127] width 13 height 13
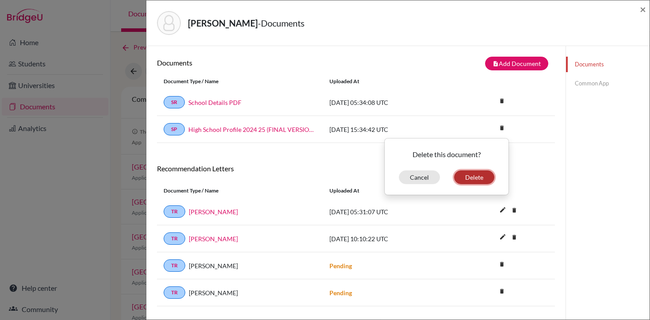
click at [467, 176] on button "Delete" at bounding box center [474, 177] width 40 height 14
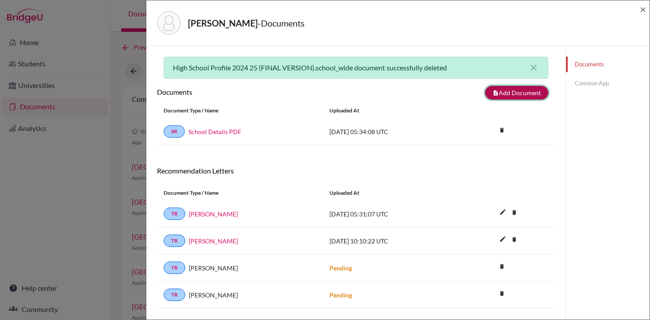
click at [516, 96] on button "note_add Add Document" at bounding box center [516, 93] width 63 height 14
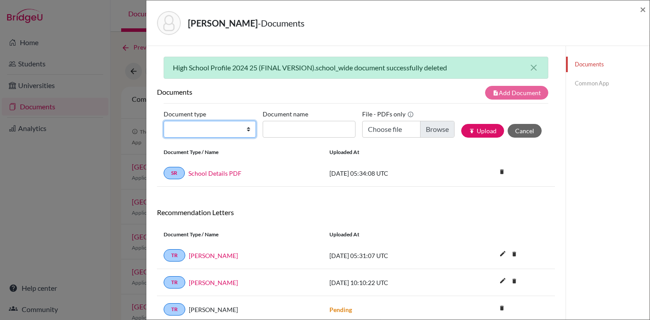
click at [238, 129] on select "Change explanation for Common App reports Counselor recommendation Internationa…" at bounding box center [210, 129] width 92 height 17
select select "1"
click at [164, 121] on select "Change explanation for Common App reports Counselor recommendation Internationa…" at bounding box center [210, 129] width 92 height 17
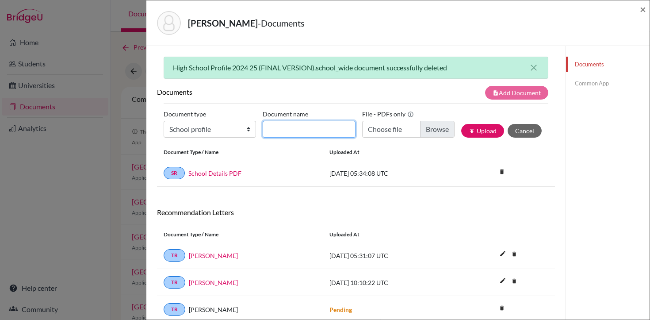
click at [303, 127] on input "Document name" at bounding box center [309, 129] width 92 height 17
type input "High School Profile 2025-26"
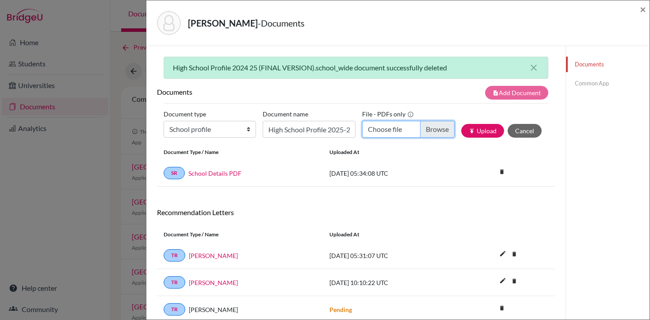
click at [428, 129] on input "Choose file" at bounding box center [408, 129] width 92 height 17
type input "C:\fakepath\LAS HS PROFILE [DATE]-[DATE].pdf"
click at [487, 129] on button "publish Upload" at bounding box center [482, 131] width 43 height 14
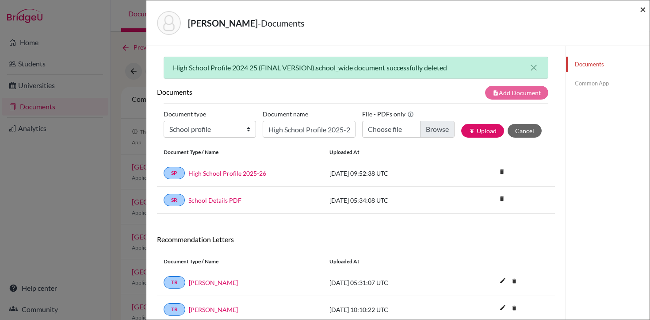
click at [645, 9] on span "×" at bounding box center [643, 9] width 6 height 13
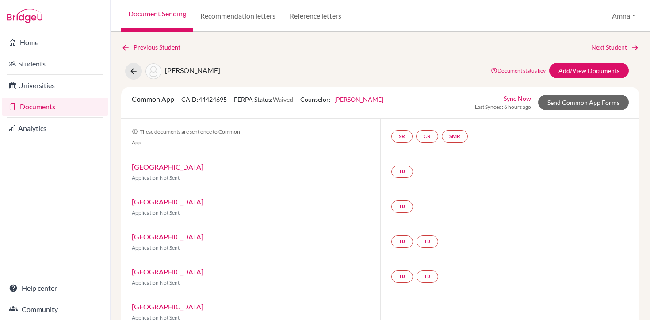
click at [359, 102] on link "[PERSON_NAME]" at bounding box center [358, 99] width 49 height 8
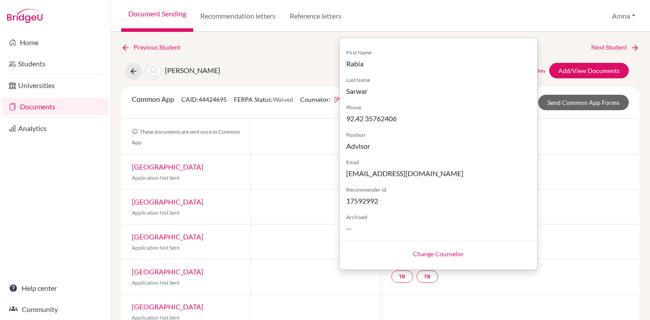
click at [418, 256] on link "Change Counselor" at bounding box center [438, 254] width 51 height 8
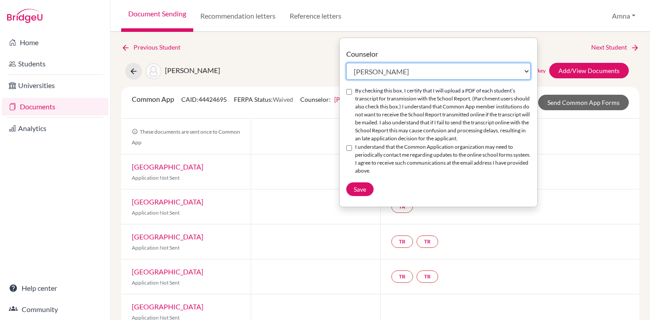
click at [369, 71] on select "Select counselor [PERSON_NAME] [PERSON_NAME] [PERSON_NAME] [PERSON_NAME]" at bounding box center [438, 71] width 184 height 17
select select "356901"
click at [346, 63] on select "Select counselor [PERSON_NAME] [PERSON_NAME] [PERSON_NAME] [PERSON_NAME]" at bounding box center [438, 71] width 184 height 17
click at [349, 92] on input "By checking this box, I certify that I will upload a PDF of each student’s tran…" at bounding box center [349, 92] width 6 height 6
checkbox input "true"
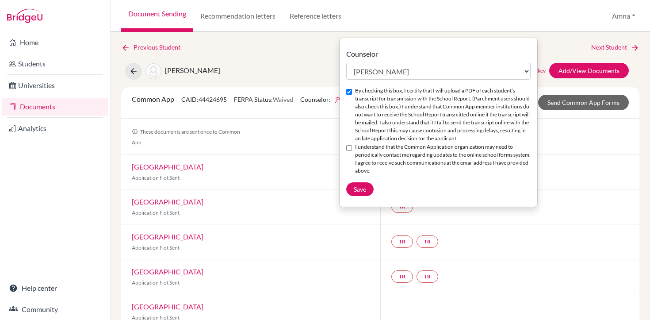
click at [349, 151] on input "I understand that the Common Application organization may need to periodically …" at bounding box center [349, 148] width 6 height 6
checkbox input "true"
click at [362, 192] on button "Save" at bounding box center [359, 189] width 27 height 14
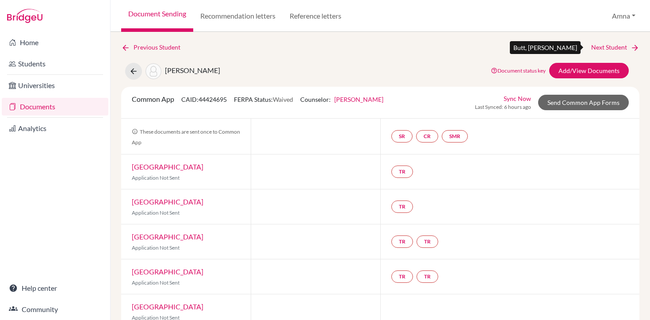
click at [606, 48] on link "Next Student" at bounding box center [615, 47] width 48 height 10
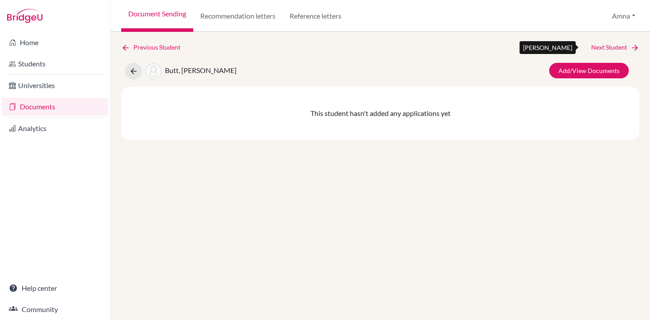
click at [606, 48] on link "Next Student" at bounding box center [615, 47] width 48 height 10
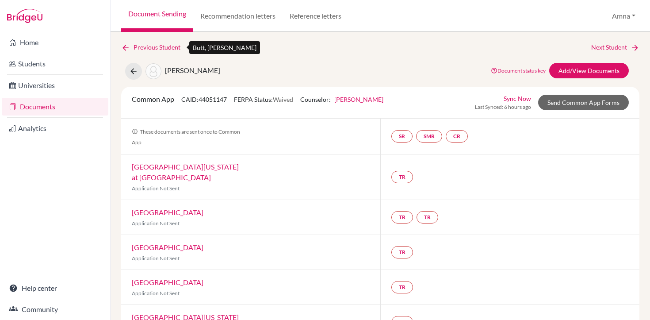
click at [143, 51] on link "Previous Student" at bounding box center [154, 47] width 66 height 10
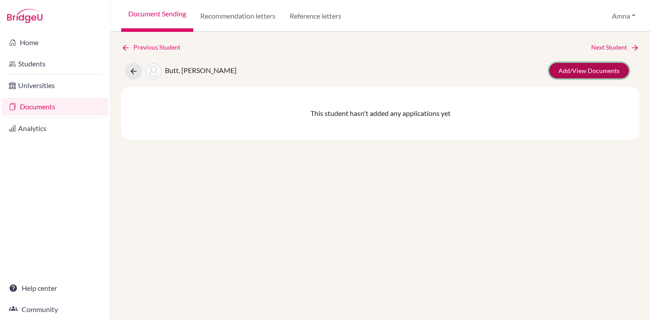
click at [602, 65] on link "Add/View Documents" at bounding box center [589, 70] width 80 height 15
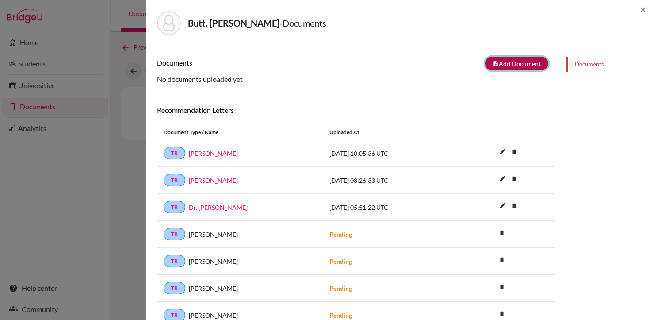
click at [518, 62] on button "note_add Add Document" at bounding box center [516, 64] width 63 height 14
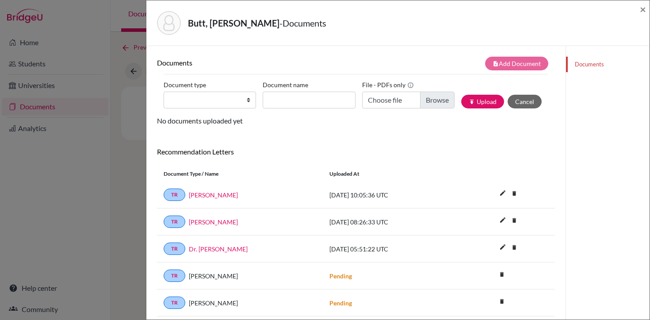
click at [222, 111] on div "Document type Change explanation for Common App reports Counselor recommendatio…" at bounding box center [356, 97] width 385 height 38
click at [225, 100] on select "Change explanation for Common App reports Counselor recommendation Internationa…" at bounding box center [210, 100] width 92 height 17
select select "1"
click at [164, 92] on select "Change explanation for Common App reports Counselor recommendation Internationa…" at bounding box center [210, 100] width 92 height 17
click at [303, 98] on input "Document name" at bounding box center [309, 100] width 92 height 17
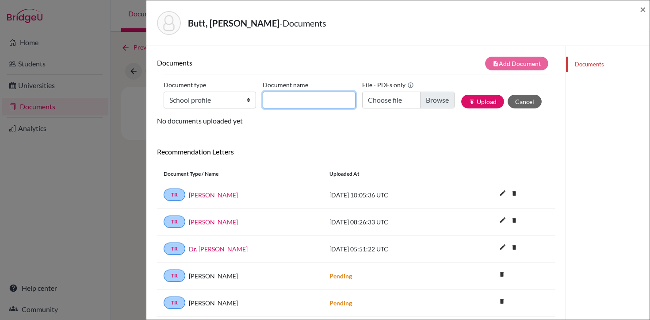
type input "High School Profile 2025-26"
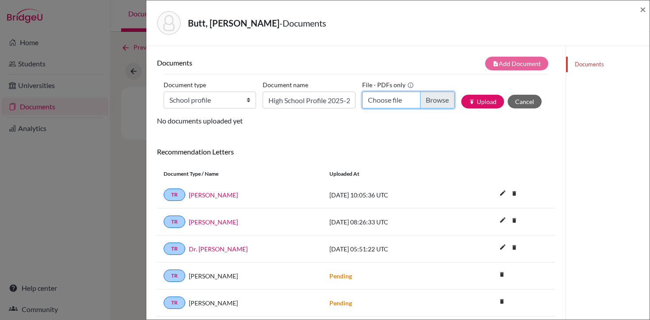
click at [377, 101] on input "Choose file" at bounding box center [408, 100] width 92 height 17
type input "C:\fakepath\LAS HS PROFILE [DATE]-[DATE].pdf"
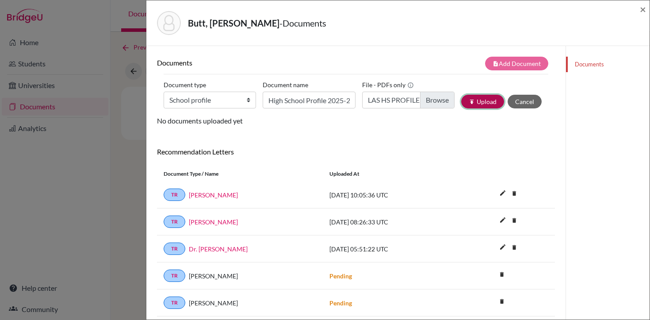
click at [491, 102] on button "publish Upload" at bounding box center [482, 102] width 43 height 14
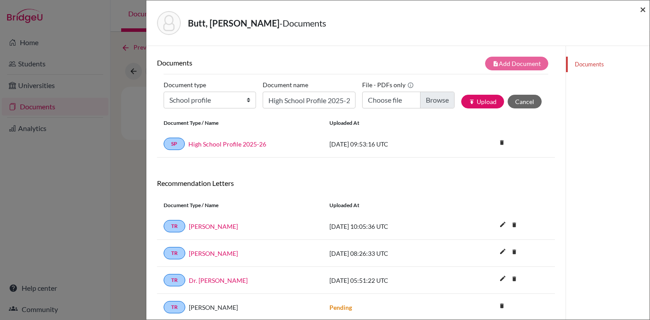
click at [643, 8] on span "×" at bounding box center [643, 9] width 6 height 13
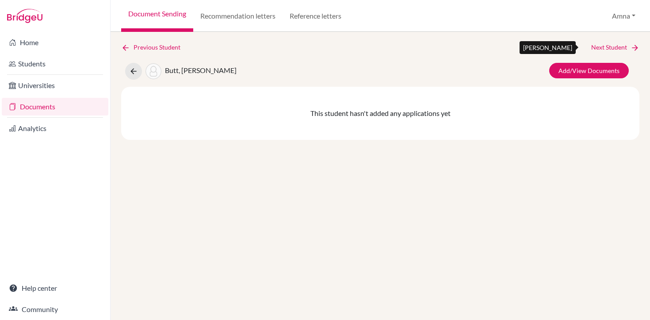
click at [605, 46] on link "Next Student" at bounding box center [615, 47] width 48 height 10
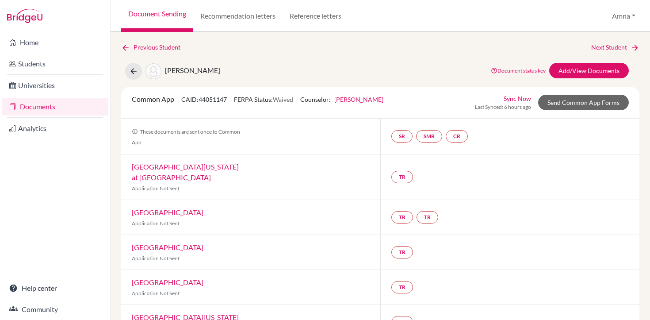
click at [353, 103] on link "[PERSON_NAME]" at bounding box center [358, 99] width 49 height 8
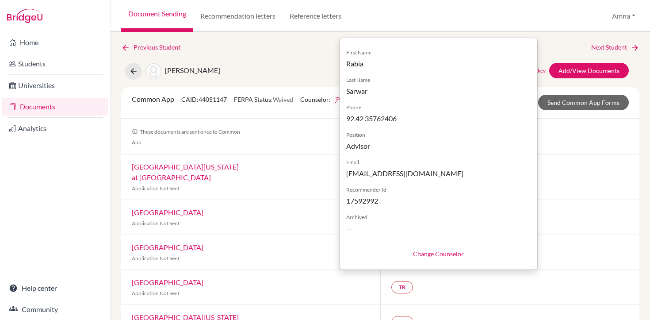
click at [432, 255] on link "Change Counselor" at bounding box center [438, 254] width 51 height 8
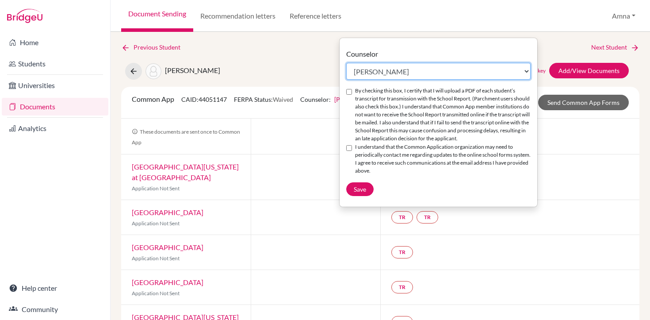
click at [366, 70] on select "Select counselor [PERSON_NAME] [PERSON_NAME] [PERSON_NAME] [PERSON_NAME]" at bounding box center [438, 71] width 184 height 17
select select "371825"
click at [346, 63] on select "Select counselor [PERSON_NAME] [PERSON_NAME] [PERSON_NAME] [PERSON_NAME]" at bounding box center [438, 71] width 184 height 17
click at [349, 90] on input "By checking this box, I certify that I will upload a PDF of each student’s tran…" at bounding box center [349, 92] width 6 height 6
checkbox input "true"
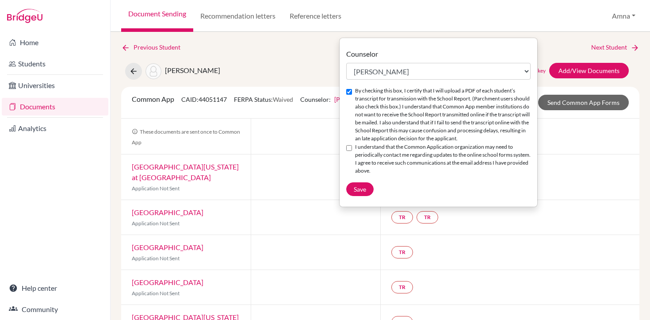
click at [348, 151] on input "I understand that the Common Application organization may need to periodically …" at bounding box center [349, 148] width 6 height 6
checkbox input "true"
click at [360, 196] on button "Save" at bounding box center [359, 189] width 27 height 14
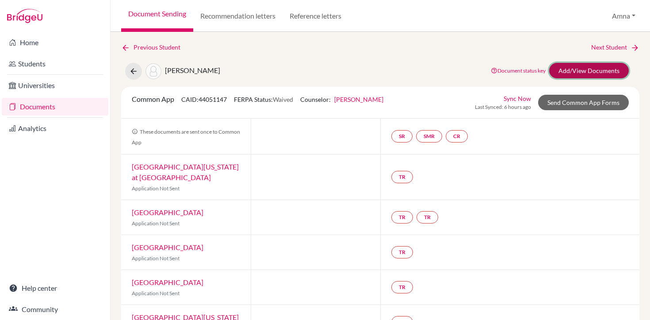
click at [590, 68] on link "Add/View Documents" at bounding box center [589, 70] width 80 height 15
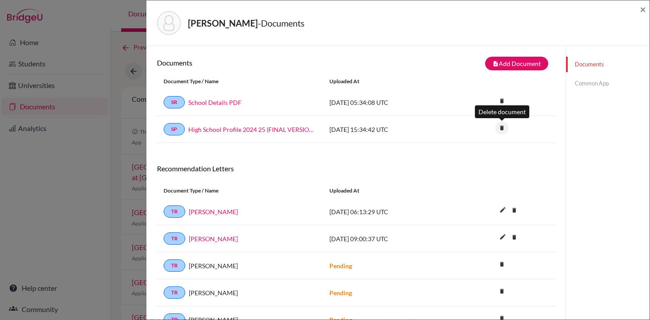
click at [503, 128] on icon "delete" at bounding box center [501, 127] width 13 height 13
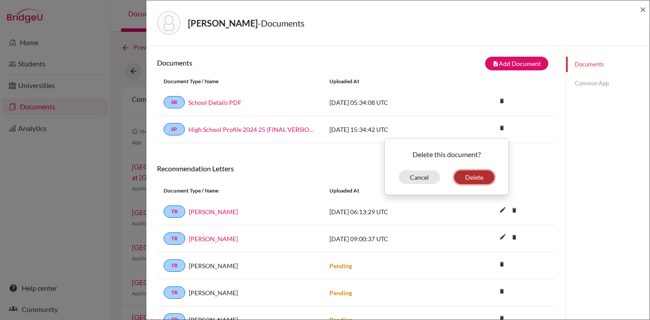
click at [466, 180] on button "Delete" at bounding box center [474, 177] width 40 height 14
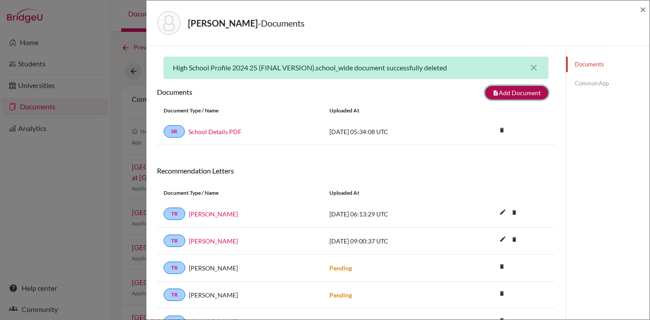
click at [510, 93] on button "note_add Add Document" at bounding box center [516, 93] width 63 height 14
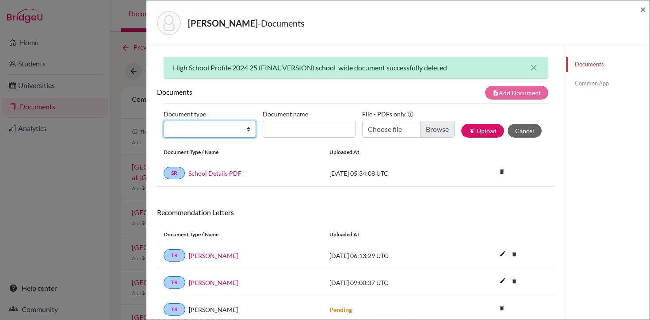
click at [228, 130] on select "Change explanation for Common App reports Counselor recommendation Internationa…" at bounding box center [210, 129] width 92 height 17
select select "1"
click at [164, 121] on select "Change explanation for Common App reports Counselor recommendation Internationa…" at bounding box center [210, 129] width 92 height 17
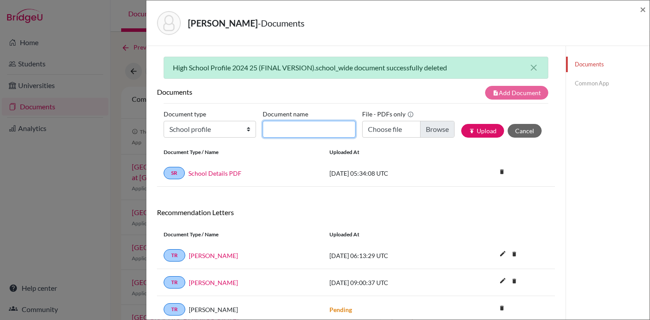
click at [289, 121] on input "Document name" at bounding box center [309, 129] width 92 height 17
type input "High School Profile 2025-26"
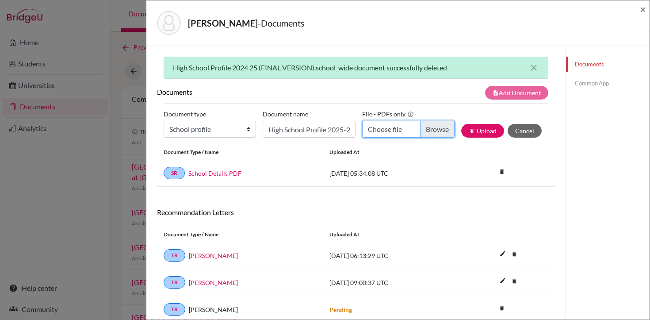
click at [387, 135] on input "Choose file" at bounding box center [408, 129] width 92 height 17
type input "C:\fakepath\LAS HS PROFILE [DATE]-[DATE].pdf"
click at [488, 127] on button "publish Upload" at bounding box center [482, 131] width 43 height 14
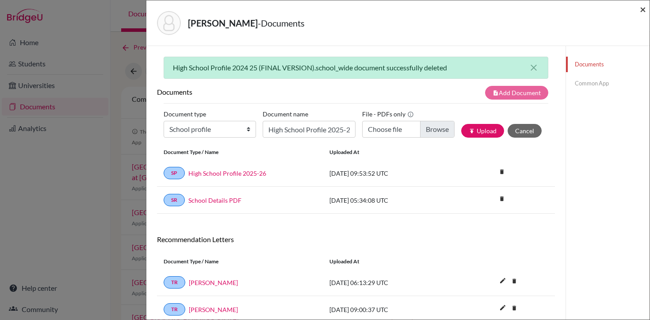
click at [642, 10] on span "×" at bounding box center [643, 9] width 6 height 13
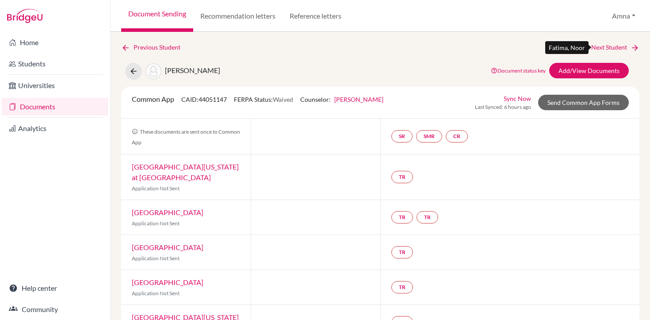
click at [618, 48] on link "Next Student" at bounding box center [615, 47] width 48 height 10
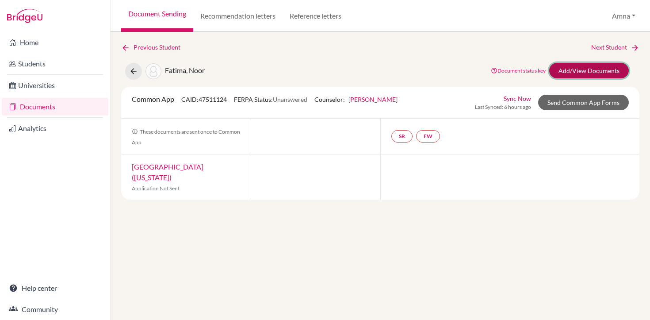
click at [584, 69] on link "Add/View Documents" at bounding box center [589, 70] width 80 height 15
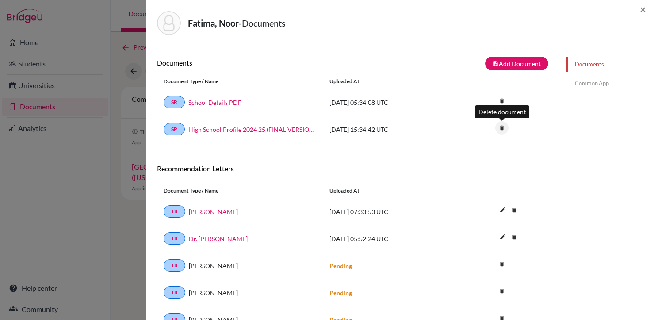
click at [504, 129] on icon "delete" at bounding box center [501, 127] width 13 height 13
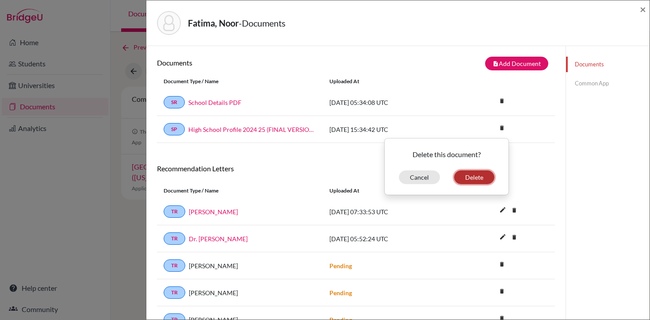
click at [479, 177] on button "Delete" at bounding box center [474, 177] width 40 height 14
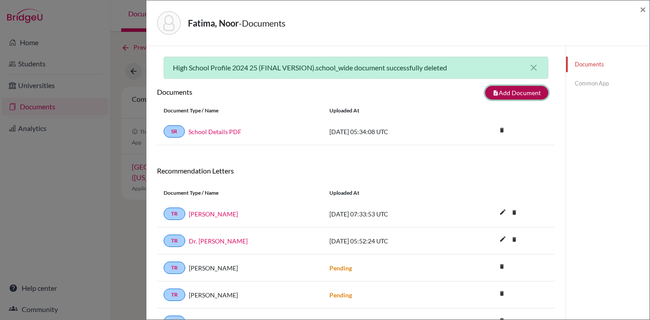
click at [528, 92] on button "note_add Add Document" at bounding box center [516, 93] width 63 height 14
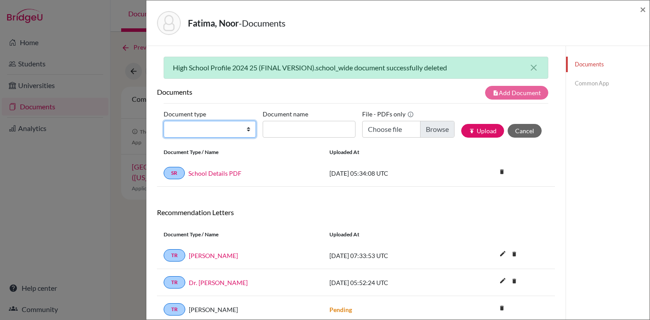
click at [228, 130] on select "Change explanation for Common App reports Counselor recommendation Internationa…" at bounding box center [210, 129] width 92 height 17
select select "1"
click at [164, 121] on select "Change explanation for Common App reports Counselor recommendation Internationa…" at bounding box center [210, 129] width 92 height 17
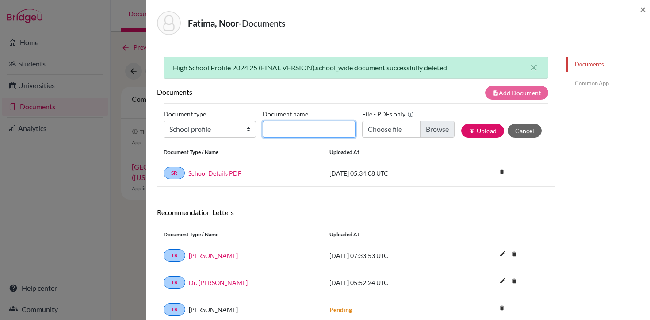
click at [302, 134] on input "Document name" at bounding box center [309, 129] width 92 height 17
type input "High School Profile 2025-26"
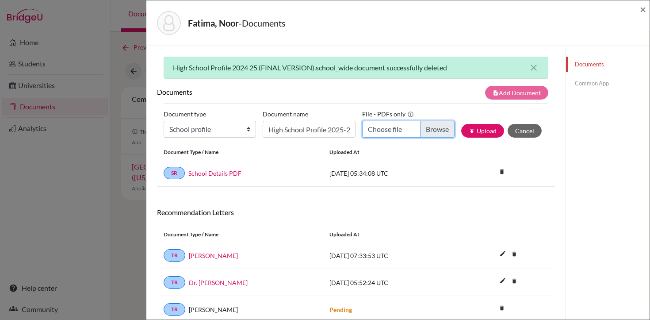
click at [390, 131] on input "Choose file" at bounding box center [408, 129] width 92 height 17
type input "C:\fakepath\LAS HS PROFILE [DATE]-[DATE].pdf"
click at [480, 134] on button "publish Upload" at bounding box center [482, 131] width 43 height 14
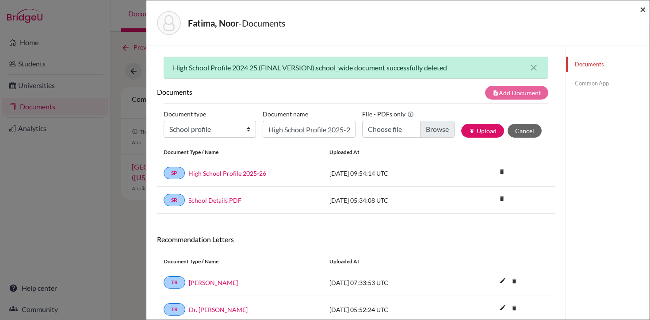
click at [644, 12] on span "×" at bounding box center [643, 9] width 6 height 13
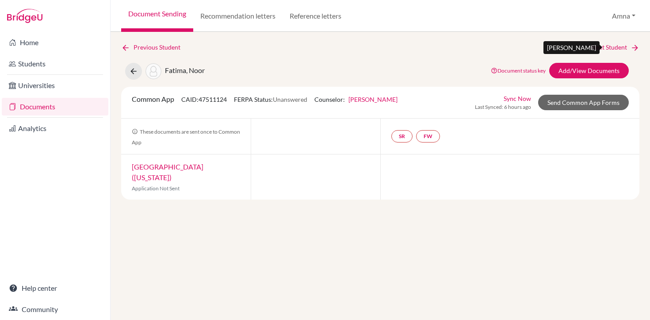
click at [614, 46] on link "Next Student" at bounding box center [615, 47] width 48 height 10
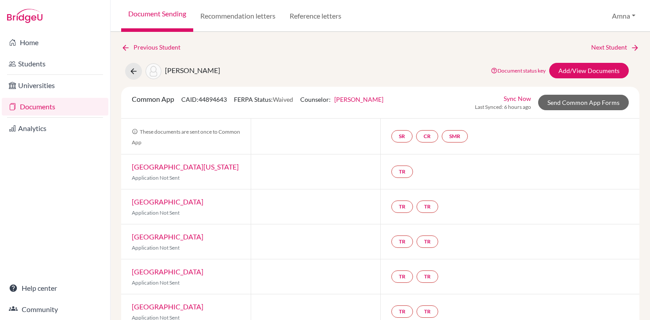
click at [358, 101] on link "[PERSON_NAME]" at bounding box center [358, 99] width 49 height 8
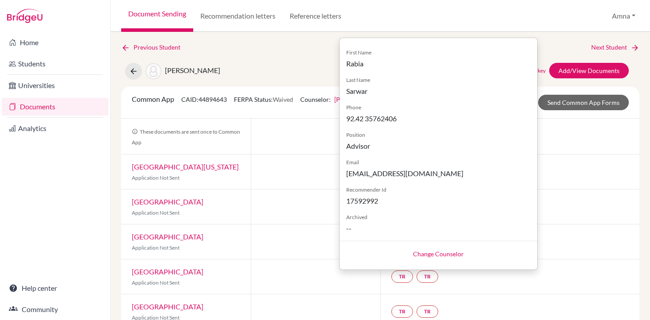
click at [435, 253] on link "Change Counselor" at bounding box center [438, 254] width 51 height 8
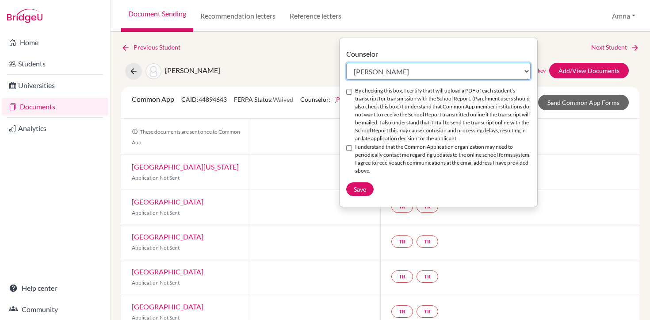
click at [368, 74] on select "Select counselor [PERSON_NAME] [PERSON_NAME] [PERSON_NAME] [PERSON_NAME]" at bounding box center [438, 71] width 184 height 17
select select "371825"
click at [346, 63] on select "Select counselor [PERSON_NAME] [PERSON_NAME] [PERSON_NAME] [PERSON_NAME]" at bounding box center [438, 71] width 184 height 17
click at [352, 90] on div "By checking this box, I certify that I will upload a PDF of each student’s tran…" at bounding box center [438, 115] width 184 height 56
click at [348, 91] on input "By checking this box, I certify that I will upload a PDF of each student’s tran…" at bounding box center [349, 92] width 6 height 6
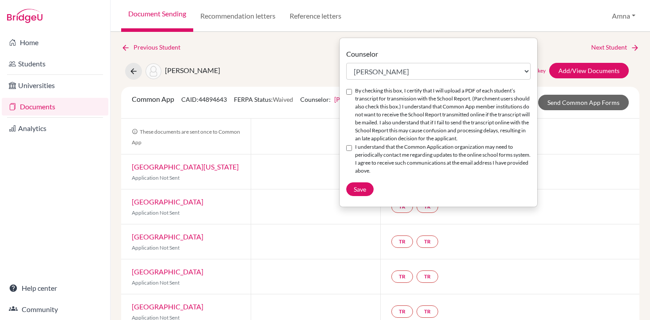
checkbox input "true"
click at [348, 151] on input "I understand that the Common Application organization may need to periodically …" at bounding box center [349, 148] width 6 height 6
checkbox input "true"
click at [359, 193] on span "Save" at bounding box center [360, 189] width 12 height 8
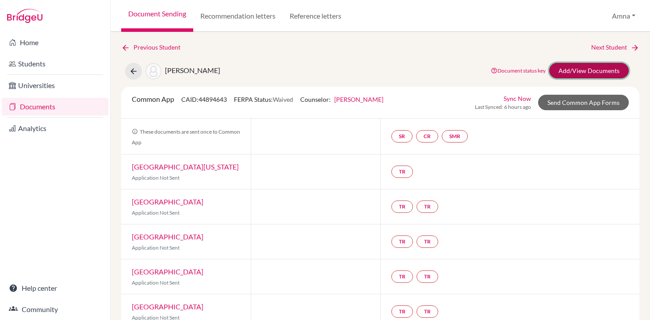
click at [568, 68] on link "Add/View Documents" at bounding box center [589, 70] width 80 height 15
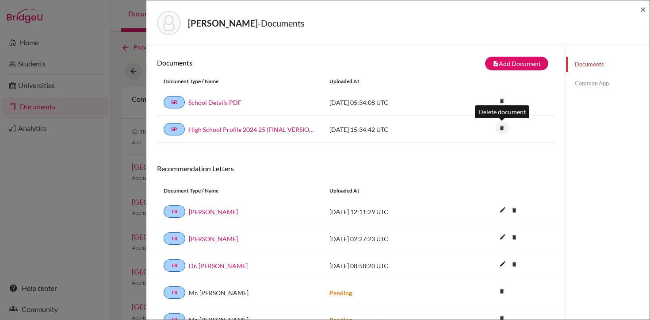
click at [499, 132] on icon "delete" at bounding box center [501, 127] width 13 height 13
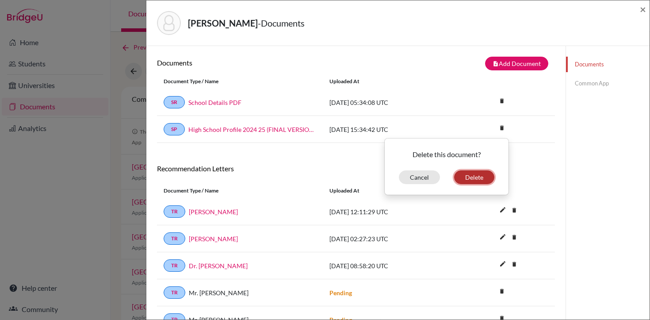
click at [473, 181] on button "Delete" at bounding box center [474, 177] width 40 height 14
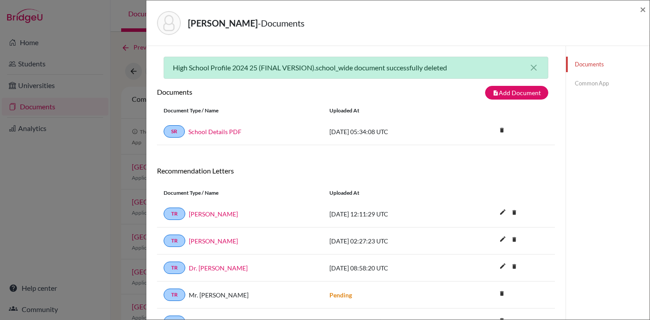
click at [588, 63] on link "Documents" at bounding box center [608, 64] width 84 height 15
click at [515, 94] on button "note_add Add Document" at bounding box center [516, 93] width 63 height 14
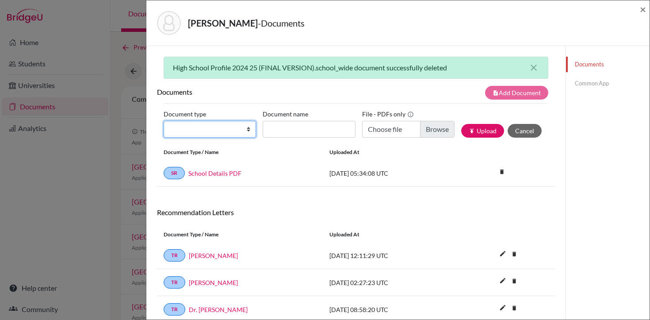
click at [229, 130] on select "Change explanation for Common App reports Counselor recommendation Internationa…" at bounding box center [210, 129] width 92 height 17
select select "1"
click at [164, 121] on select "Change explanation for Common App reports Counselor recommendation Internationa…" at bounding box center [210, 129] width 92 height 17
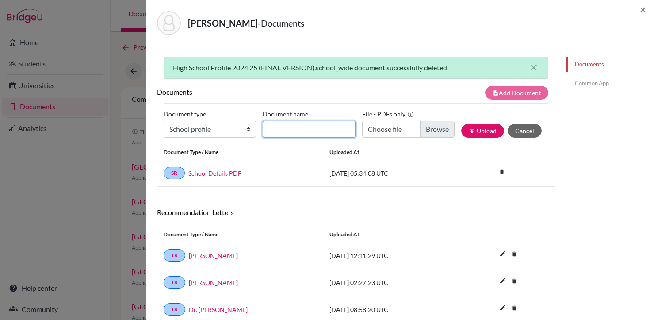
click at [302, 128] on input "Document name" at bounding box center [309, 129] width 92 height 17
type input "High School Profile 2025-26"
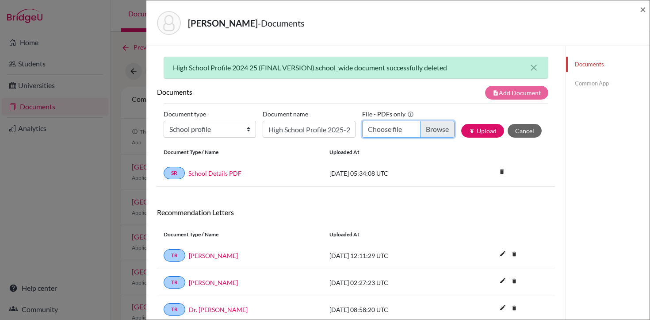
click at [402, 135] on input "Choose file" at bounding box center [408, 129] width 92 height 17
type input "C:\fakepath\LAS HS PROFILE [DATE]-[DATE].pdf"
click at [486, 127] on button "publish Upload" at bounding box center [482, 131] width 43 height 14
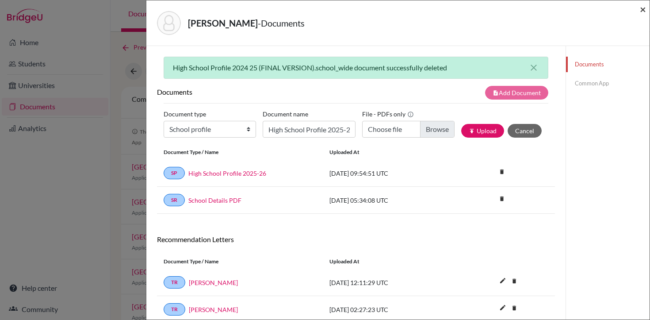
click at [642, 8] on span "×" at bounding box center [643, 9] width 6 height 13
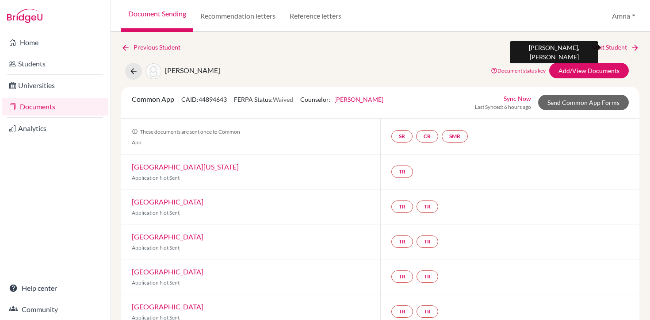
click at [623, 45] on link "Next Student" at bounding box center [615, 47] width 48 height 10
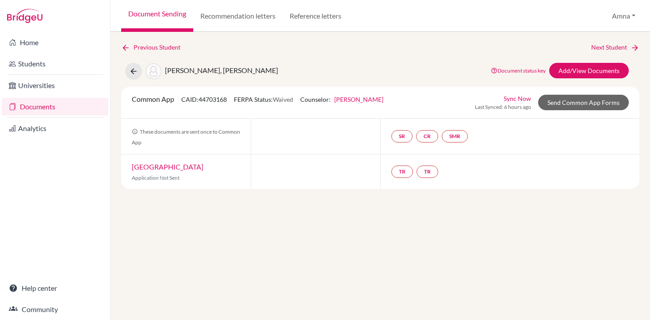
click at [363, 99] on link "[PERSON_NAME]" at bounding box center [358, 99] width 49 height 8
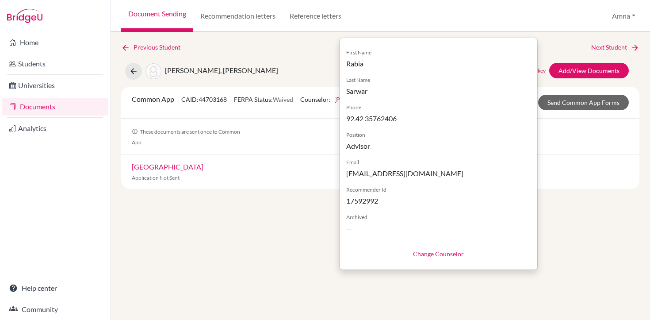
click at [449, 252] on link "Change Counselor" at bounding box center [438, 254] width 51 height 8
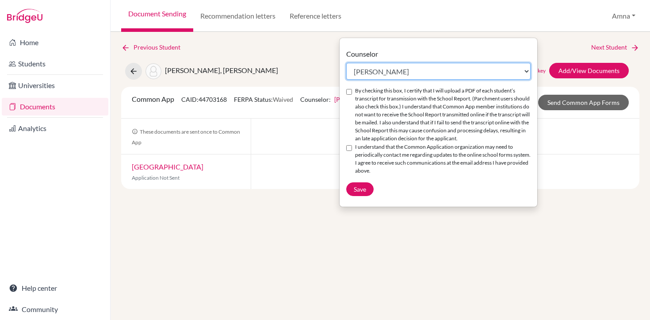
click at [389, 71] on select "Select counselor [PERSON_NAME] [PERSON_NAME] [PERSON_NAME] [PERSON_NAME]" at bounding box center [438, 71] width 184 height 17
select select "371825"
click at [346, 63] on select "Select counselor [PERSON_NAME] [PERSON_NAME] [PERSON_NAME] [PERSON_NAME]" at bounding box center [438, 71] width 184 height 17
click at [351, 92] on input "By checking this box, I certify that I will upload a PDF of each student’s tran…" at bounding box center [349, 92] width 6 height 6
checkbox input "true"
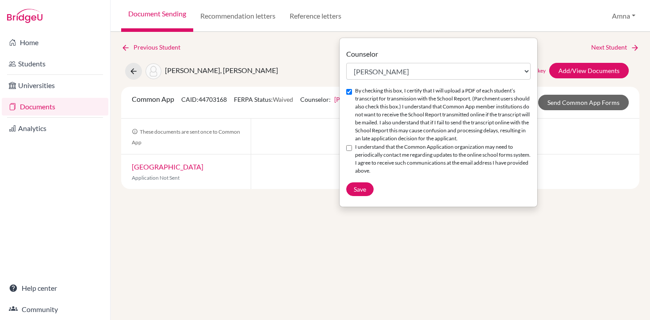
click at [349, 159] on div "I understand that the Common Application organization may need to periodically …" at bounding box center [438, 159] width 184 height 32
click at [350, 151] on input "I understand that the Common Application organization may need to periodically …" at bounding box center [349, 148] width 6 height 6
checkbox input "true"
click at [361, 193] on span "Save" at bounding box center [360, 189] width 12 height 8
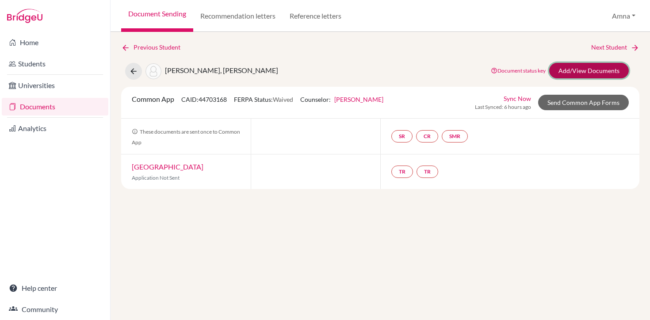
click at [584, 70] on link "Add/View Documents" at bounding box center [589, 70] width 80 height 15
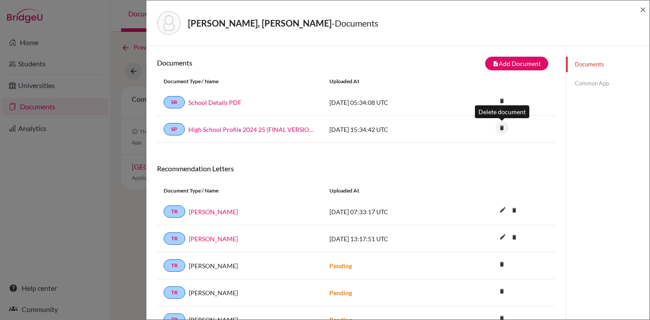
click at [502, 131] on icon "delete" at bounding box center [501, 127] width 13 height 13
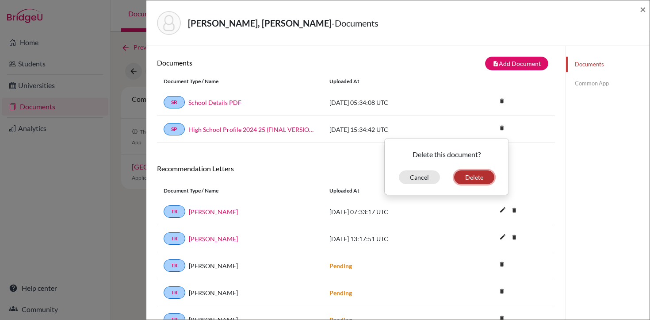
click at [476, 178] on button "Delete" at bounding box center [474, 177] width 40 height 14
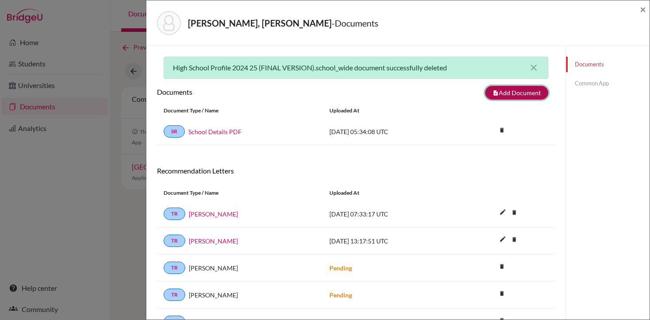
click at [522, 96] on button "note_add Add Document" at bounding box center [516, 93] width 63 height 14
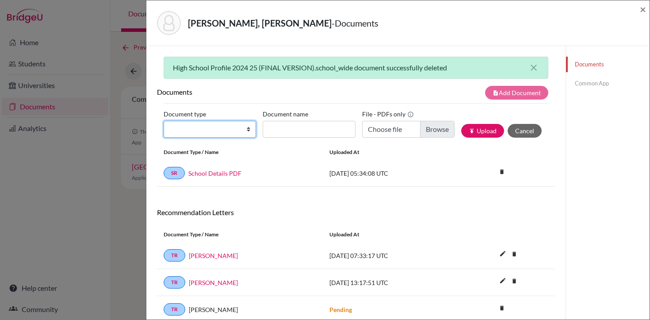
click at [219, 129] on select "Change explanation for Common App reports Counselor recommendation Internationa…" at bounding box center [210, 129] width 92 height 17
select select "1"
click at [164, 121] on select "Change explanation for Common App reports Counselor recommendation Internationa…" at bounding box center [210, 129] width 92 height 17
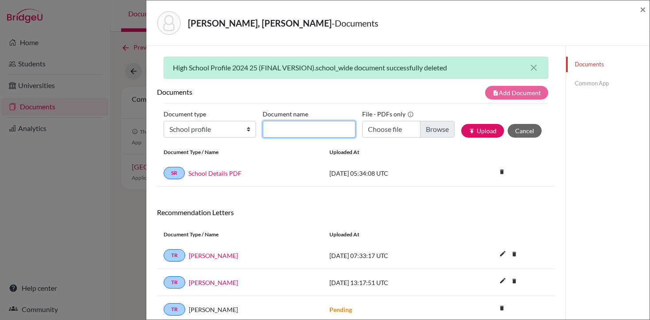
click at [296, 122] on input "Document name" at bounding box center [309, 129] width 92 height 17
type input "High School Profile 2025-26"
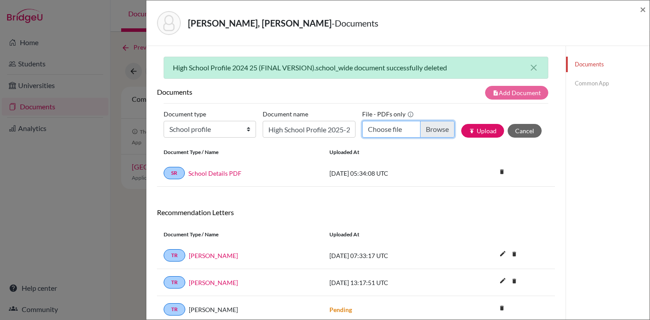
click at [370, 127] on input "Choose file" at bounding box center [408, 129] width 92 height 17
type input "C:\fakepath\LAS HS PROFILE [DATE]-[DATE].pdf"
click at [487, 129] on button "publish Upload" at bounding box center [482, 131] width 43 height 14
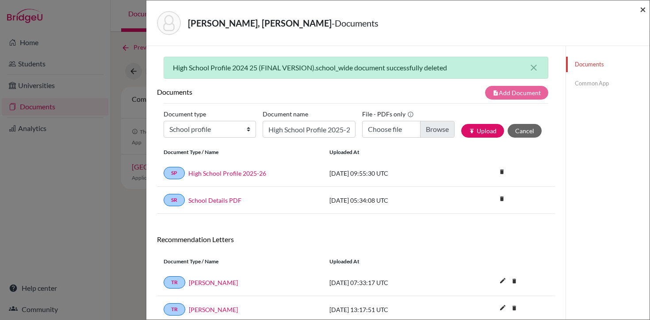
click at [643, 10] on span "×" at bounding box center [643, 9] width 6 height 13
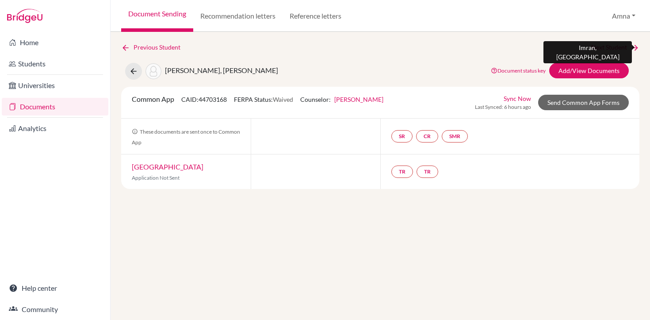
click at [620, 47] on link "Next Student" at bounding box center [615, 47] width 48 height 10
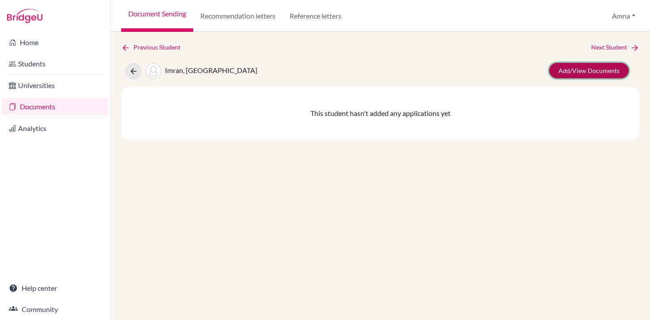
click at [599, 69] on link "Add/View Documents" at bounding box center [589, 70] width 80 height 15
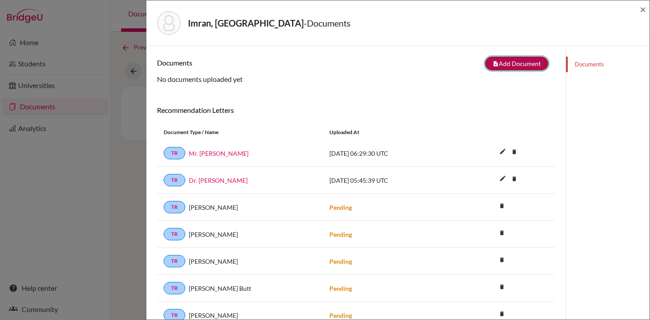
click at [517, 67] on button "note_add Add Document" at bounding box center [516, 64] width 63 height 14
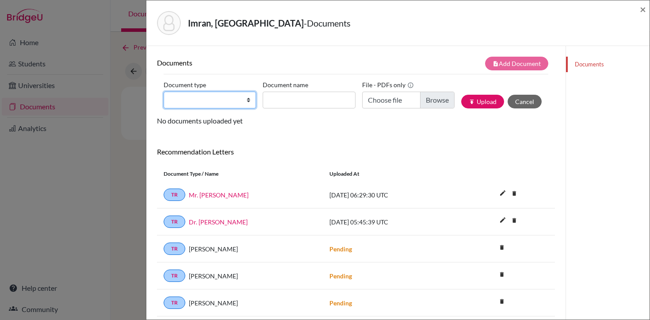
click at [248, 102] on select "Change explanation for Common App reports Counselor recommendation Internationa…" at bounding box center [210, 100] width 92 height 17
select select "1"
click at [164, 92] on select "Change explanation for Common App reports Counselor recommendation Internationa…" at bounding box center [210, 100] width 92 height 17
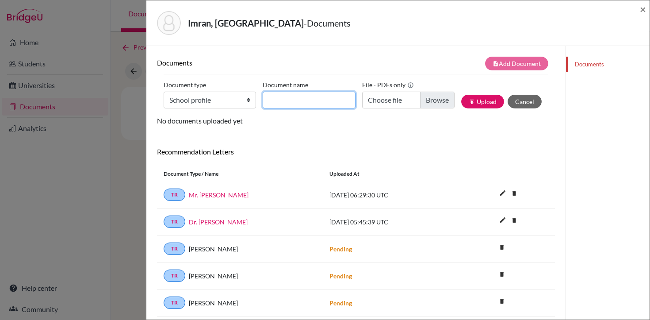
click at [349, 103] on input "Document name" at bounding box center [309, 100] width 92 height 17
type input "High School Profile 2025-26"
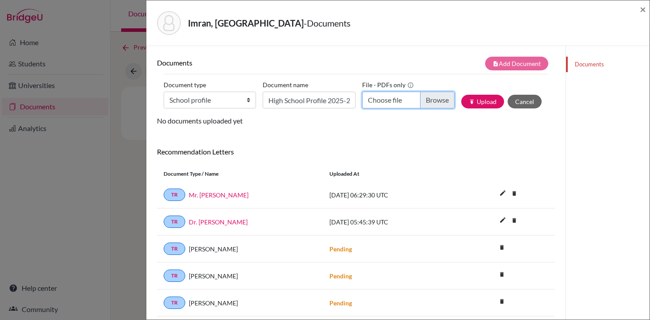
click at [417, 100] on input "Choose file" at bounding box center [408, 100] width 92 height 17
type input "C:\fakepath\LAS HS PROFILE [DATE]-[DATE].pdf"
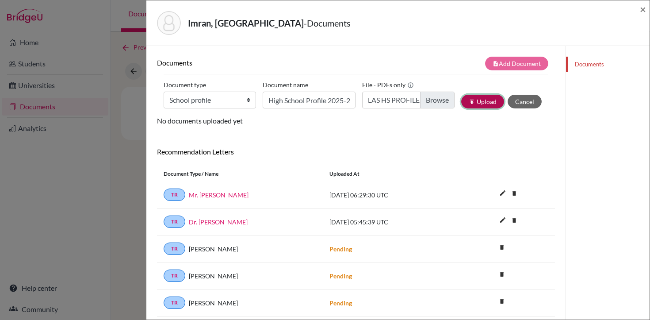
click at [485, 99] on button "publish Upload" at bounding box center [482, 102] width 43 height 14
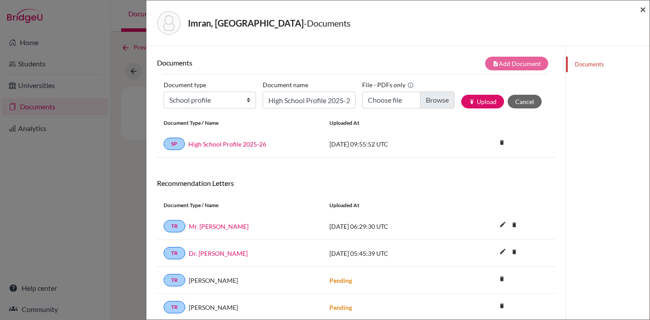
click at [642, 10] on span "×" at bounding box center [643, 9] width 6 height 13
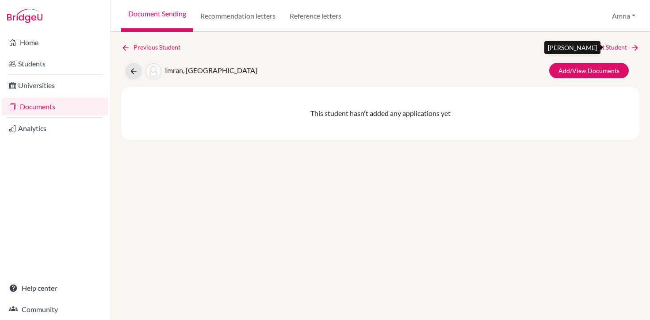
click at [615, 49] on link "Next Student" at bounding box center [615, 47] width 48 height 10
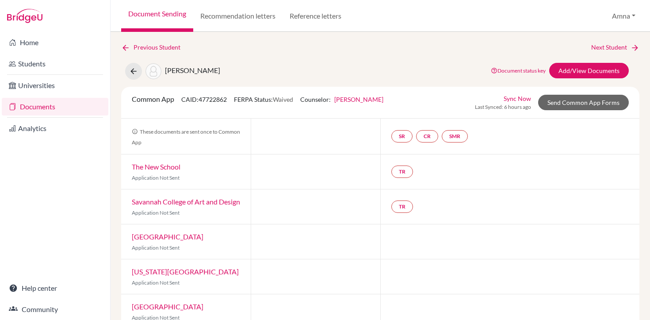
click at [366, 99] on link "[PERSON_NAME]" at bounding box center [358, 99] width 49 height 8
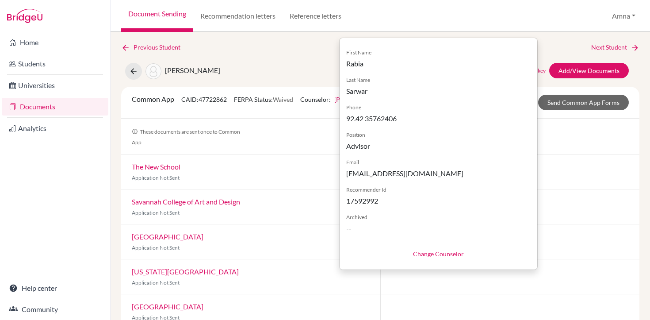
click at [447, 254] on link "Change Counselor" at bounding box center [438, 254] width 51 height 8
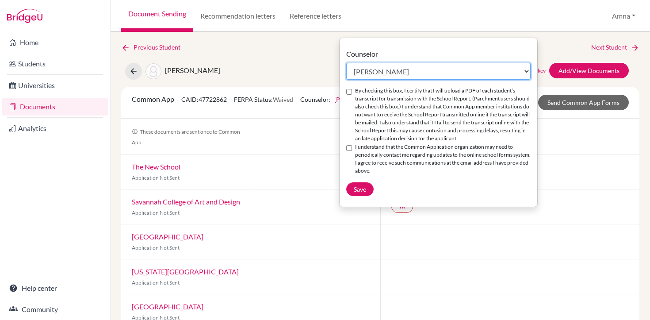
click at [406, 73] on select "Select counselor [PERSON_NAME] [PERSON_NAME] [PERSON_NAME] [PERSON_NAME]" at bounding box center [438, 71] width 184 height 17
select select "371825"
click at [346, 63] on select "Select counselor [PERSON_NAME] [PERSON_NAME] [PERSON_NAME] [PERSON_NAME]" at bounding box center [438, 71] width 184 height 17
click at [351, 96] on div "By checking this box, I certify that I will upload a PDF of each student’s tran…" at bounding box center [438, 115] width 184 height 56
click at [351, 93] on input "By checking this box, I certify that I will upload a PDF of each student’s tran…" at bounding box center [349, 92] width 6 height 6
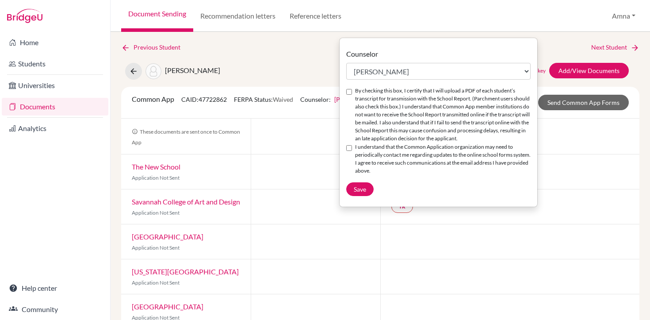
checkbox input "true"
click at [349, 151] on input "I understand that the Common Application organization may need to periodically …" at bounding box center [349, 148] width 6 height 6
checkbox input "true"
click at [361, 193] on span "Save" at bounding box center [360, 189] width 12 height 8
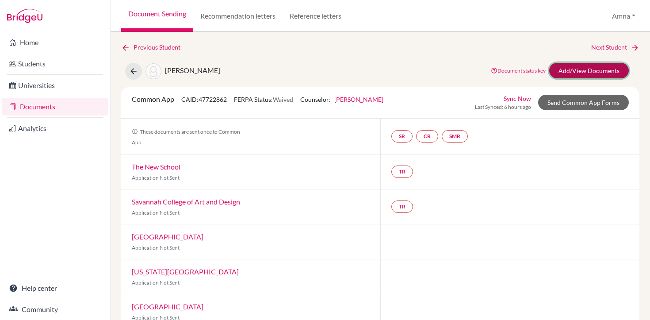
click at [599, 68] on link "Add/View Documents" at bounding box center [589, 70] width 80 height 15
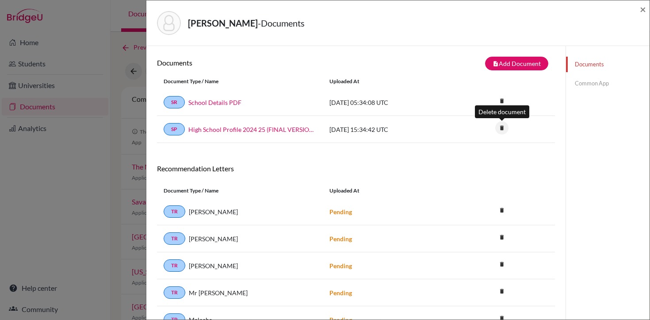
click at [500, 127] on icon "delete" at bounding box center [501, 127] width 13 height 13
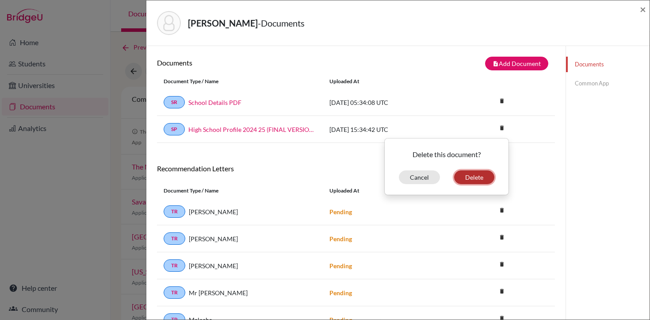
click at [466, 179] on button "Delete" at bounding box center [474, 177] width 40 height 14
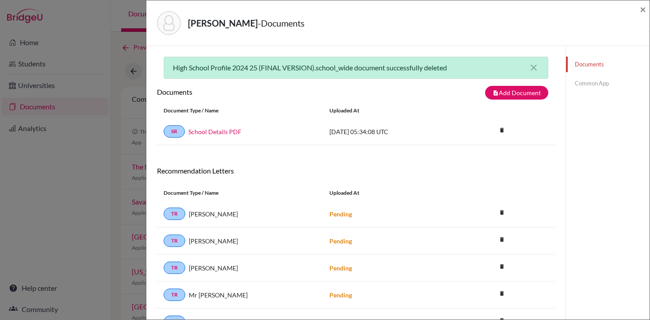
click at [591, 60] on link "Documents" at bounding box center [608, 64] width 84 height 15
click at [522, 91] on button "note_add Add Document" at bounding box center [516, 93] width 63 height 14
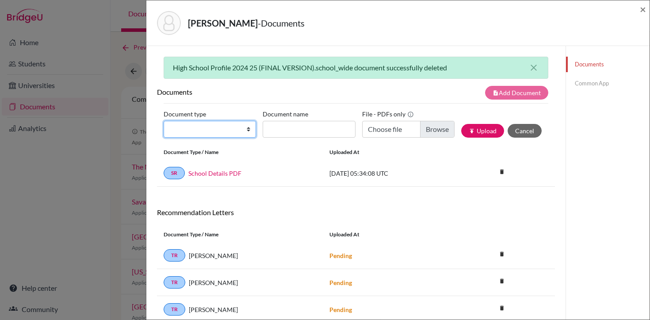
click at [222, 132] on select "Change explanation for Common App reports Counselor recommendation Internationa…" at bounding box center [210, 129] width 92 height 17
select select "1"
click at [164, 121] on select "Change explanation for Common App reports Counselor recommendation Internationa…" at bounding box center [210, 129] width 92 height 17
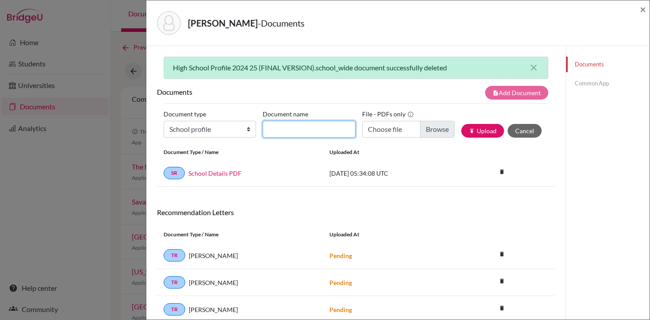
click at [296, 126] on input "Document name" at bounding box center [309, 129] width 92 height 17
type input "High School Profile 2025-26"
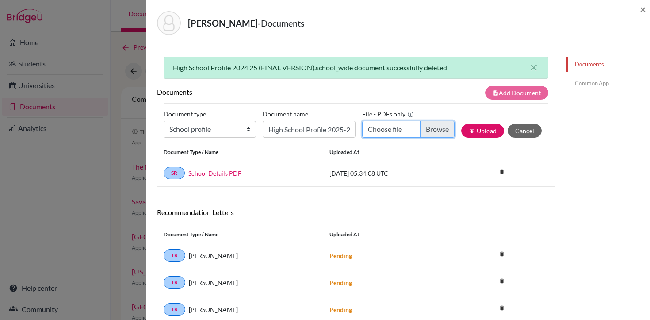
click at [405, 123] on input "Choose file" at bounding box center [408, 129] width 92 height 17
type input "C:\fakepath\LAS HS PROFILE [DATE]-[DATE].pdf"
click at [482, 130] on button "publish Upload" at bounding box center [482, 131] width 43 height 14
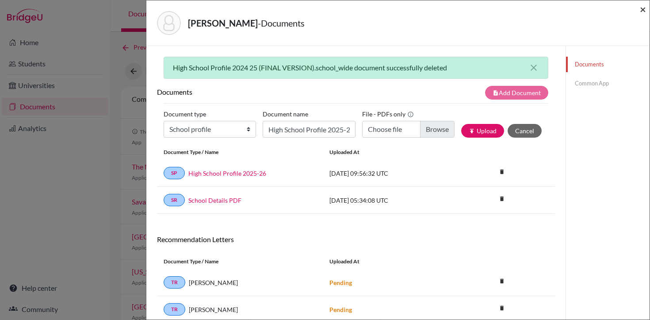
click at [642, 8] on span "×" at bounding box center [643, 9] width 6 height 13
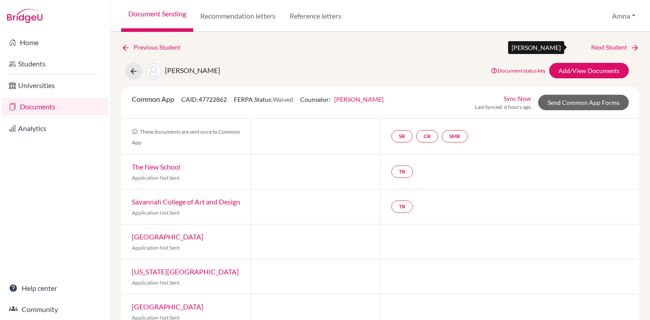
click at [612, 48] on link "Next Student" at bounding box center [615, 47] width 48 height 10
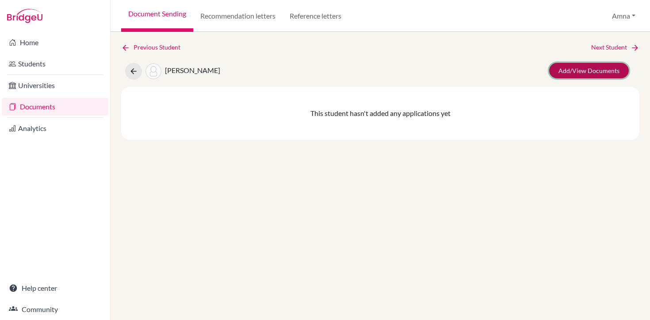
click at [588, 75] on link "Add/View Documents" at bounding box center [589, 70] width 80 height 15
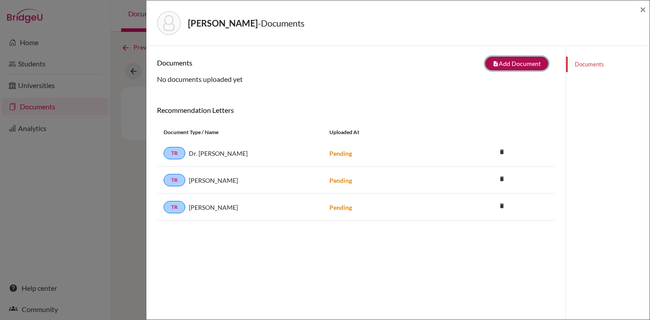
click at [519, 65] on button "note_add Add Document" at bounding box center [516, 64] width 63 height 14
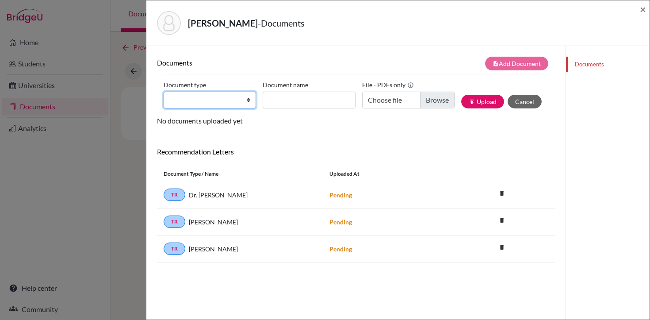
click at [244, 101] on select "Change explanation for Common App reports Counselor recommendation Internationa…" at bounding box center [210, 100] width 92 height 17
select select "1"
click at [164, 92] on select "Change explanation for Common App reports Counselor recommendation Internationa…" at bounding box center [210, 100] width 92 height 17
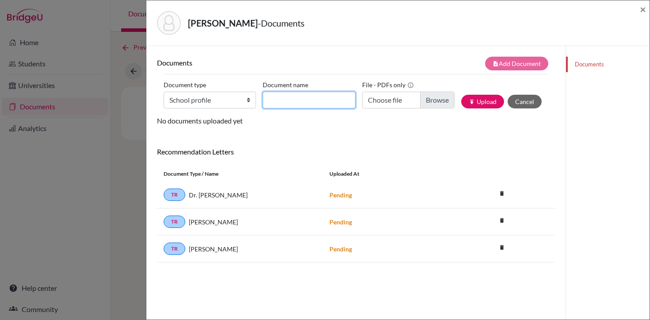
click at [313, 103] on input "Document name" at bounding box center [309, 100] width 92 height 17
type input "High School Profile 2025-26"
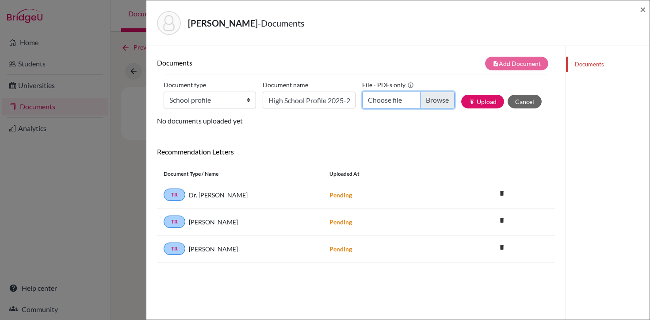
click at [388, 99] on input "Choose file" at bounding box center [408, 100] width 92 height 17
type input "C:\fakepath\LAS HS PROFILE [DATE]-[DATE].pdf"
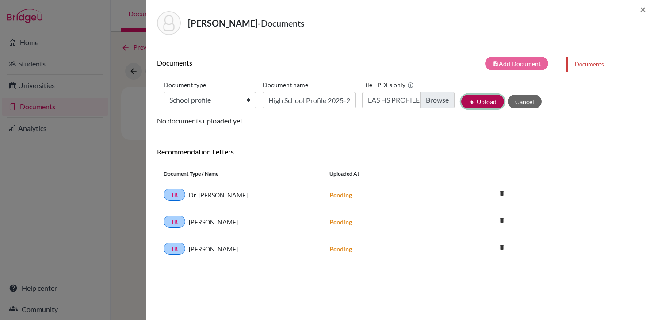
click at [484, 102] on button "publish Upload" at bounding box center [482, 102] width 43 height 14
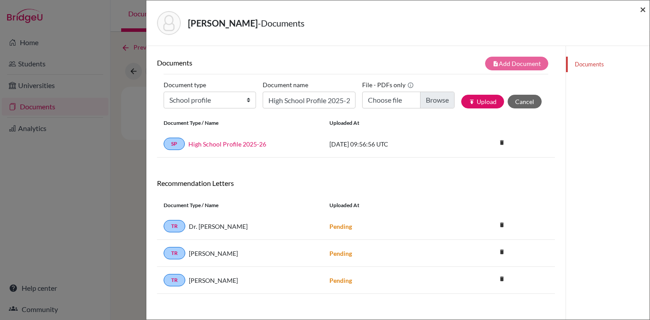
click at [641, 9] on span "×" at bounding box center [643, 9] width 6 height 13
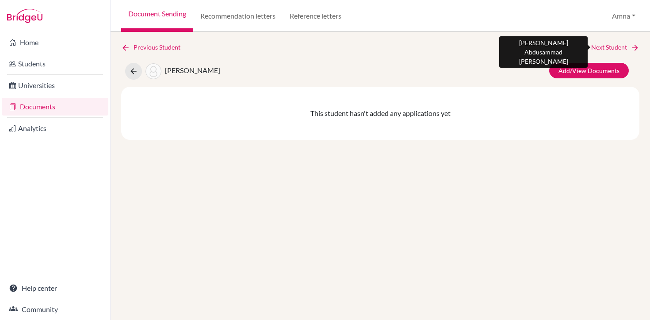
click at [623, 46] on link "Next Student" at bounding box center [615, 47] width 48 height 10
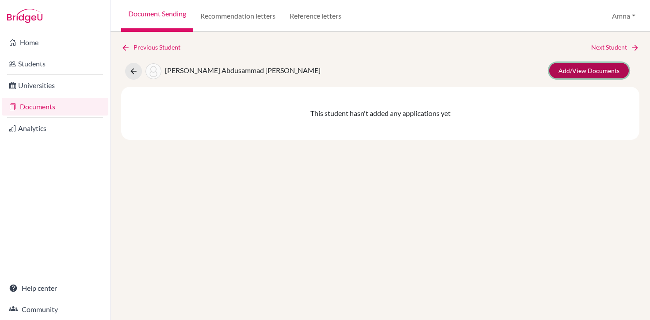
click at [590, 67] on link "Add/View Documents" at bounding box center [589, 70] width 80 height 15
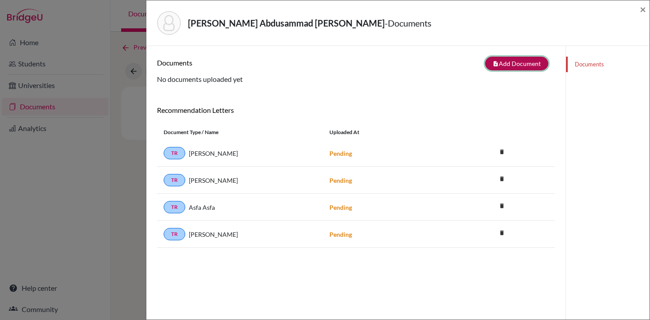
click at [529, 63] on button "note_add Add Document" at bounding box center [516, 64] width 63 height 14
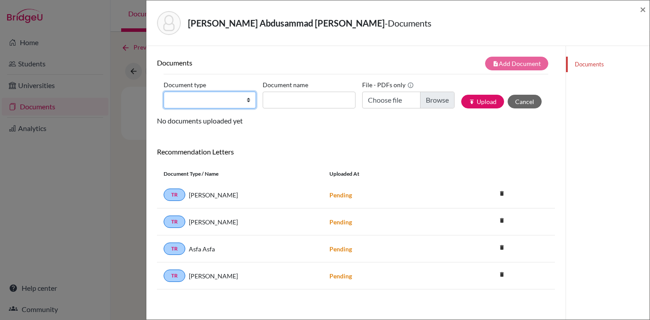
click at [225, 99] on select "Change explanation for Common App reports Counselor recommendation Internationa…" at bounding box center [210, 100] width 92 height 17
select select "1"
click at [164, 92] on select "Change explanation for Common App reports Counselor recommendation Internationa…" at bounding box center [210, 100] width 92 height 17
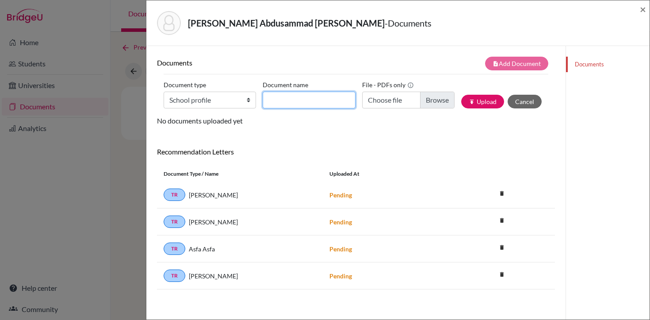
click at [290, 98] on input "Document name" at bounding box center [309, 100] width 92 height 17
type input "High School Profile 2025-26"
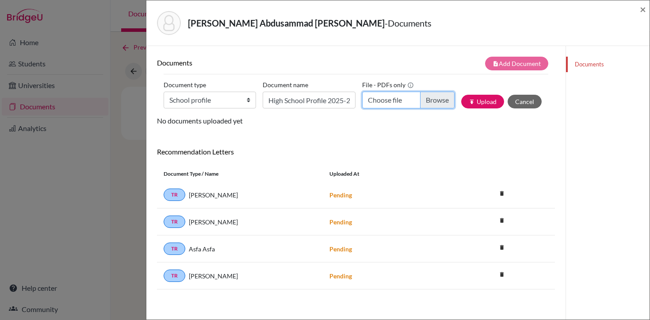
click at [399, 98] on input "Choose file" at bounding box center [408, 100] width 92 height 17
type input "C:\fakepath\LAS HS PROFILE [DATE]-[DATE].pdf"
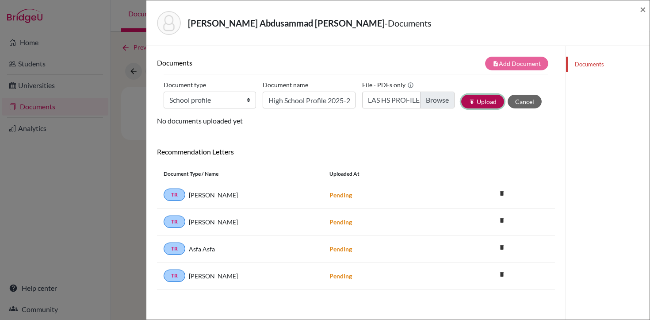
click at [485, 105] on button "publish Upload" at bounding box center [482, 102] width 43 height 14
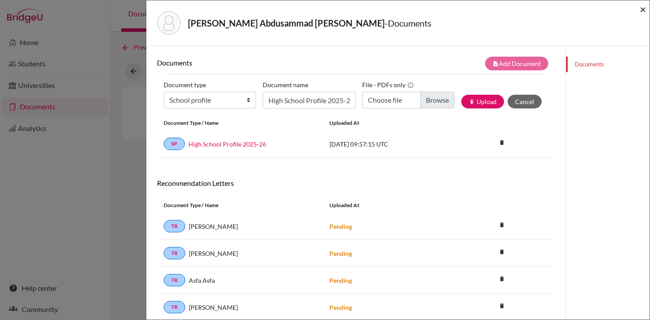
click at [642, 11] on span "×" at bounding box center [643, 9] width 6 height 13
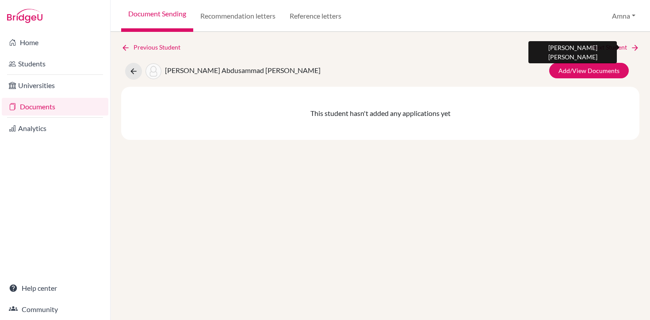
click at [615, 43] on link "Next Student" at bounding box center [615, 47] width 48 height 10
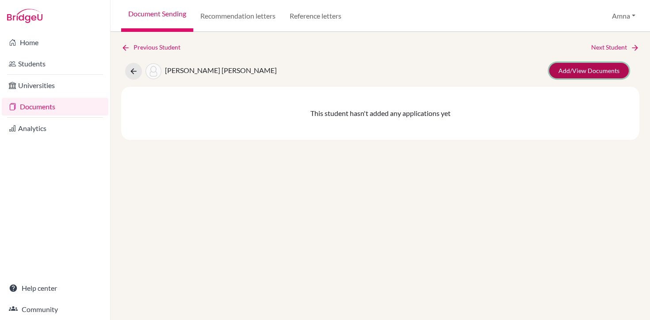
click at [588, 70] on link "Add/View Documents" at bounding box center [589, 70] width 80 height 15
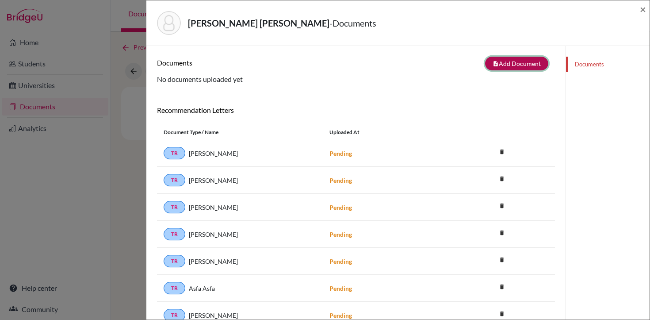
click at [519, 64] on button "note_add Add Document" at bounding box center [516, 64] width 63 height 14
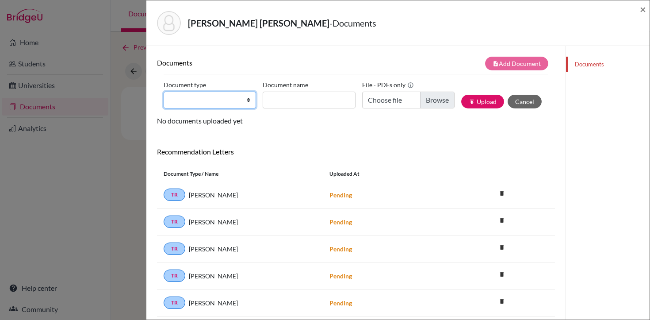
click at [234, 101] on select "Change explanation for Common App reports Counselor recommendation Internationa…" at bounding box center [210, 100] width 92 height 17
select select "1"
click at [164, 92] on select "Change explanation for Common App reports Counselor recommendation Internationa…" at bounding box center [210, 100] width 92 height 17
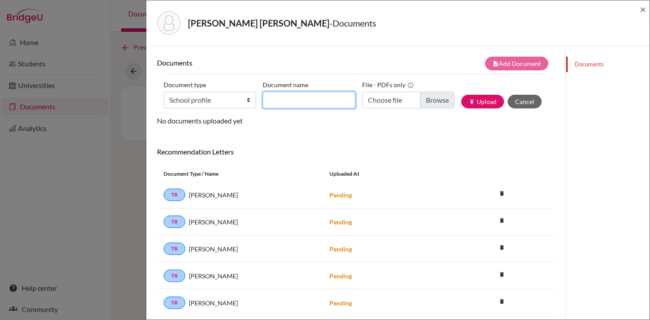
click at [292, 101] on input "Document name" at bounding box center [309, 100] width 92 height 17
click at [321, 136] on div "Documents note_add Add Document Document type Change explanation for Common App…" at bounding box center [356, 227] width 398 height 340
click at [322, 97] on input "Document name" at bounding box center [309, 100] width 92 height 17
type input "High School Profile 2025-26"
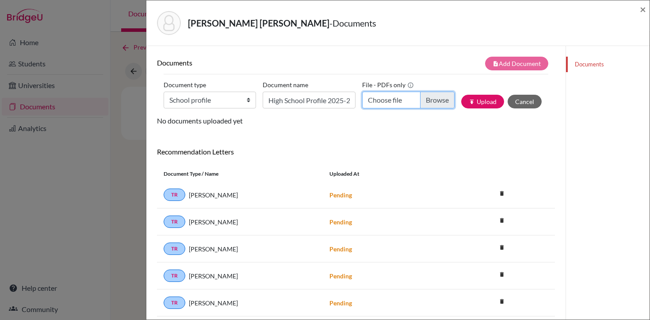
click at [392, 98] on input "Choose file" at bounding box center [408, 100] width 92 height 17
type input "C:\fakepath\LAS HS PROFILE [DATE]-[DATE].pdf"
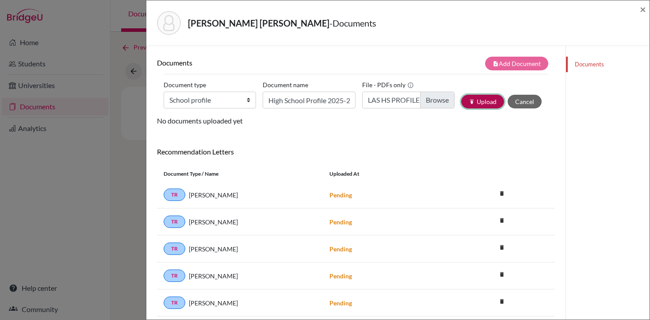
click at [485, 103] on button "publish Upload" at bounding box center [482, 102] width 43 height 14
